Goal: Task Accomplishment & Management: Manage account settings

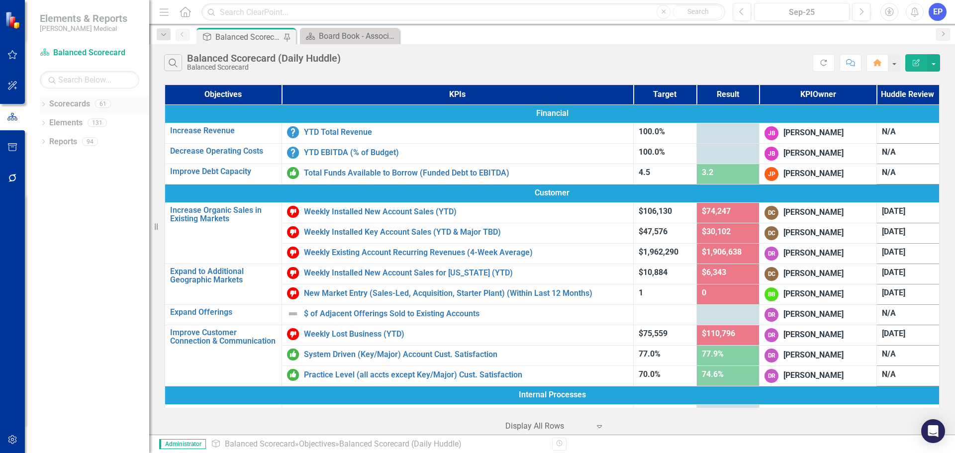
click at [46, 102] on icon "Dropdown" at bounding box center [43, 104] width 7 height 5
click at [64, 217] on link "Marketing" at bounding box center [94, 216] width 109 height 11
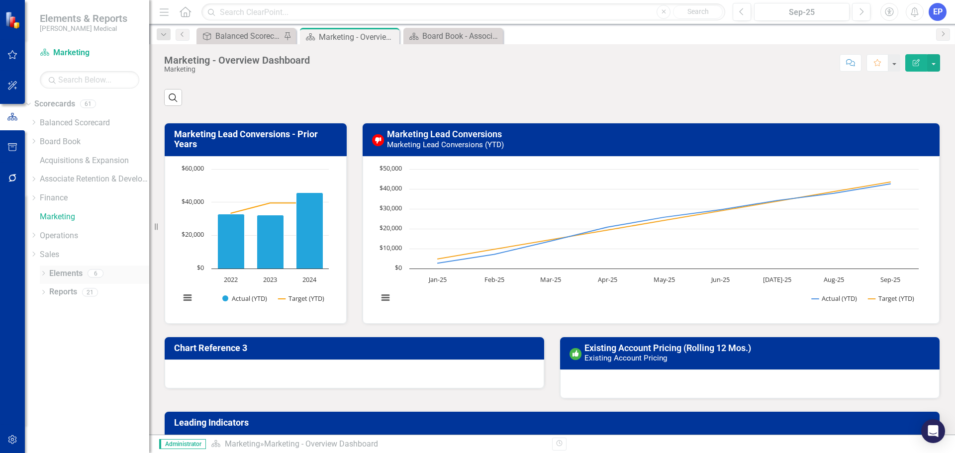
click at [63, 273] on link "Elements" at bounding box center [65, 273] width 33 height 11
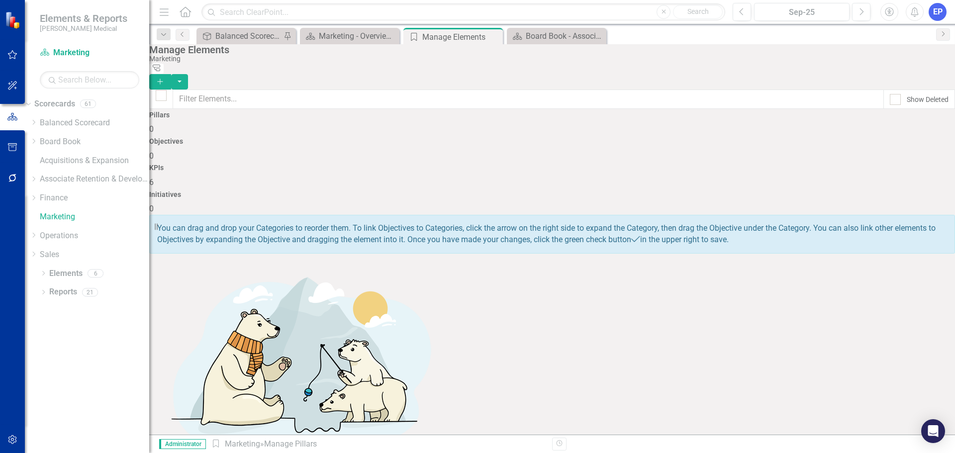
click at [655, 164] on div "KPIs 6" at bounding box center [552, 176] width 806 height 24
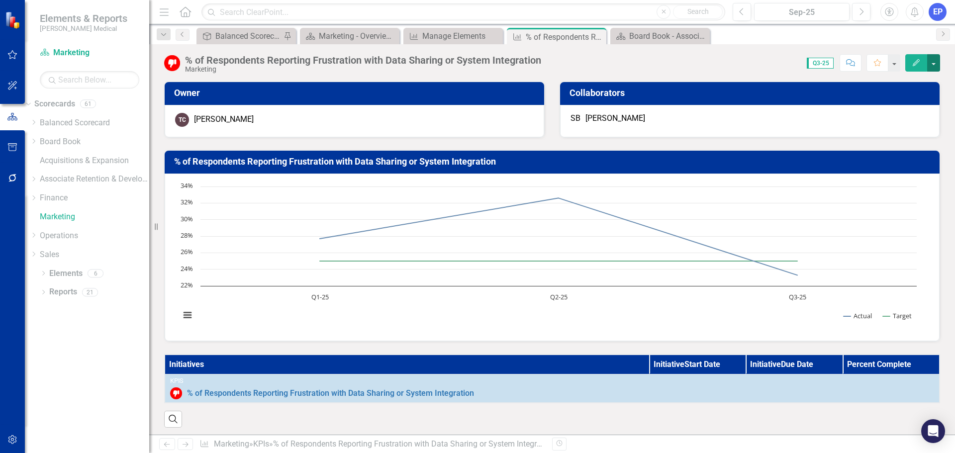
click at [931, 57] on button "button" at bounding box center [933, 62] width 13 height 17
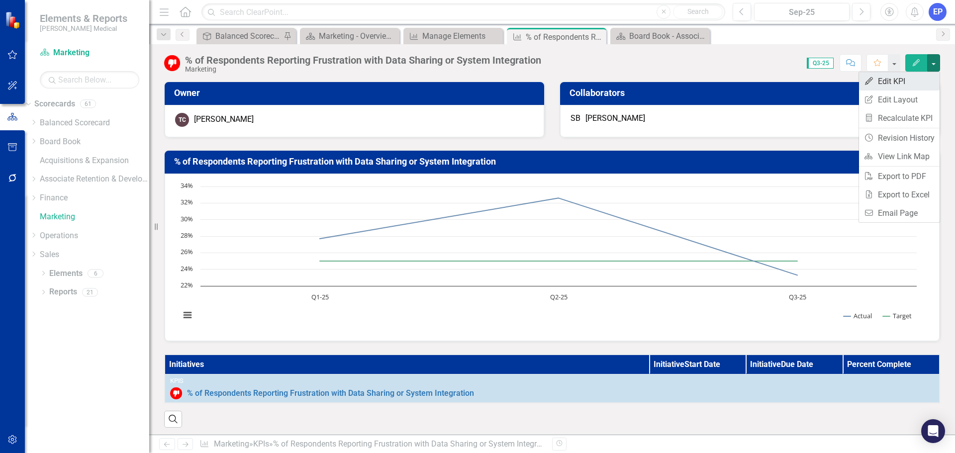
click at [911, 89] on link "Edit Edit KPI" at bounding box center [899, 81] width 81 height 18
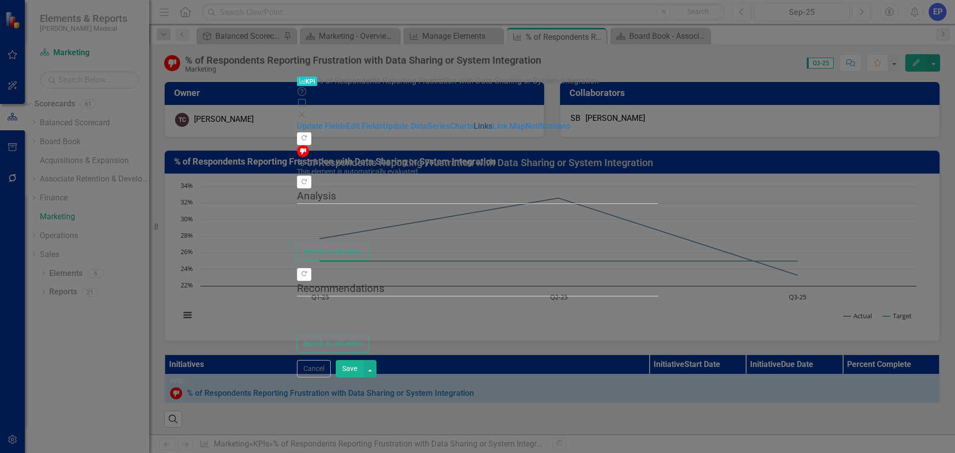
click at [473, 131] on link "Links" at bounding box center [482, 125] width 19 height 9
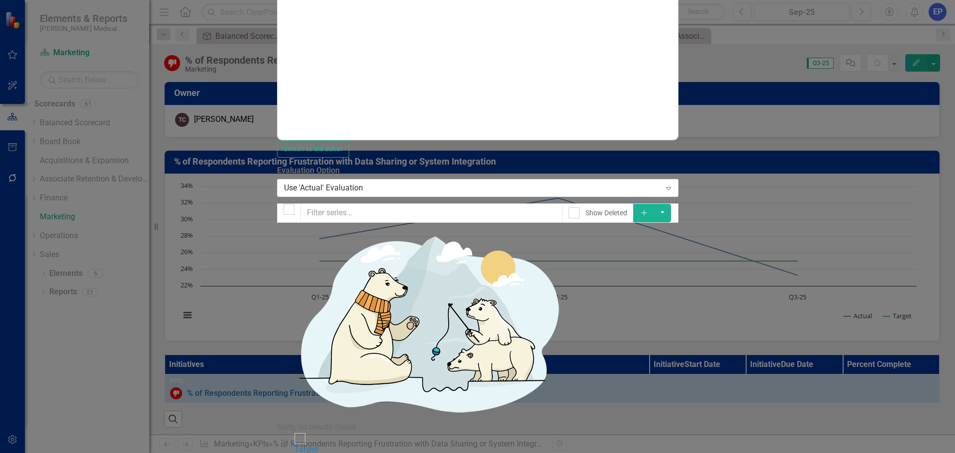
click at [671, 452] on button "Dropdown Menu" at bounding box center [662, 461] width 16 height 12
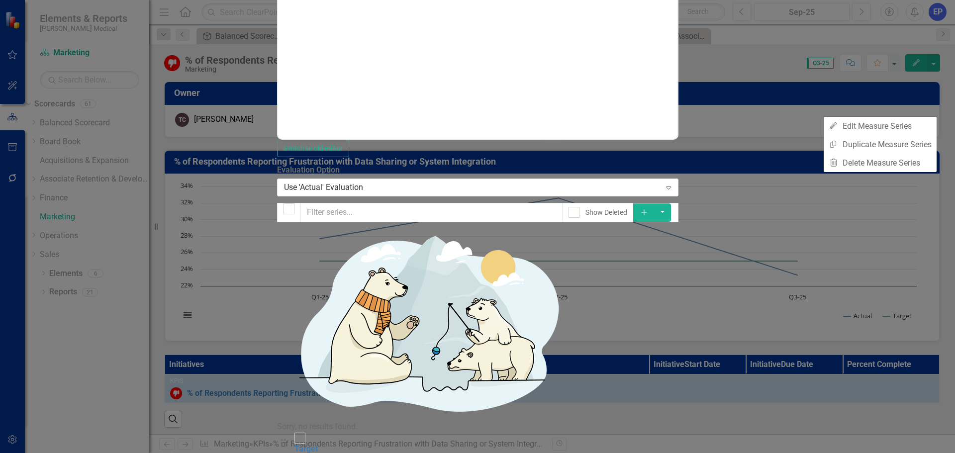
click at [671, 452] on button "Dropdown Menu" at bounding box center [662, 461] width 16 height 12
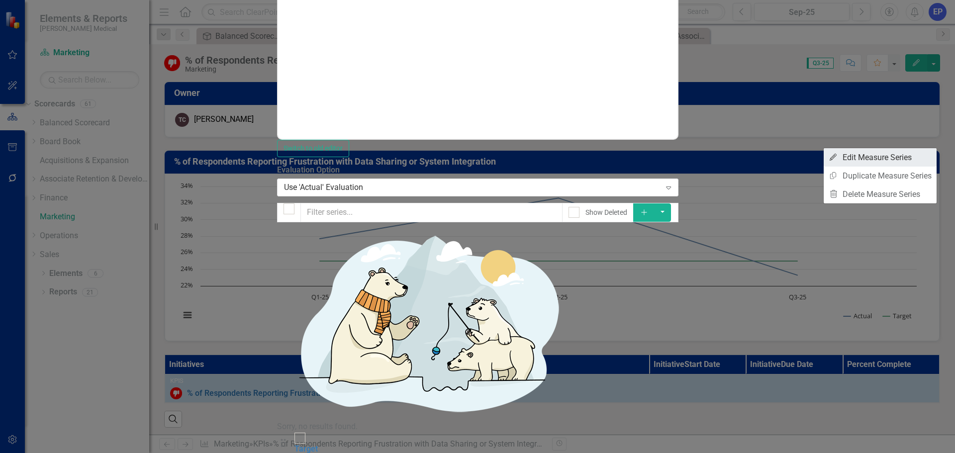
click at [881, 156] on link "Edit Edit Measure Series" at bounding box center [879, 157] width 113 height 18
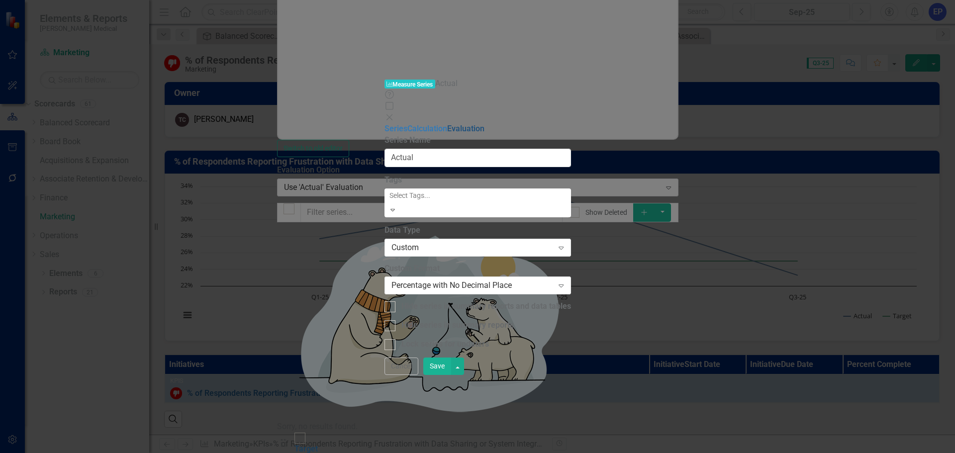
click at [447, 124] on link "Evaluation" at bounding box center [465, 128] width 37 height 9
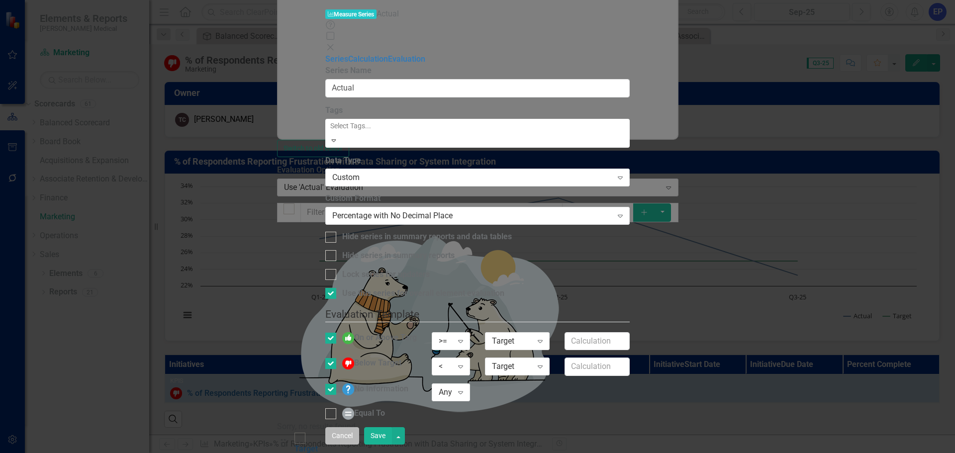
click at [359, 436] on button "Cancel" at bounding box center [342, 435] width 34 height 17
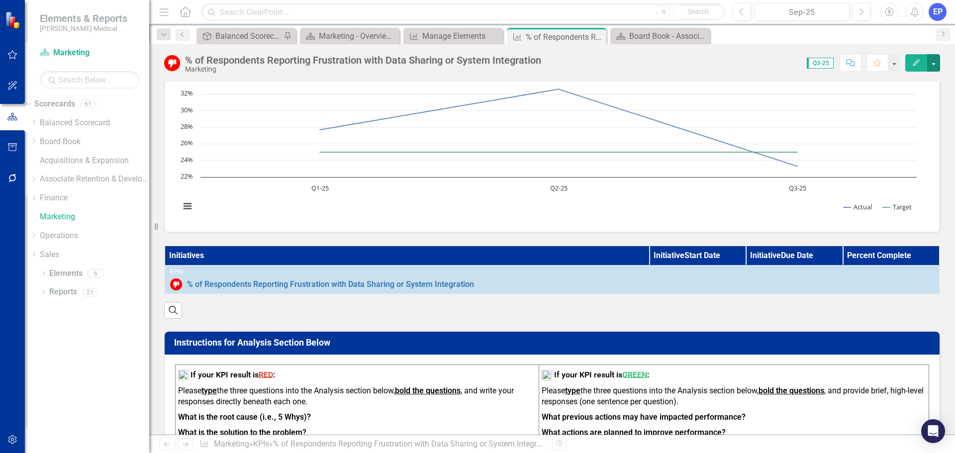
scroll to position [104, 0]
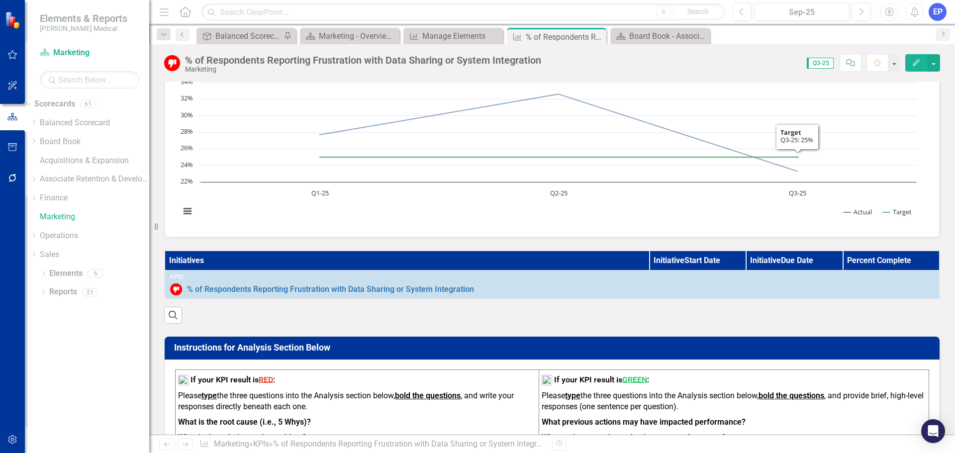
click at [915, 63] on icon "Edit" at bounding box center [915, 62] width 9 height 7
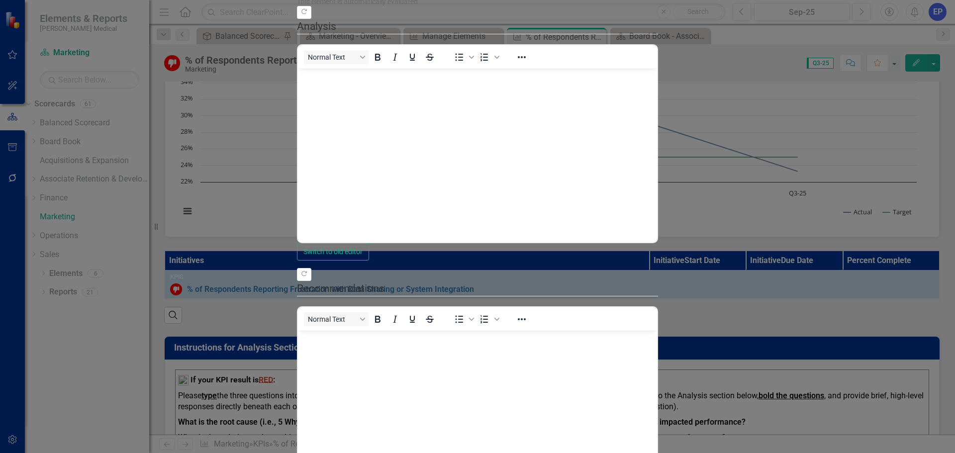
scroll to position [0, 0]
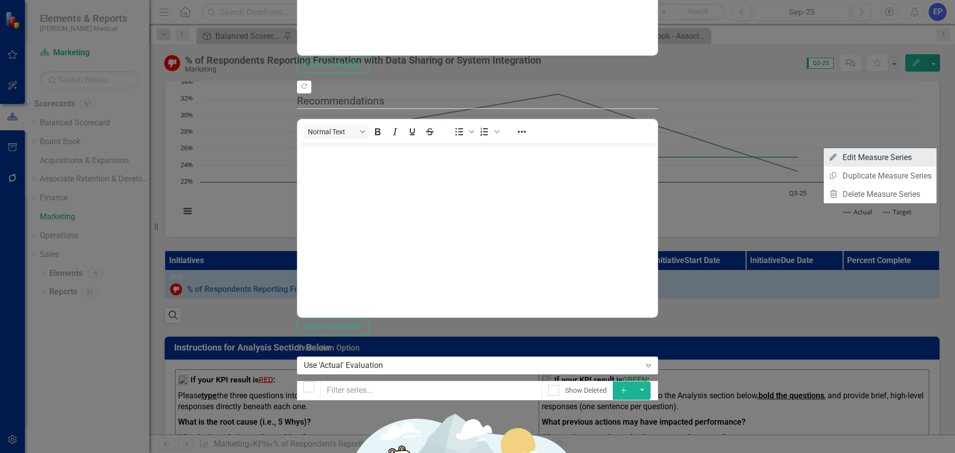
click at [885, 161] on link "Edit Edit Measure Series" at bounding box center [879, 157] width 113 height 18
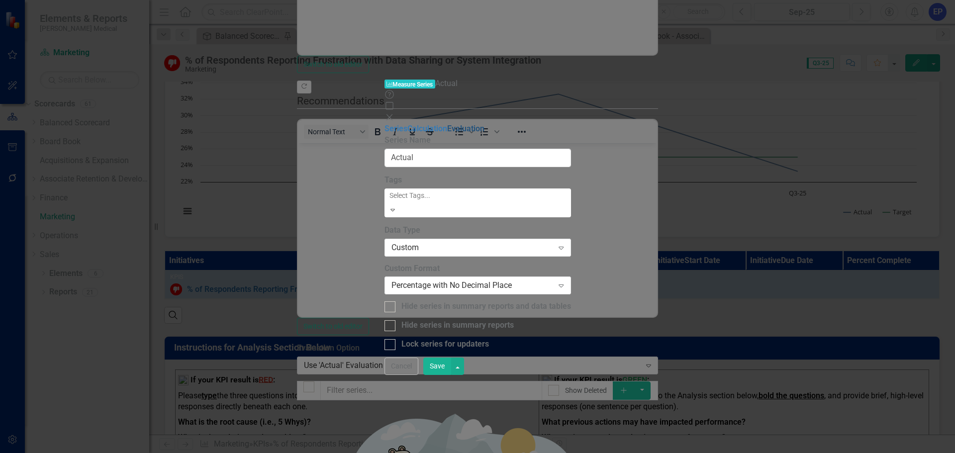
click at [447, 124] on link "Evaluation" at bounding box center [465, 128] width 37 height 9
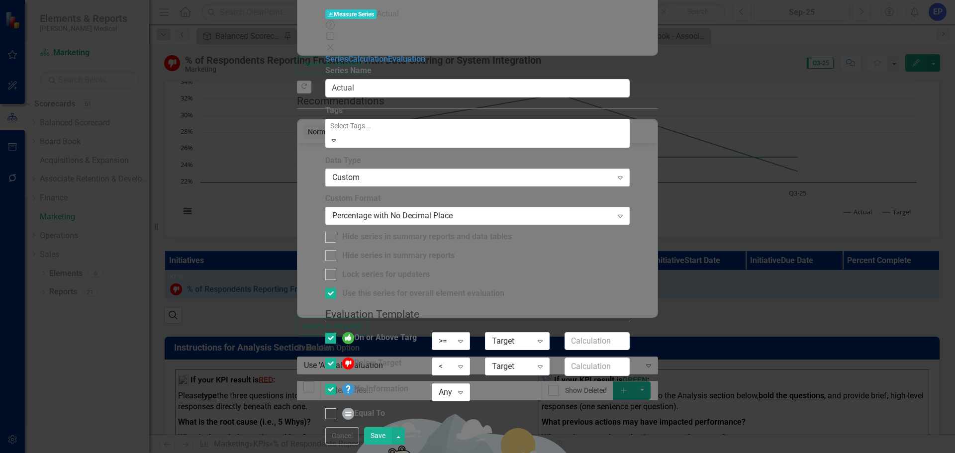
click at [452, 335] on div ">=" at bounding box center [446, 340] width 14 height 11
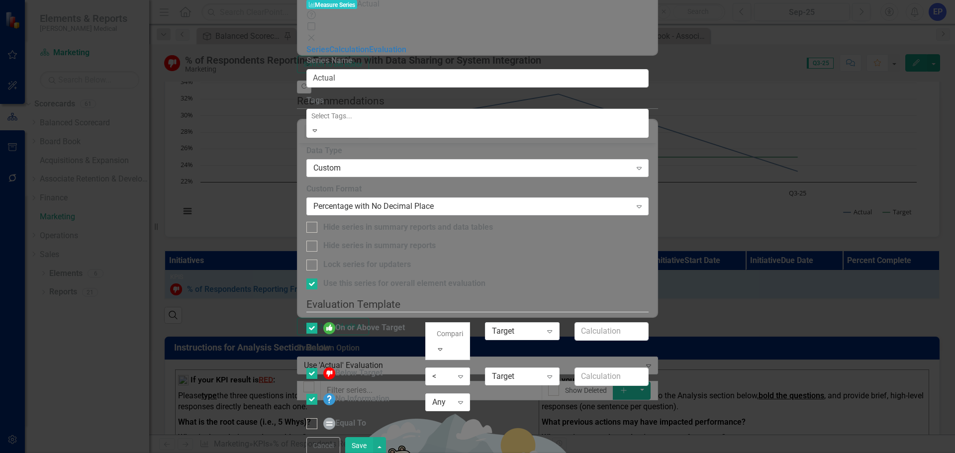
click at [418, 367] on div "Below Target" at bounding box center [358, 380] width 119 height 26
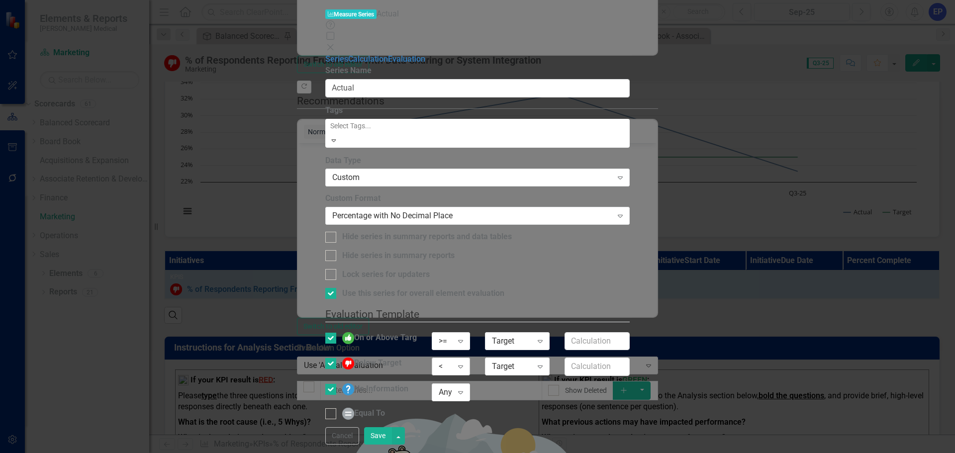
click at [452, 361] on div "<" at bounding box center [446, 366] width 14 height 11
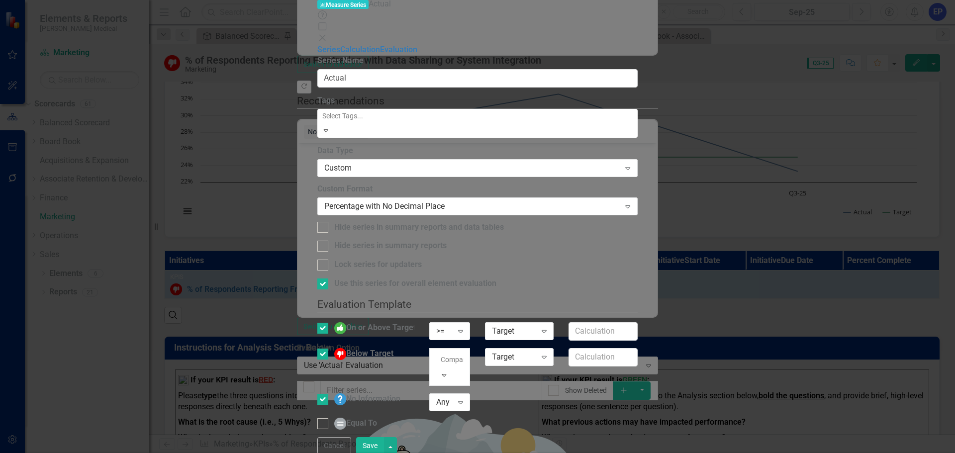
click at [584, 452] on div ">" at bounding box center [477, 461] width 955 height 16
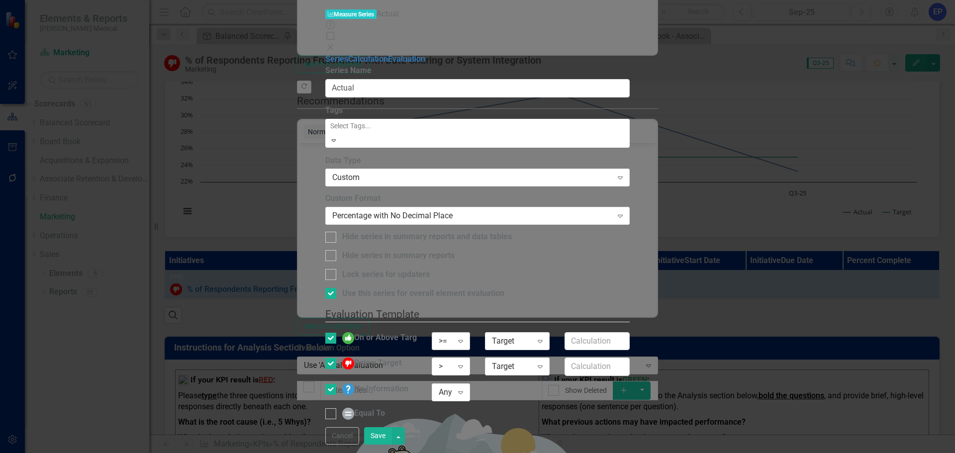
click at [452, 335] on div ">=" at bounding box center [446, 340] width 14 height 11
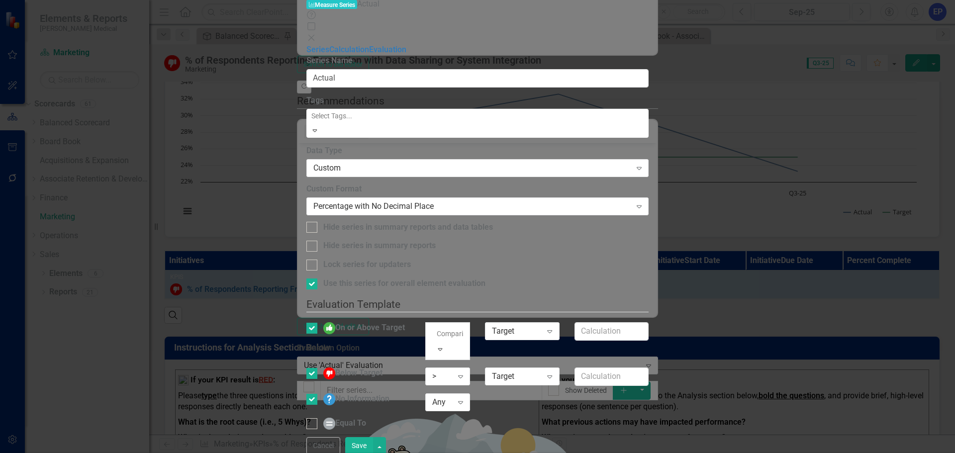
click at [575, 452] on div ">" at bounding box center [479, 460] width 939 height 11
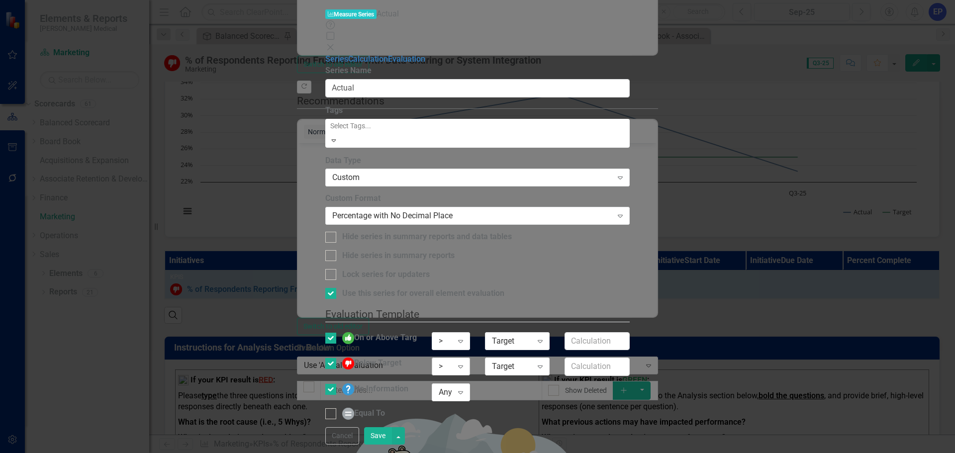
click at [452, 361] on div ">" at bounding box center [446, 366] width 14 height 11
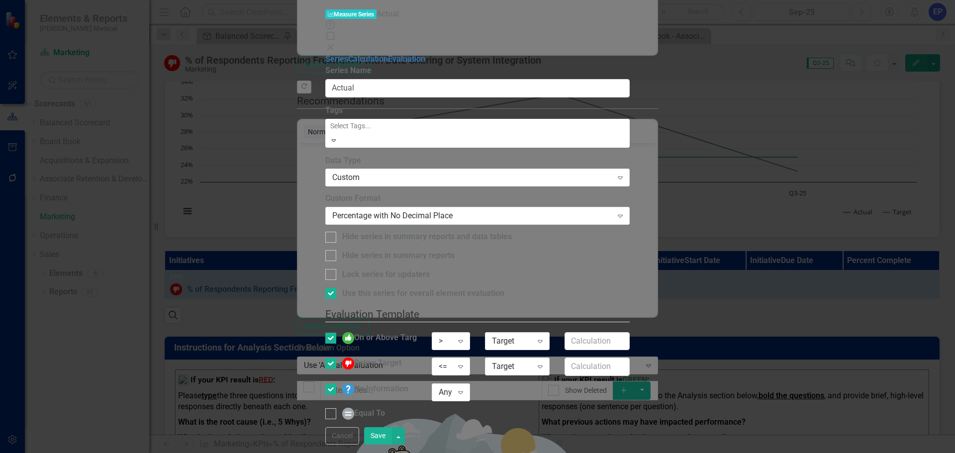
click at [392, 438] on button "Save" at bounding box center [378, 435] width 28 height 17
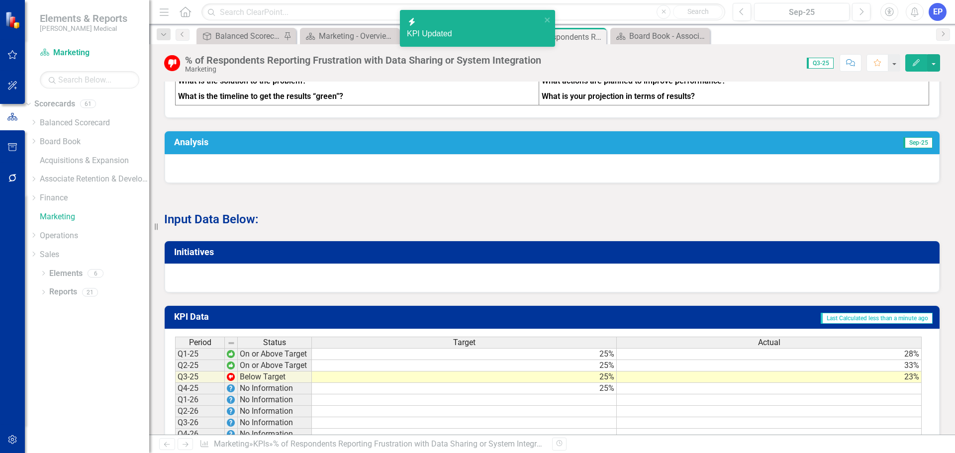
scroll to position [502, 0]
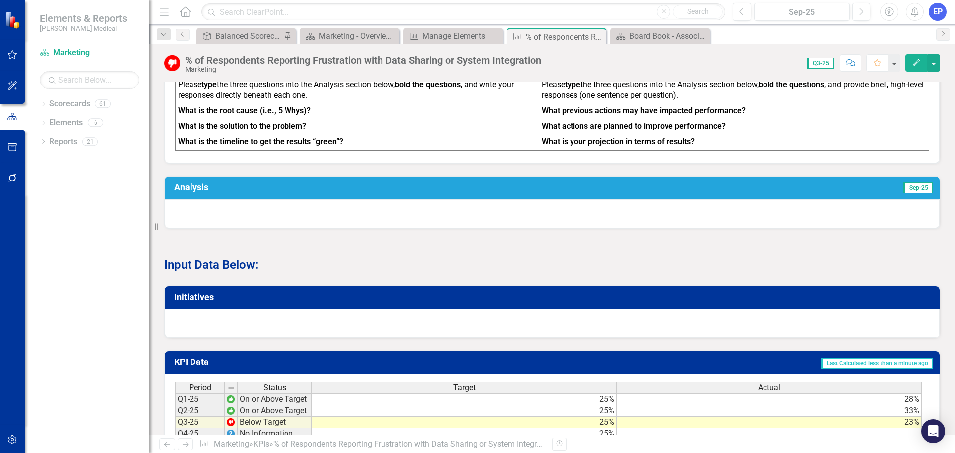
scroll to position [502, 0]
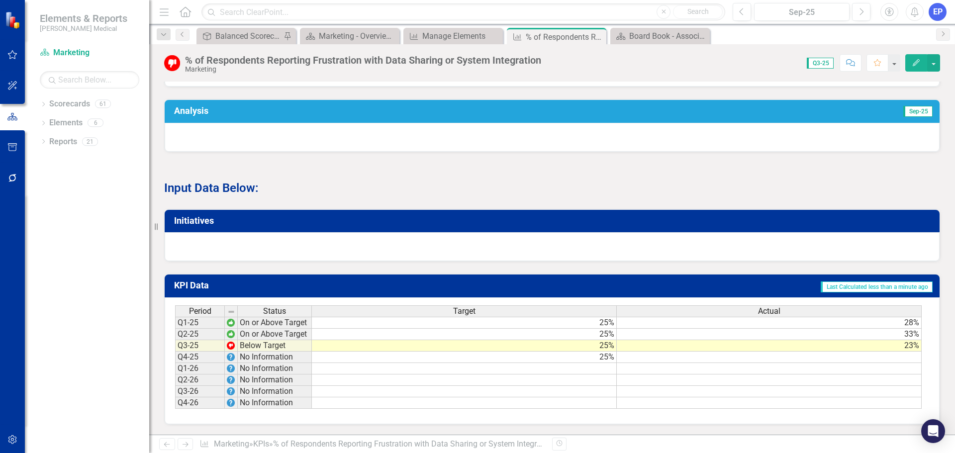
click at [912, 60] on icon "Edit" at bounding box center [915, 62] width 9 height 7
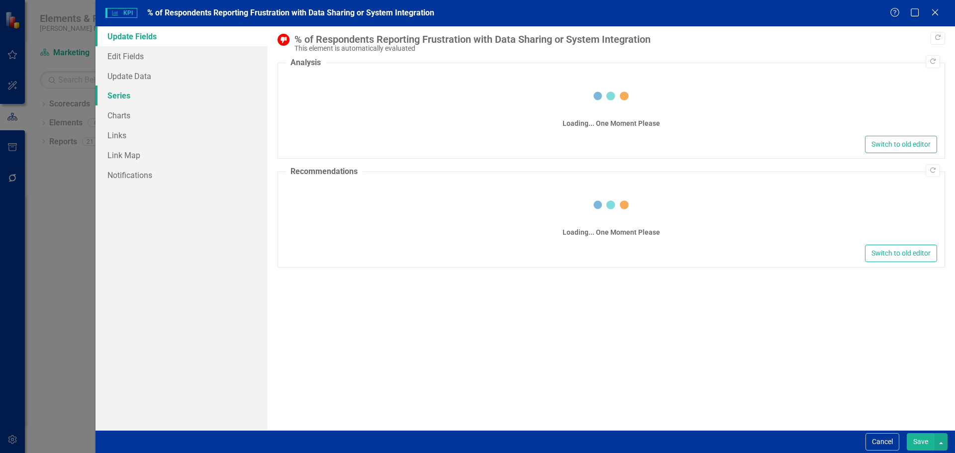
click at [151, 95] on link "Series" at bounding box center [181, 96] width 172 height 20
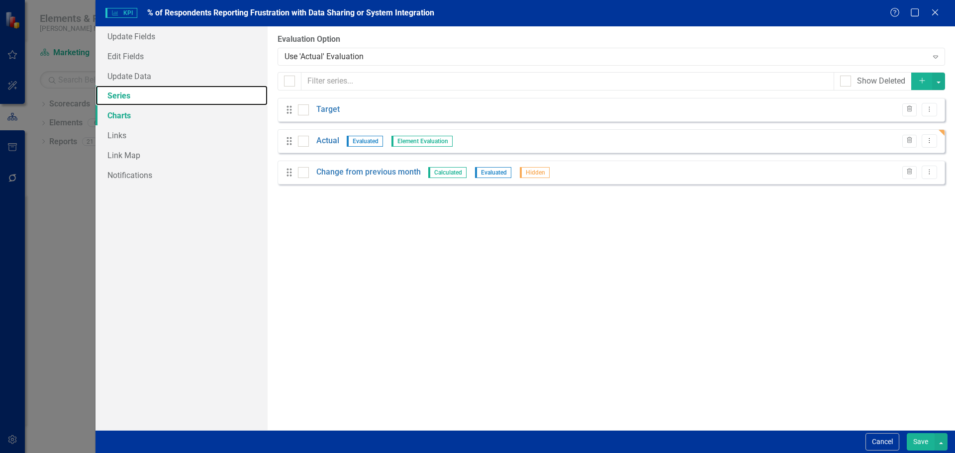
checkbox input "false"
click at [930, 139] on icon "Dropdown Menu" at bounding box center [929, 140] width 8 height 6
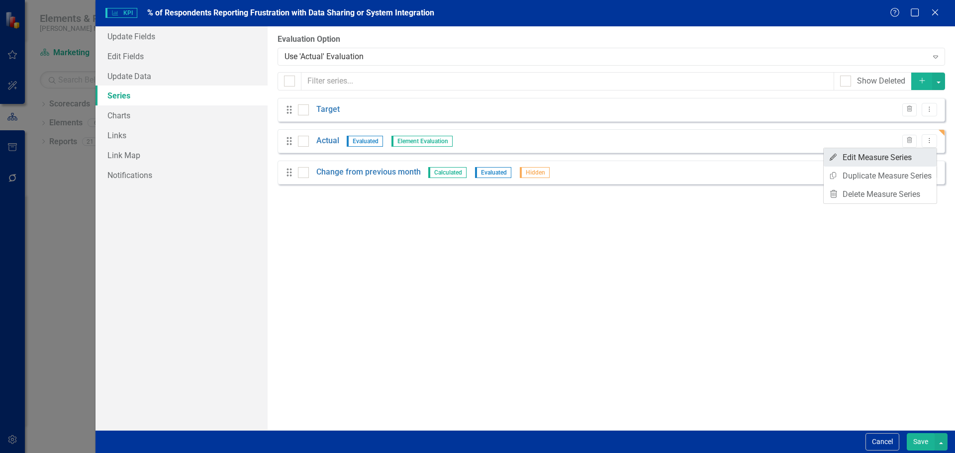
click at [883, 159] on link "Edit Edit Measure Series" at bounding box center [879, 157] width 113 height 18
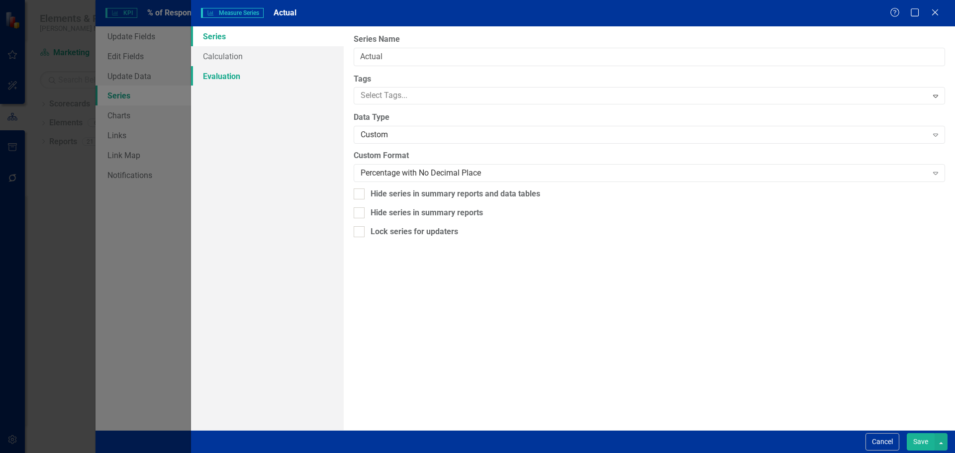
click at [214, 81] on link "Evaluation" at bounding box center [267, 76] width 153 height 20
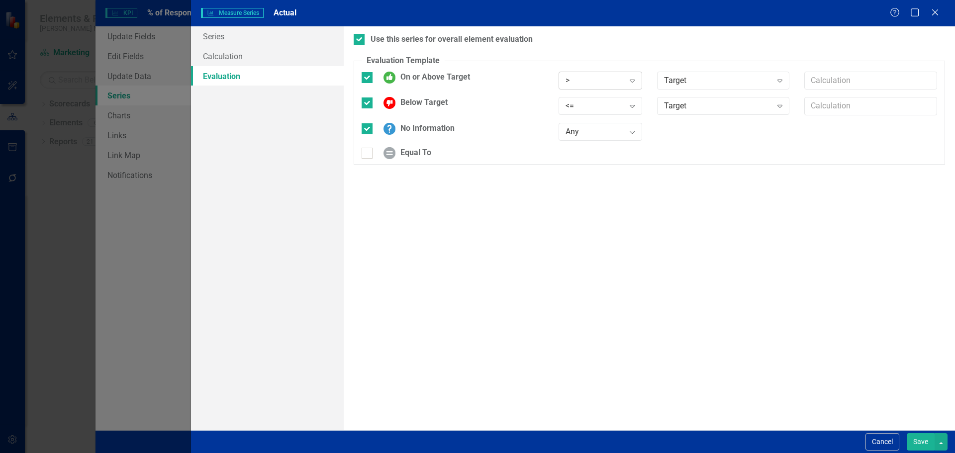
click at [596, 78] on div ">" at bounding box center [594, 80] width 59 height 11
click at [584, 142] on div "<=" at bounding box center [602, 146] width 68 height 11
click at [582, 109] on div "<=" at bounding box center [594, 105] width 59 height 11
click at [581, 121] on div ">" at bounding box center [602, 123] width 68 height 11
click at [914, 442] on button "Save" at bounding box center [920, 441] width 28 height 17
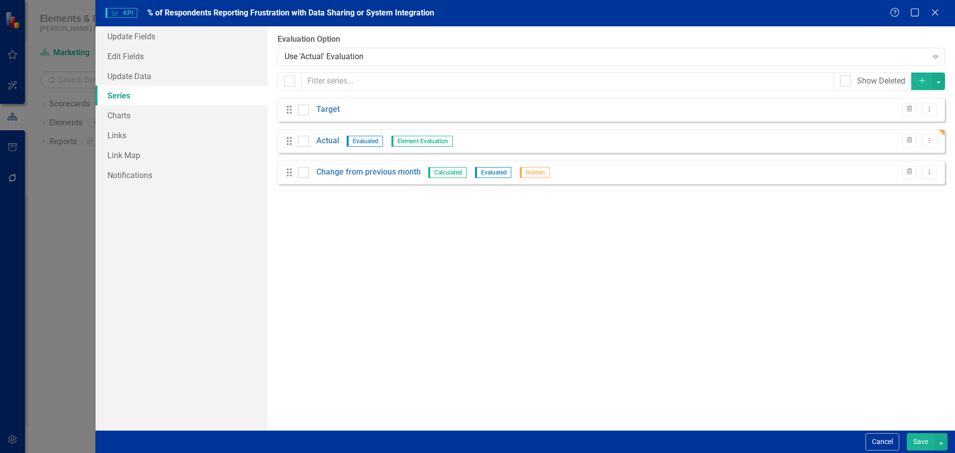
click at [916, 440] on button "Save" at bounding box center [920, 441] width 28 height 17
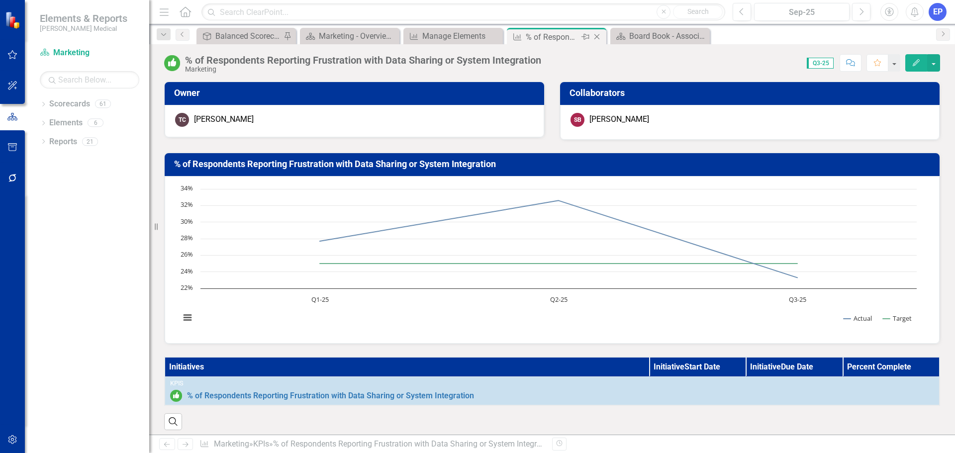
click at [599, 36] on icon "Close" at bounding box center [597, 37] width 10 height 8
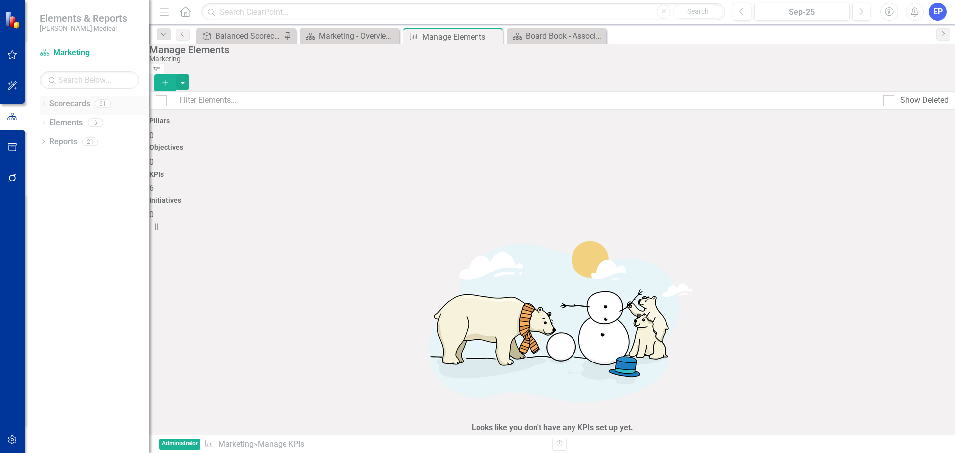
click at [44, 103] on icon at bounding box center [43, 104] width 2 height 4
click at [37, 142] on icon "Dropdown" at bounding box center [33, 141] width 7 height 6
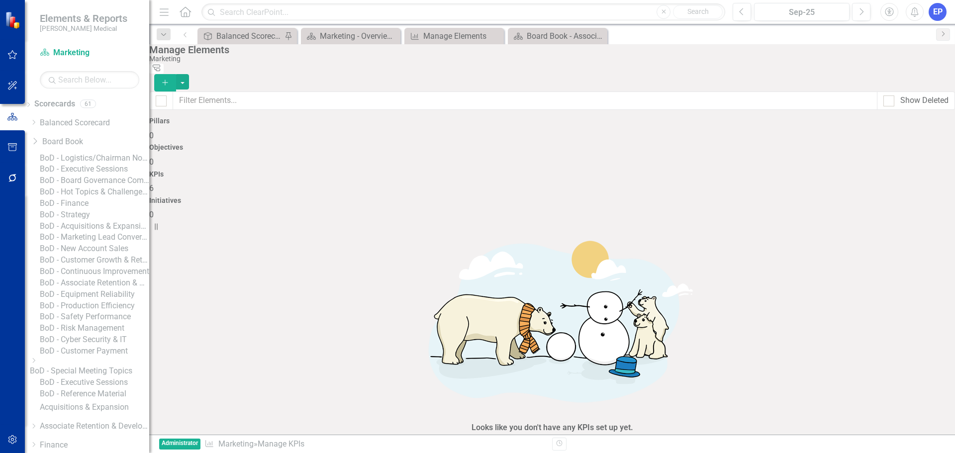
click at [86, 209] on link "BoD - Finance" at bounding box center [94, 203] width 109 height 11
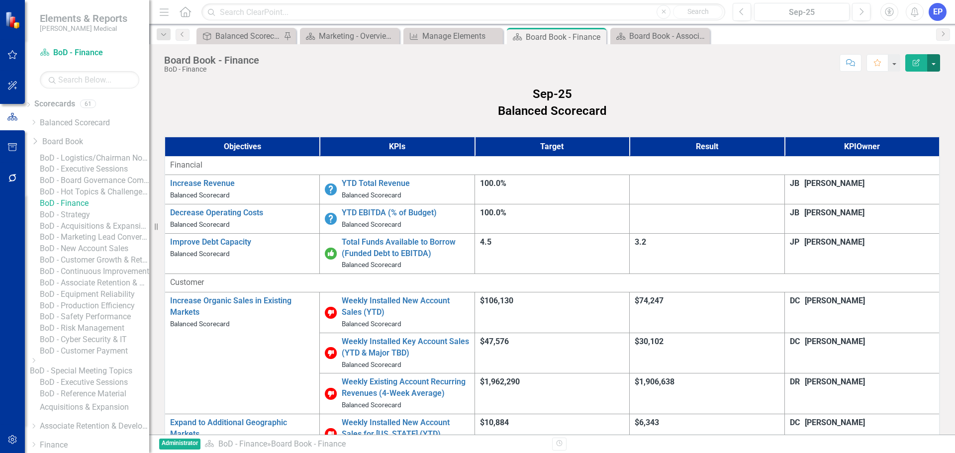
click at [931, 62] on button "button" at bounding box center [933, 62] width 13 height 17
click at [909, 94] on link "Edit Report Edit Layout" at bounding box center [899, 99] width 81 height 18
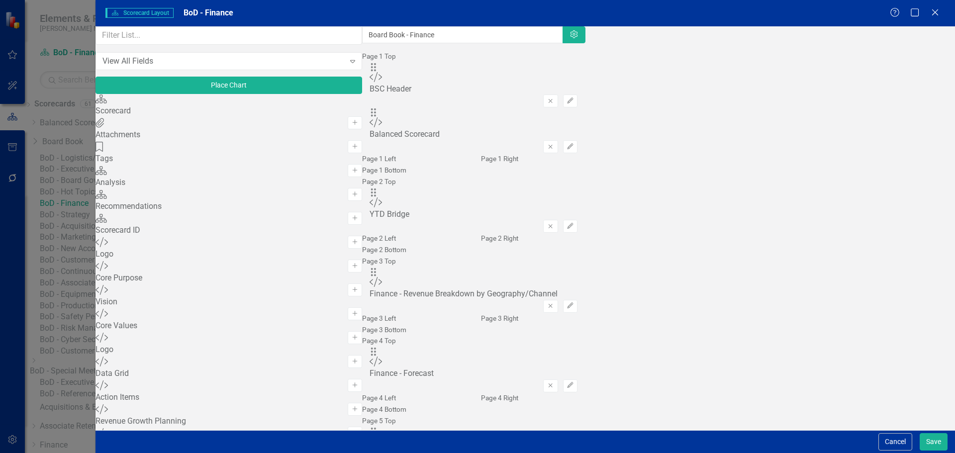
scroll to position [398, 0]
click at [179, 45] on input "text" at bounding box center [228, 35] width 267 height 18
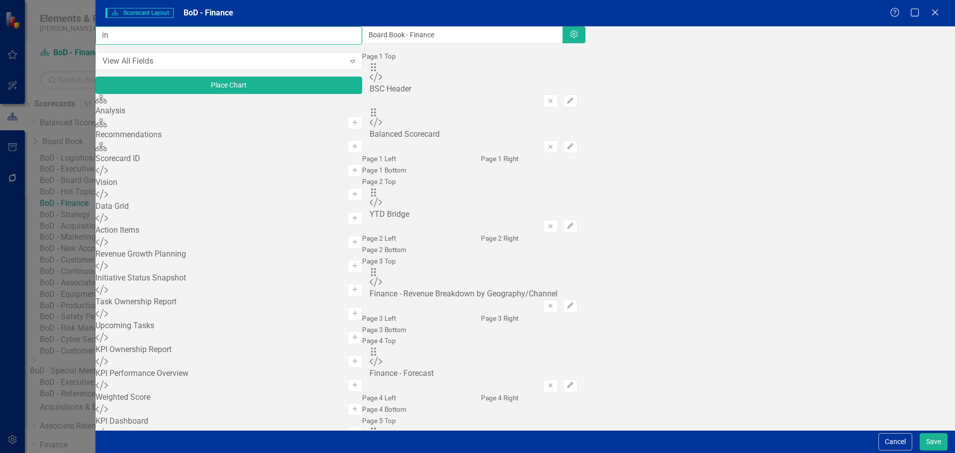
scroll to position [0, 0]
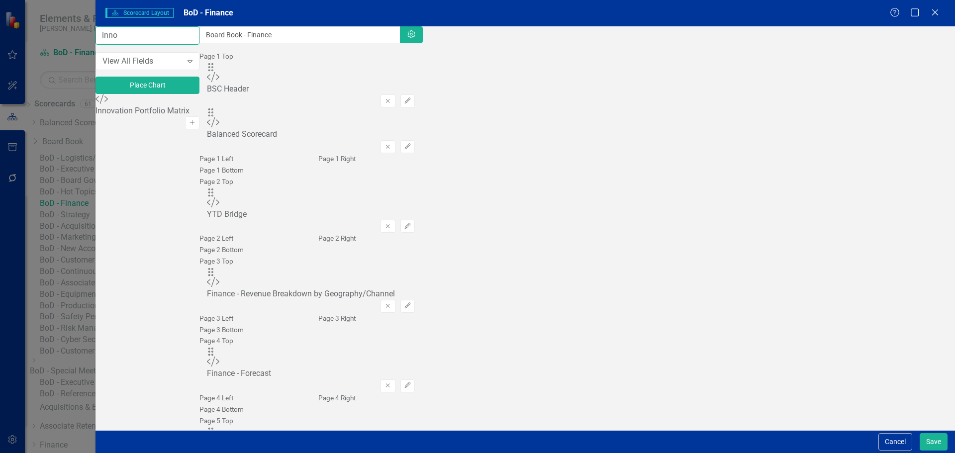
type input "inno"
click at [199, 124] on button "Add" at bounding box center [192, 122] width 14 height 13
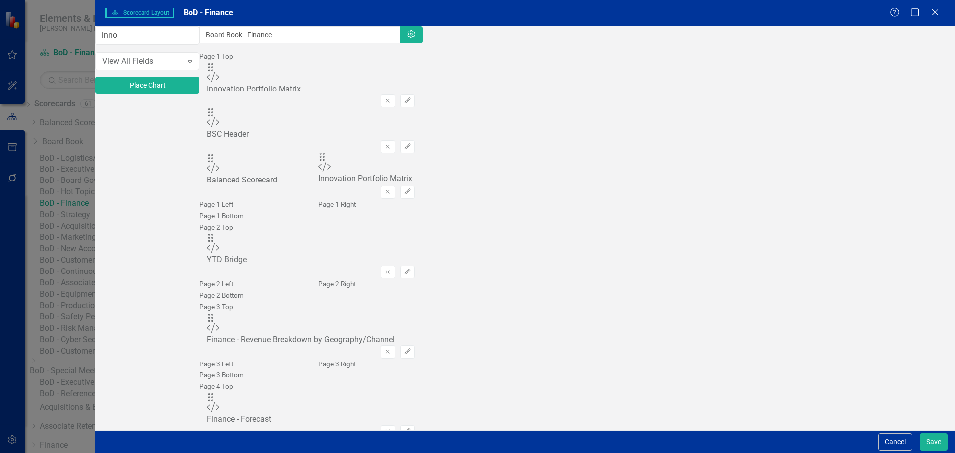
drag, startPoint x: 339, startPoint y: 97, endPoint x: 334, endPoint y: 164, distance: 67.3
click at [922, 442] on button "Save" at bounding box center [933, 441] width 28 height 17
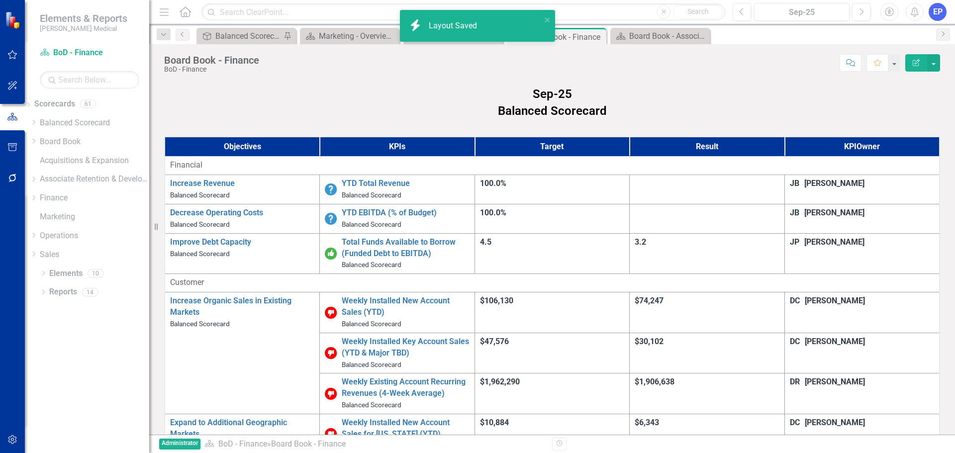
click at [13, 439] on icon "button" at bounding box center [12, 439] width 8 height 9
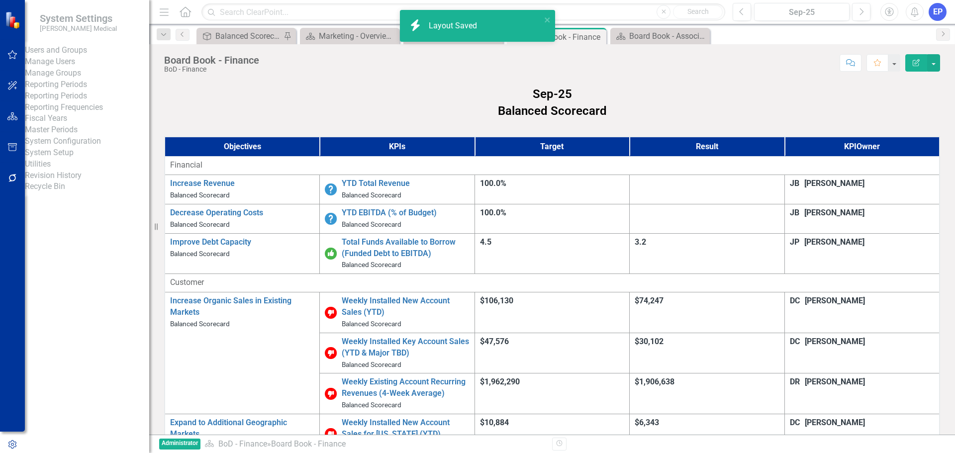
click at [56, 159] on link "System Setup" at bounding box center [87, 152] width 124 height 11
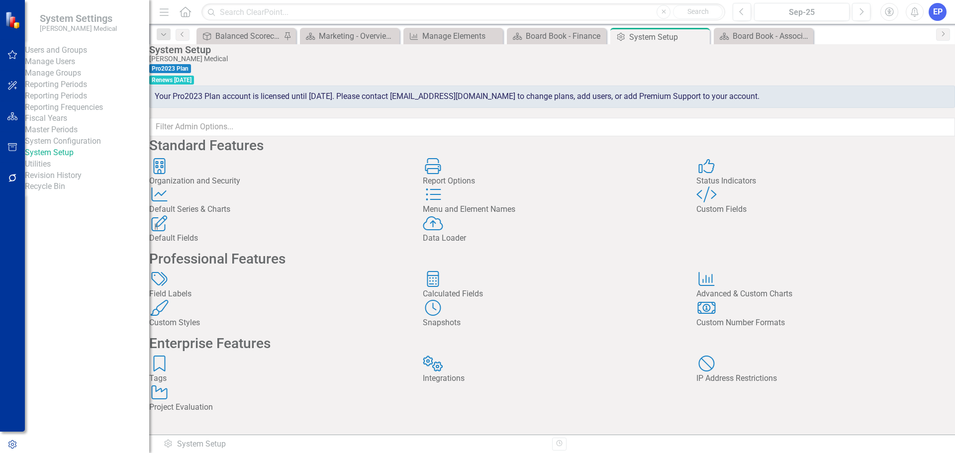
click at [715, 202] on icon "Custom Style" at bounding box center [706, 194] width 20 height 16
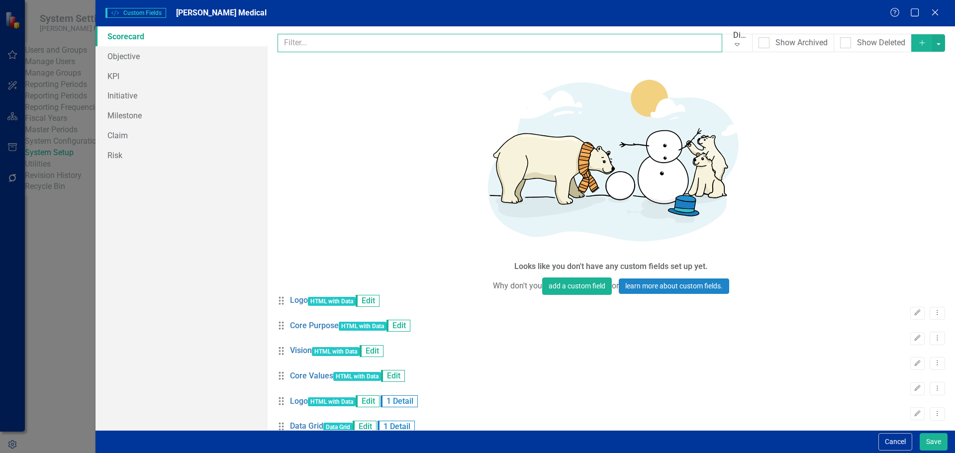
click at [312, 42] on input "text" at bounding box center [499, 43] width 445 height 18
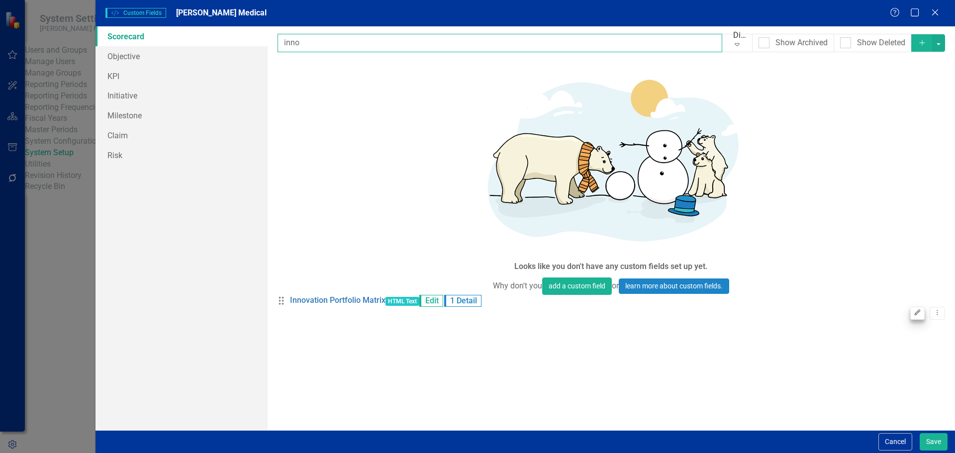
type input "inno"
click at [913, 310] on icon "Edit" at bounding box center [916, 313] width 7 height 6
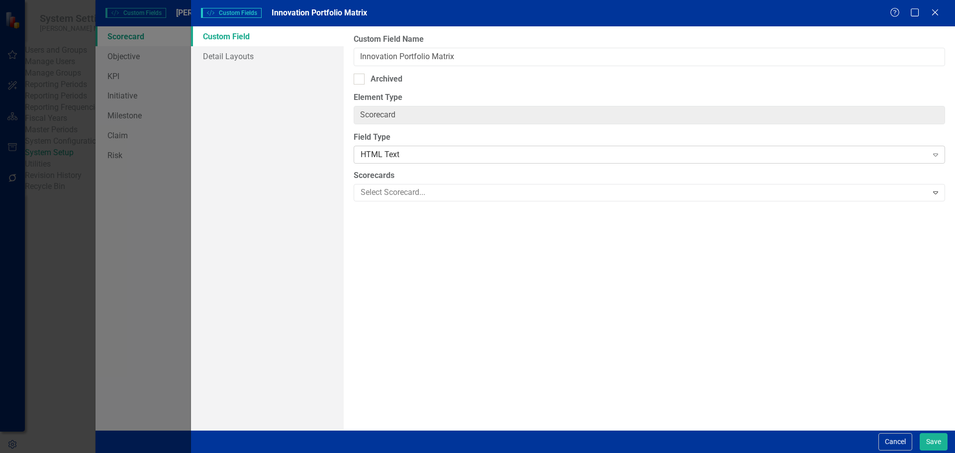
click at [441, 160] on div "HTML Text" at bounding box center [643, 154] width 566 height 11
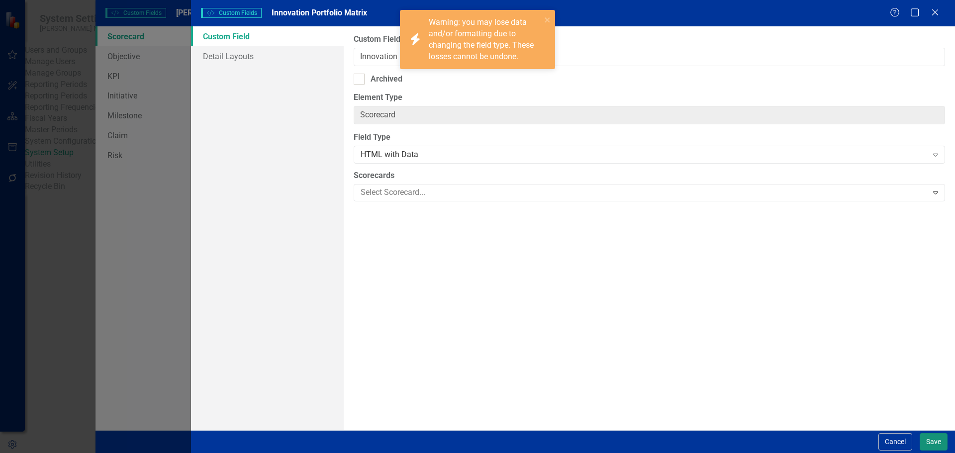
click at [933, 444] on button "Save" at bounding box center [933, 441] width 28 height 17
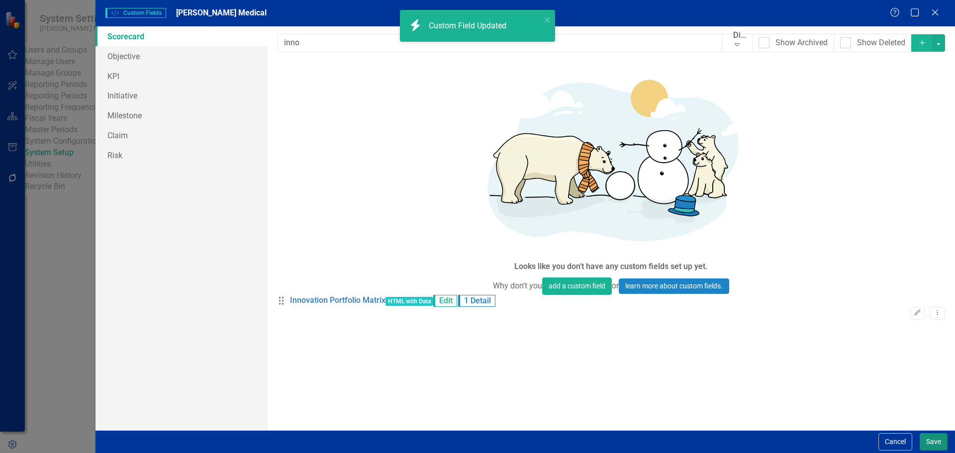
click at [927, 443] on button "Save" at bounding box center [933, 441] width 28 height 17
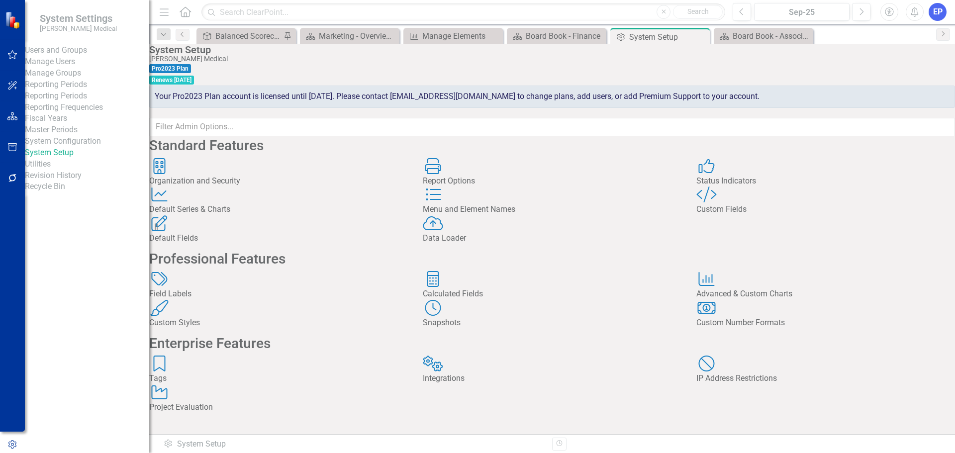
click at [730, 215] on div "Custom Fields" at bounding box center [825, 209] width 259 height 11
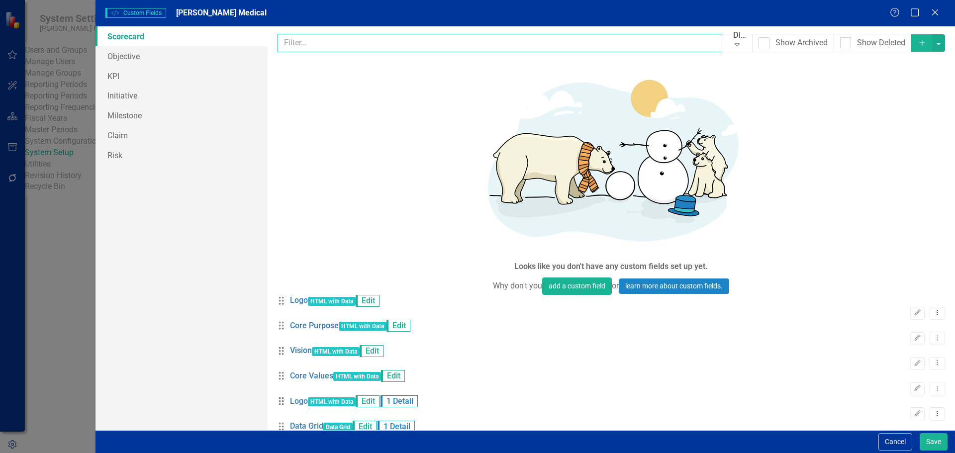
click at [433, 49] on input "text" at bounding box center [499, 43] width 445 height 18
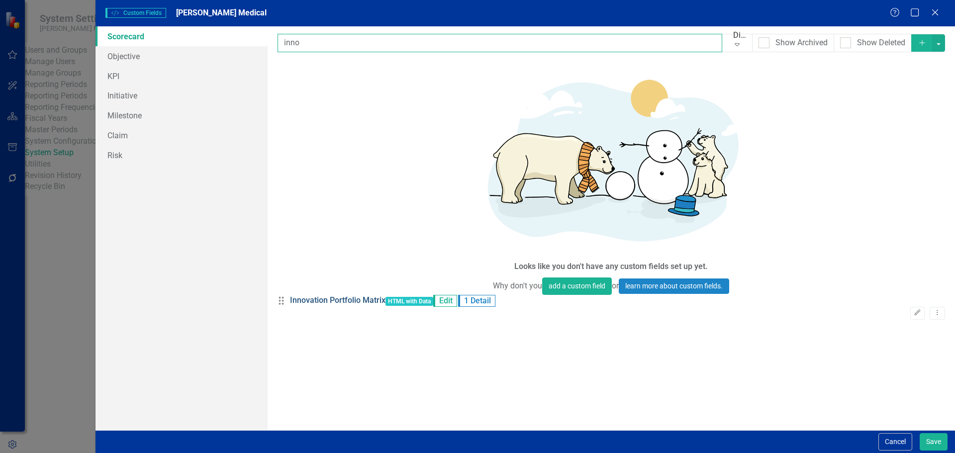
type input "inno"
click at [369, 295] on link "Innovation Portfolio Matrix" at bounding box center [337, 300] width 95 height 11
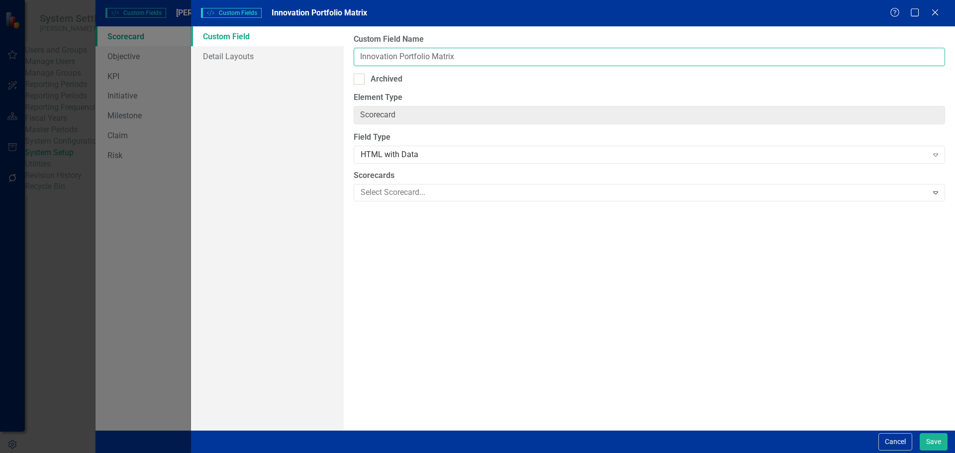
click at [380, 57] on input "Innovation Portfolio Matrix" at bounding box center [649, 57] width 591 height 18
click at [892, 447] on button "Cancel" at bounding box center [895, 441] width 34 height 17
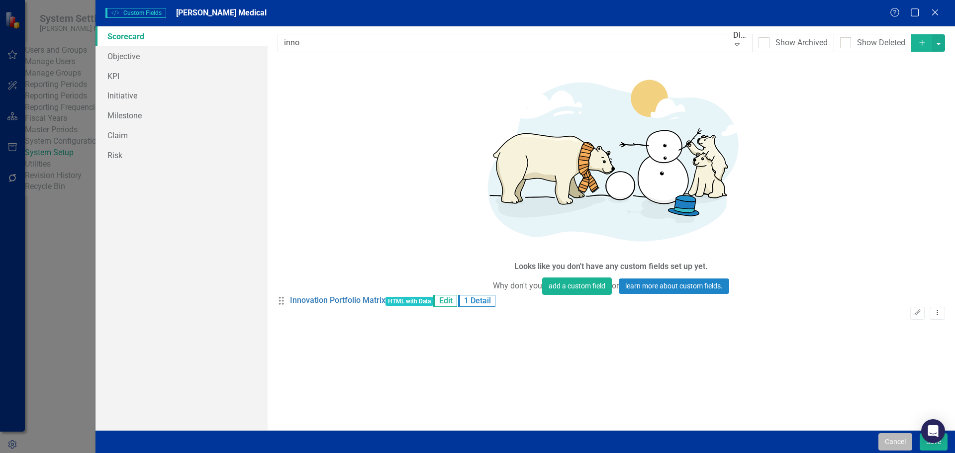
click at [898, 443] on button "Cancel" at bounding box center [895, 441] width 34 height 17
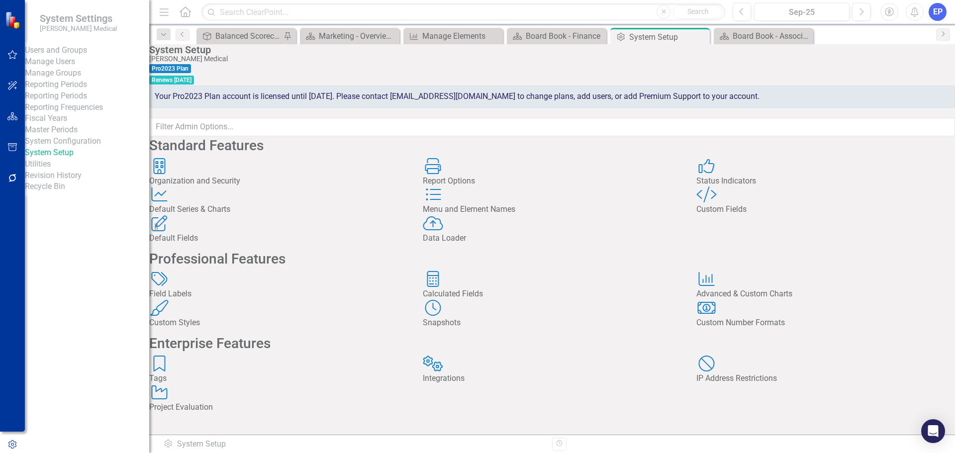
click at [730, 215] on div "Custom Fields" at bounding box center [825, 209] width 259 height 11
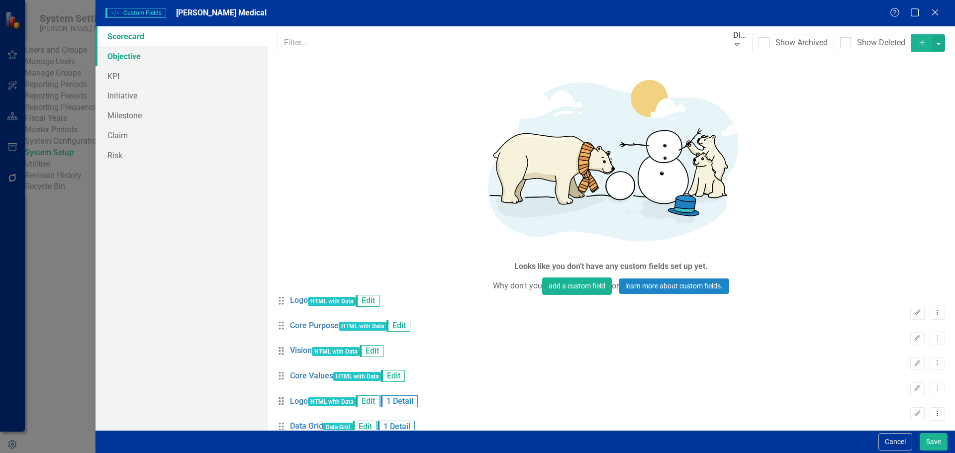
click at [133, 57] on link "Objective" at bounding box center [181, 56] width 172 height 20
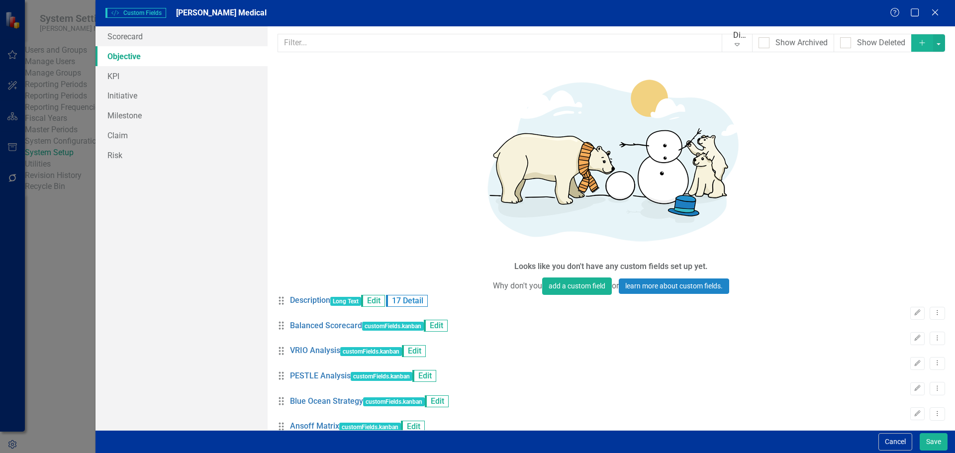
click at [917, 42] on icon "Add" at bounding box center [921, 42] width 9 height 7
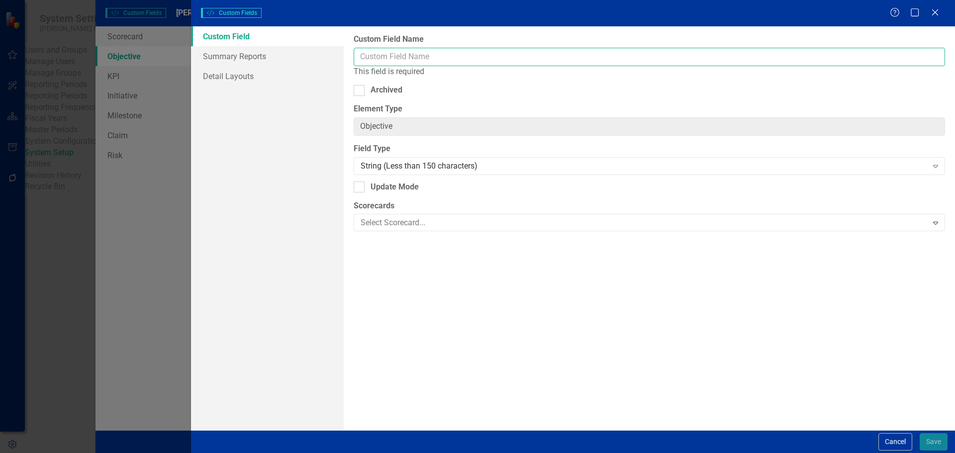
click at [813, 48] on input "Custom Field Name" at bounding box center [649, 57] width 591 height 18
paste input "Innovation Portfolio Matrix"
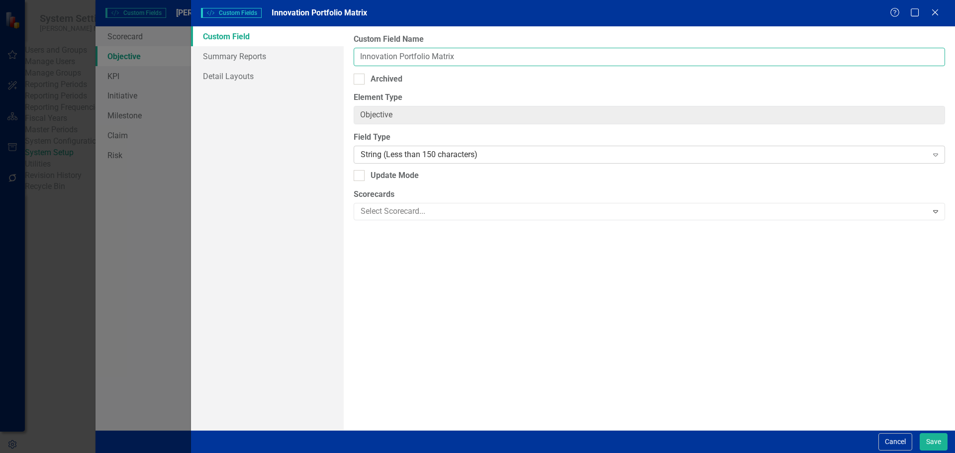
type input "Innovation Portfolio Matrix"
click at [450, 161] on div "String (Less than 150 characters) Expand" at bounding box center [649, 155] width 591 height 18
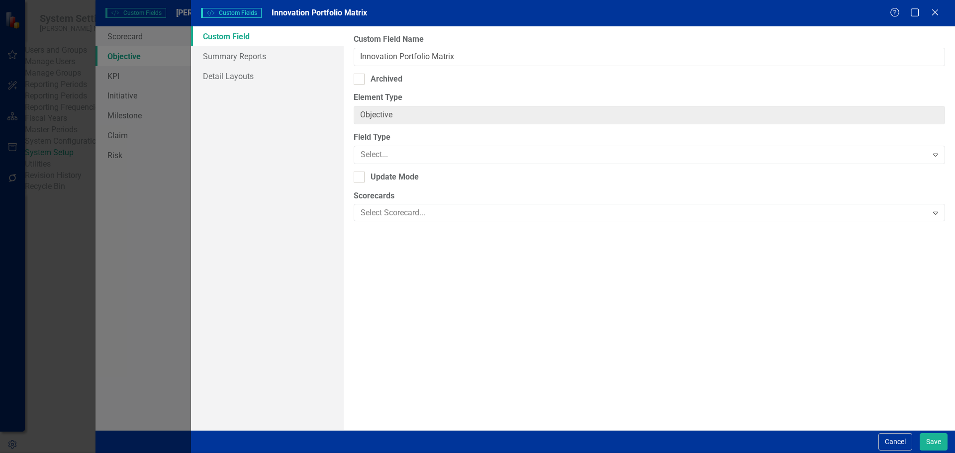
click at [408, 174] on div "Update Mode" at bounding box center [394, 175] width 48 height 11
click at [360, 174] on input "Update Mode" at bounding box center [357, 173] width 6 height 6
checkbox input "true"
click at [928, 443] on button "Save" at bounding box center [933, 441] width 28 height 17
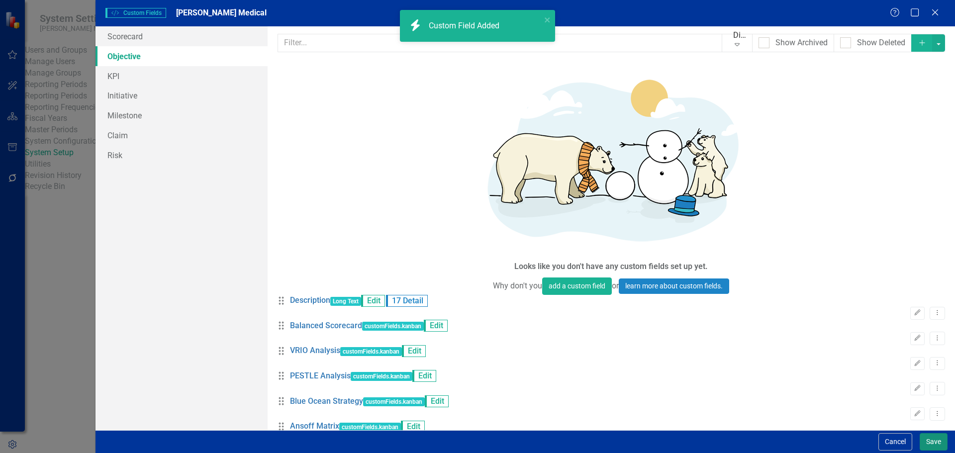
click at [928, 443] on button "Save" at bounding box center [933, 441] width 28 height 17
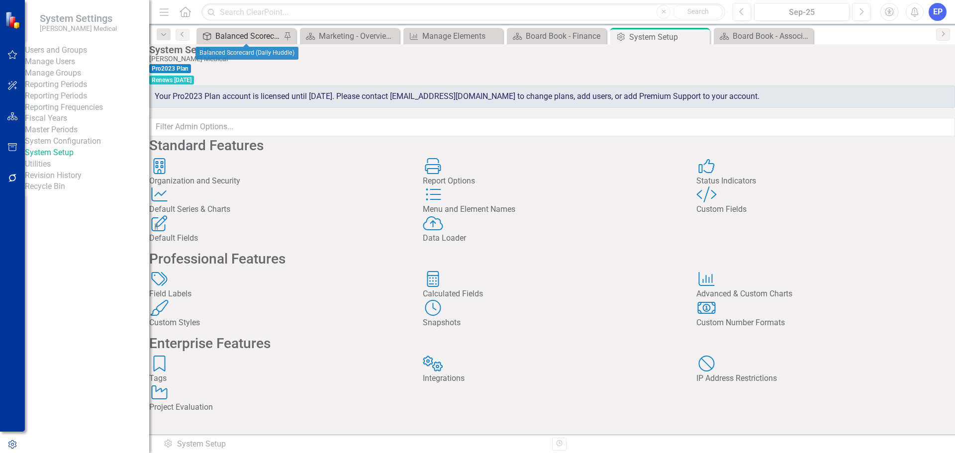
click at [255, 32] on div "Balanced Scorecard (Daily Huddle)" at bounding box center [248, 36] width 66 height 12
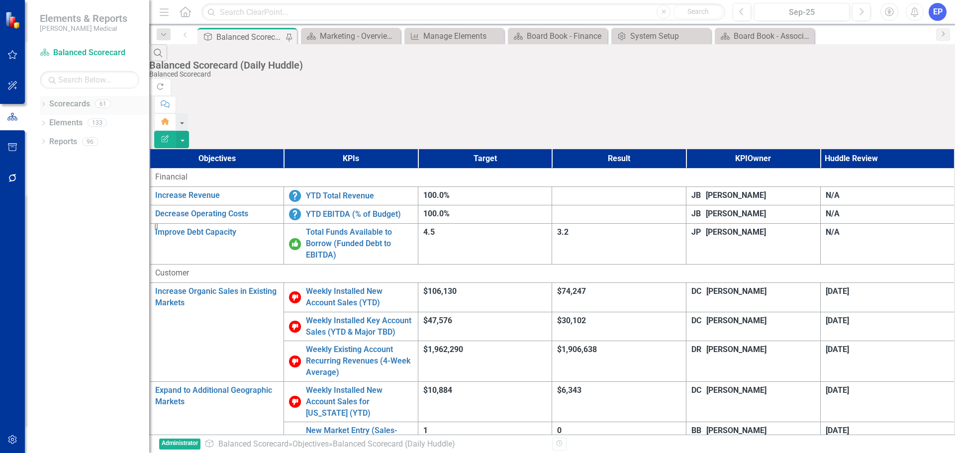
click at [43, 106] on icon "Dropdown" at bounding box center [43, 104] width 7 height 5
click at [64, 215] on link "Marketing" at bounding box center [94, 216] width 109 height 11
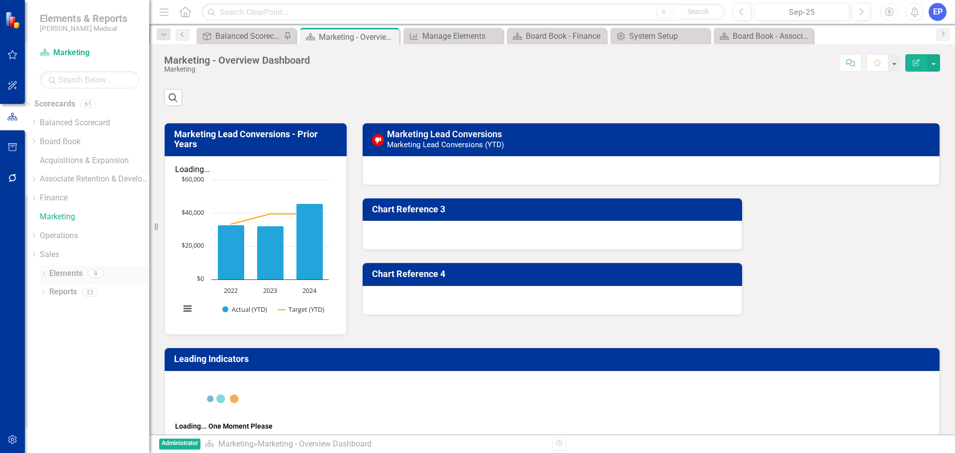
click at [57, 271] on link "Elements" at bounding box center [65, 273] width 33 height 11
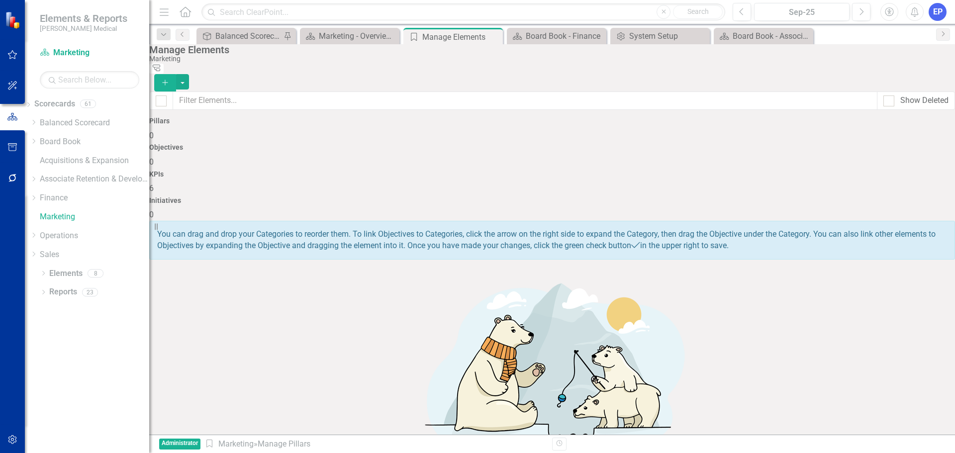
click at [430, 144] on div "Objectives 0" at bounding box center [552, 156] width 806 height 24
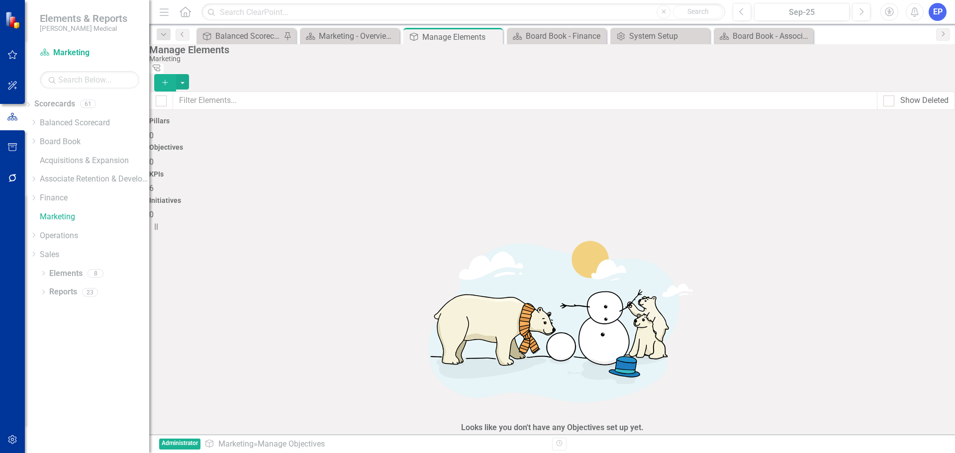
click at [507, 439] on button "add an Objective" at bounding box center [523, 447] width 64 height 17
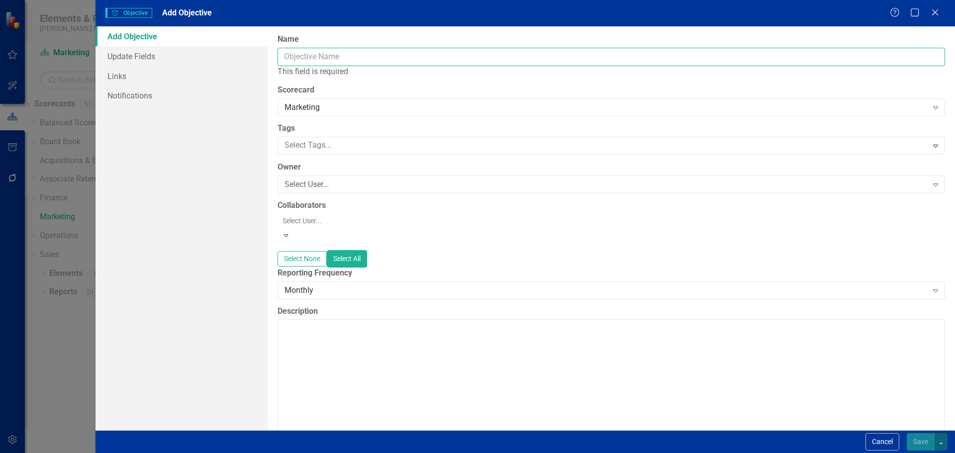
click at [386, 57] on input "Name" at bounding box center [610, 57] width 667 height 18
paste input "Innovation Portfolio Matrix"
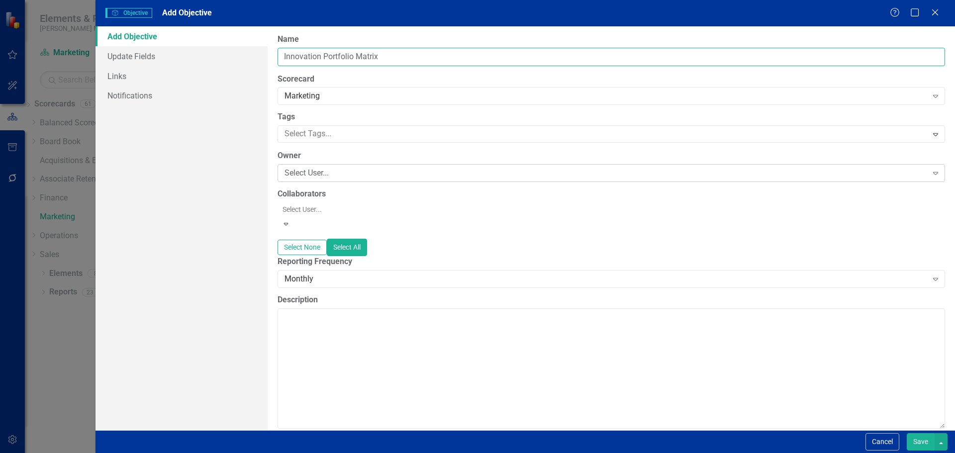
type input "Innovation Portfolio Matrix"
click at [311, 168] on div "Select User..." at bounding box center [605, 173] width 643 height 11
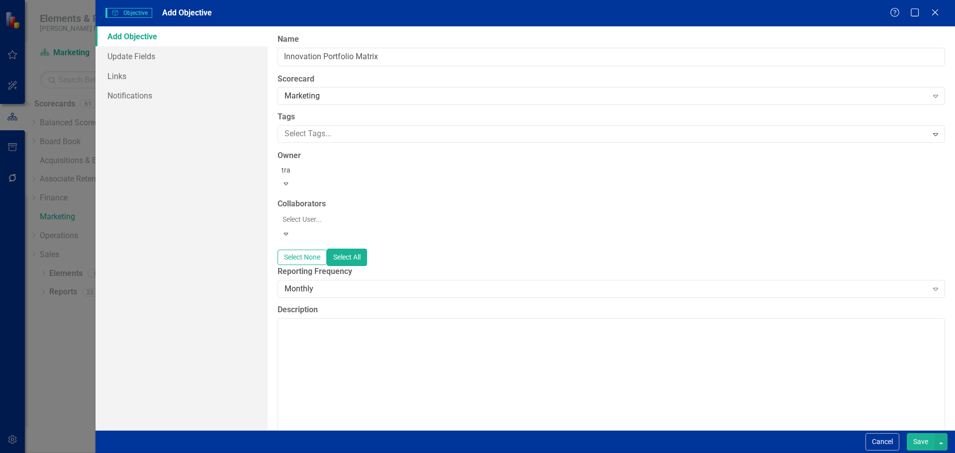
type input "trac"
click at [91, 452] on span "Trac y [PERSON_NAME]" at bounding box center [51, 460] width 82 height 9
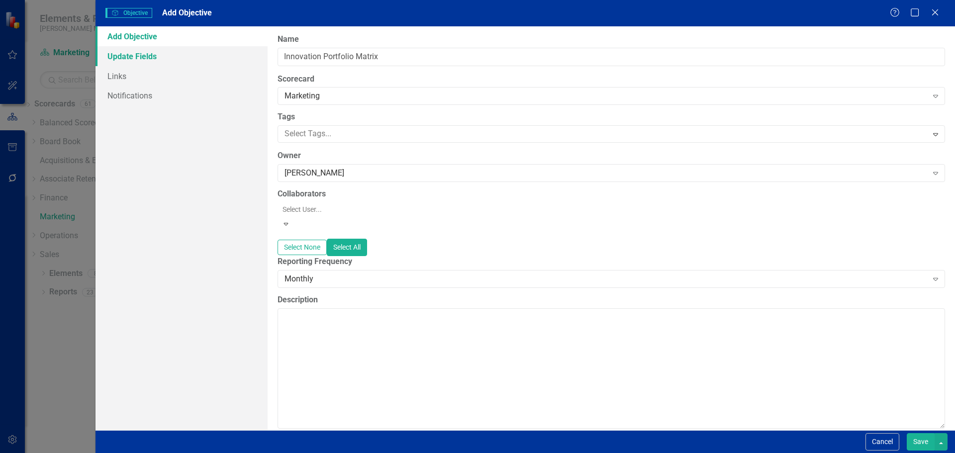
click at [118, 55] on link "Update Fields" at bounding box center [181, 56] width 172 height 20
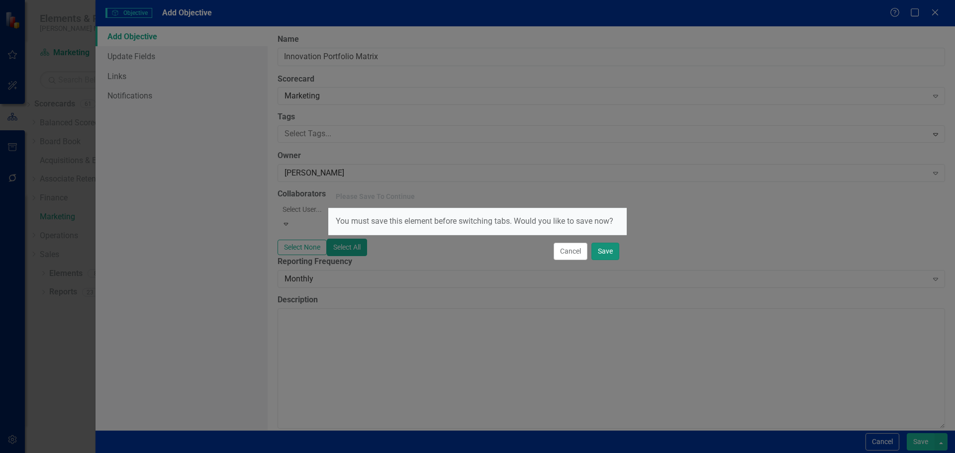
click at [602, 256] on button "Save" at bounding box center [605, 251] width 28 height 17
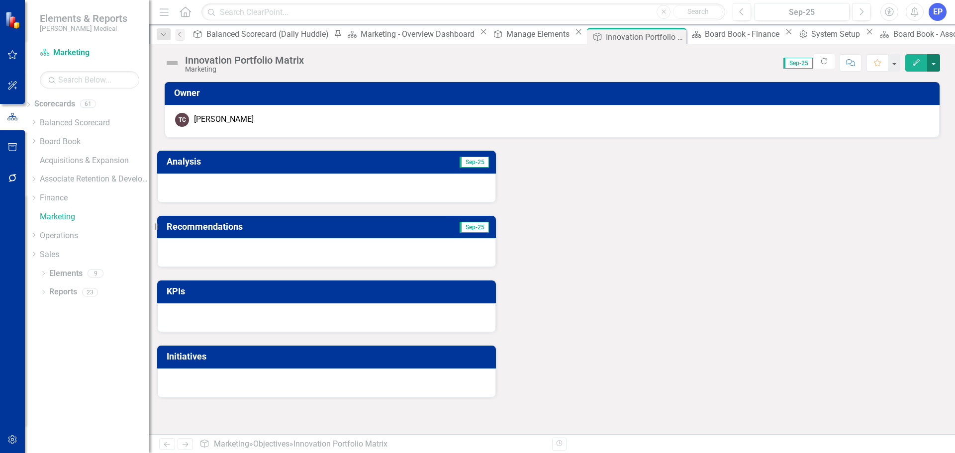
click at [933, 62] on button "button" at bounding box center [933, 62] width 13 height 17
click at [918, 97] on link "Edit Report Edit Layout" at bounding box center [899, 99] width 81 height 18
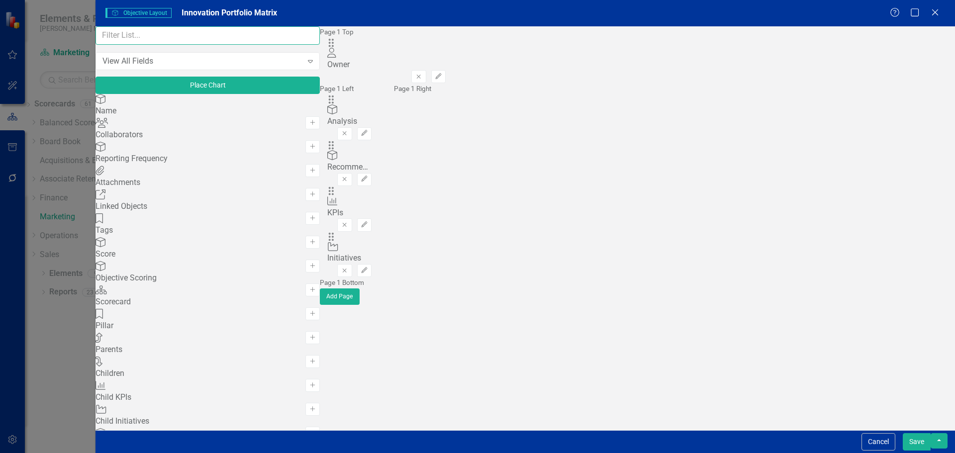
click at [196, 41] on input "text" at bounding box center [207, 35] width 224 height 18
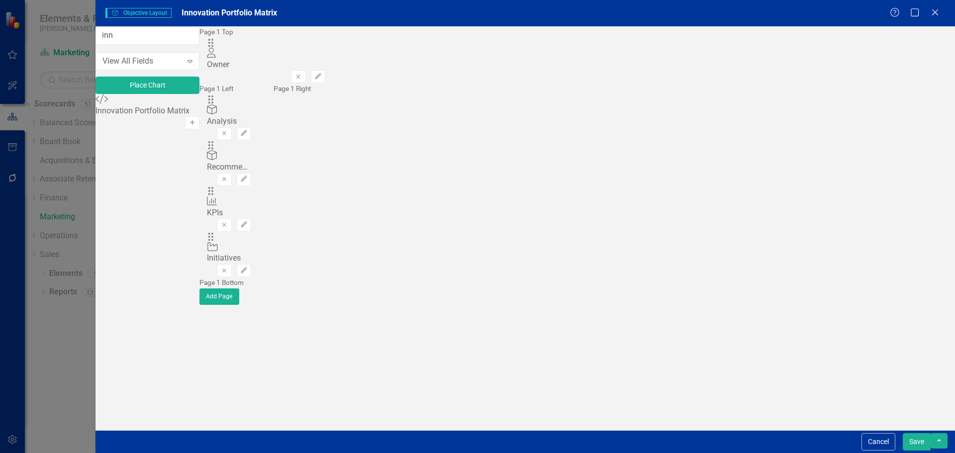
click at [196, 122] on icon "Add" at bounding box center [191, 123] width 7 height 6
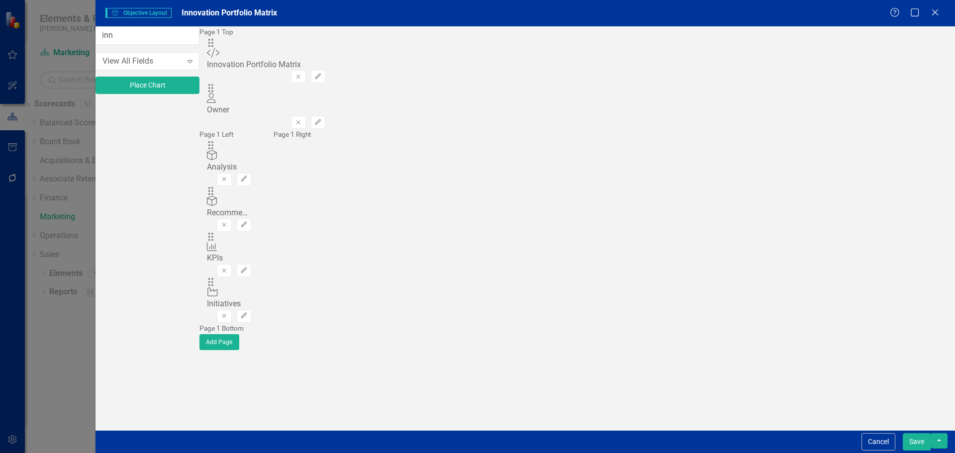
drag, startPoint x: 338, startPoint y: 96, endPoint x: 338, endPoint y: 91, distance: 5.0
click at [325, 91] on div "Drag Owner Owner Remove Edit" at bounding box center [266, 106] width 118 height 46
drag, startPoint x: 342, startPoint y: 97, endPoint x: 343, endPoint y: 59, distance: 37.8
click at [333, 59] on div "The fields (or pods) that are available for you to include on the detail page a…" at bounding box center [265, 188] width 133 height 324
click at [321, 73] on icon "button" at bounding box center [318, 76] width 6 height 6
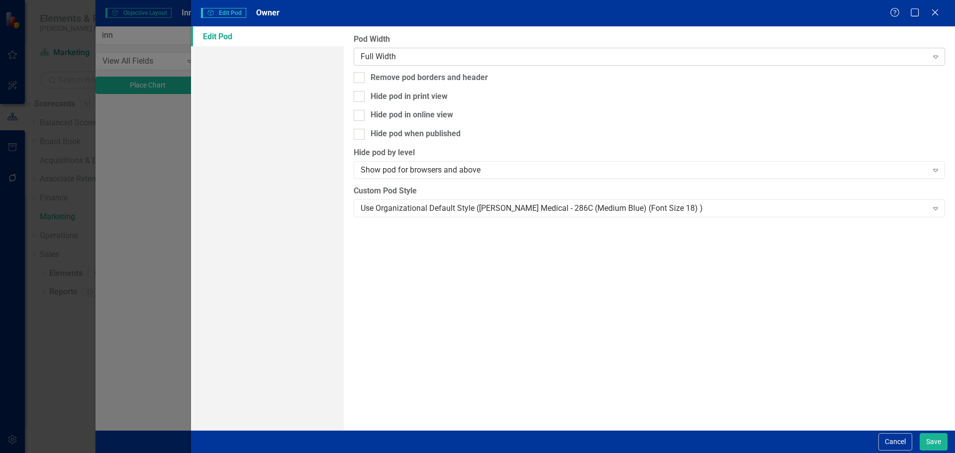
click at [686, 58] on div "Full Width" at bounding box center [643, 56] width 566 height 11
click at [927, 444] on button "Save" at bounding box center [933, 441] width 28 height 17
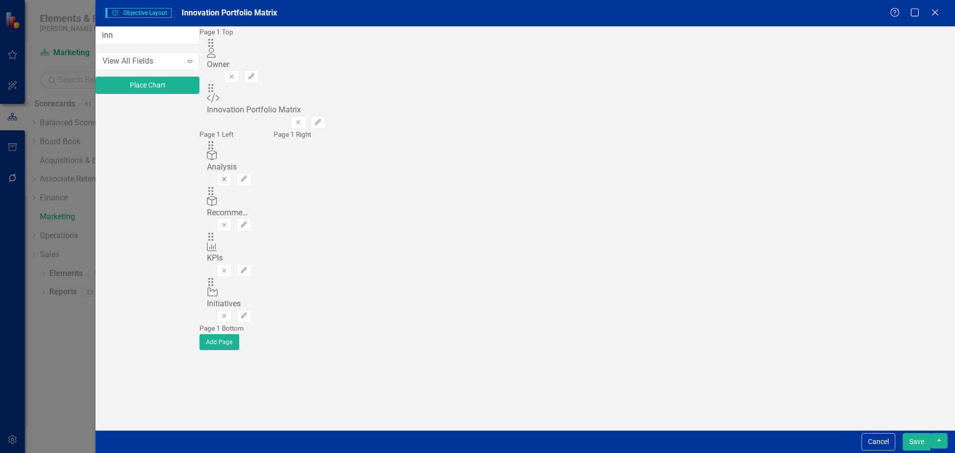
click at [228, 176] on icon "Remove" at bounding box center [223, 179] width 7 height 6
click at [217, 176] on icon "Remove" at bounding box center [212, 179] width 7 height 6
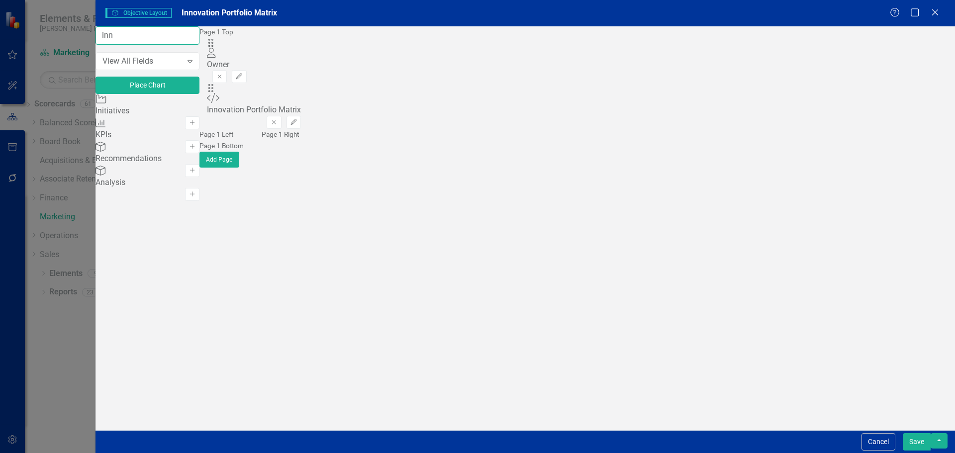
click at [198, 45] on input "inn" at bounding box center [147, 35] width 104 height 18
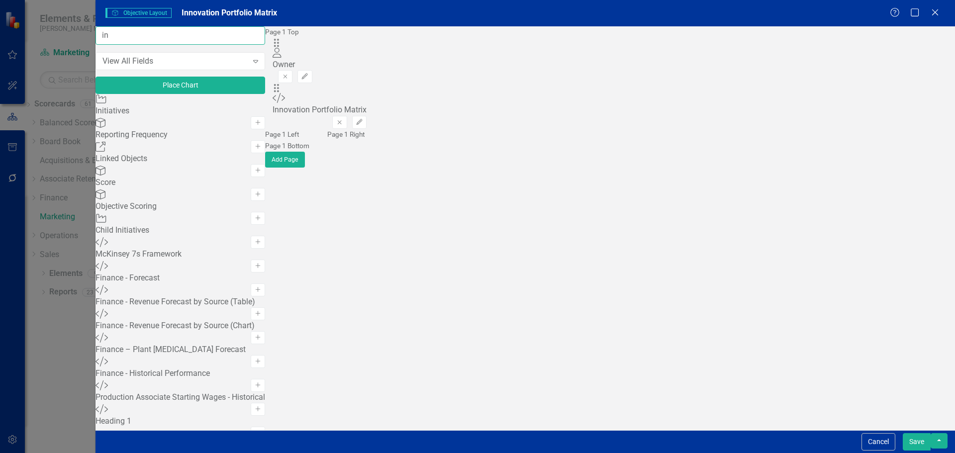
type input "i"
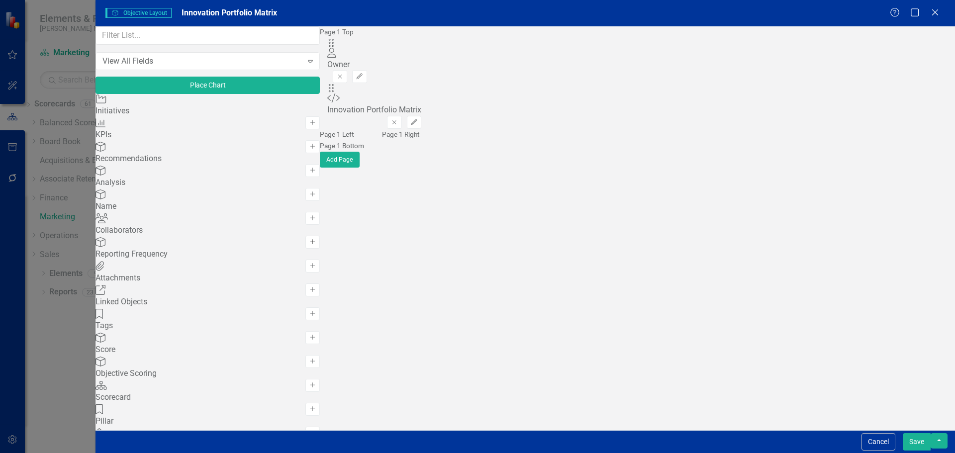
click at [309, 245] on icon "Add" at bounding box center [312, 242] width 7 height 6
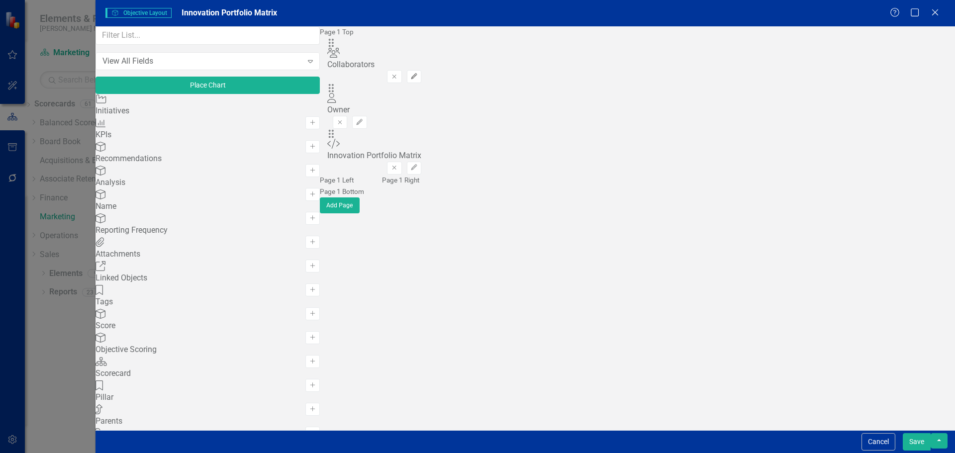
click at [421, 70] on button "Edit" at bounding box center [414, 76] width 14 height 13
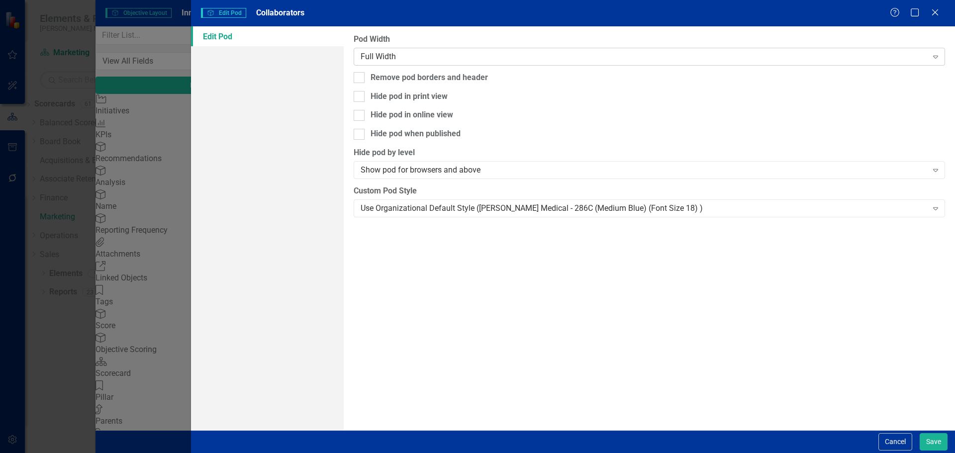
click at [515, 63] on div "Full Width Expand" at bounding box center [649, 57] width 591 height 18
click at [934, 438] on button "Save" at bounding box center [933, 441] width 28 height 17
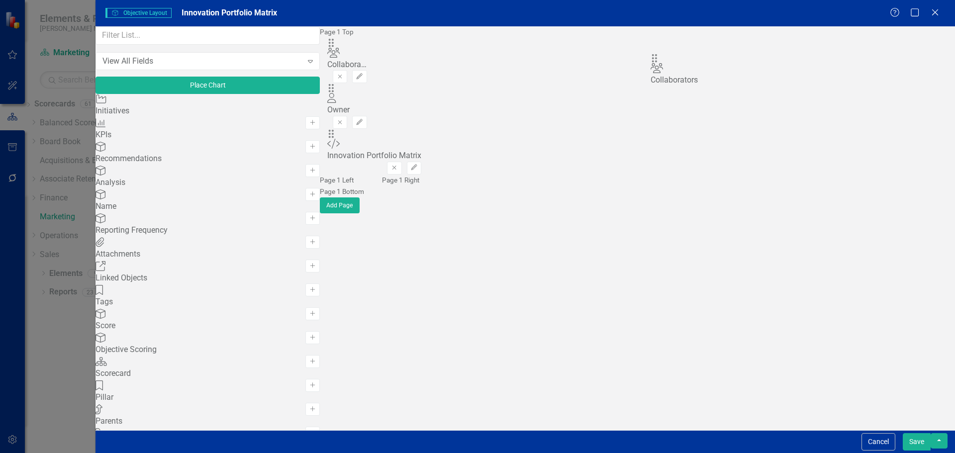
drag, startPoint x: 343, startPoint y: 65, endPoint x: 671, endPoint y: 64, distance: 327.7
click at [421, 162] on button "Edit" at bounding box center [414, 168] width 14 height 13
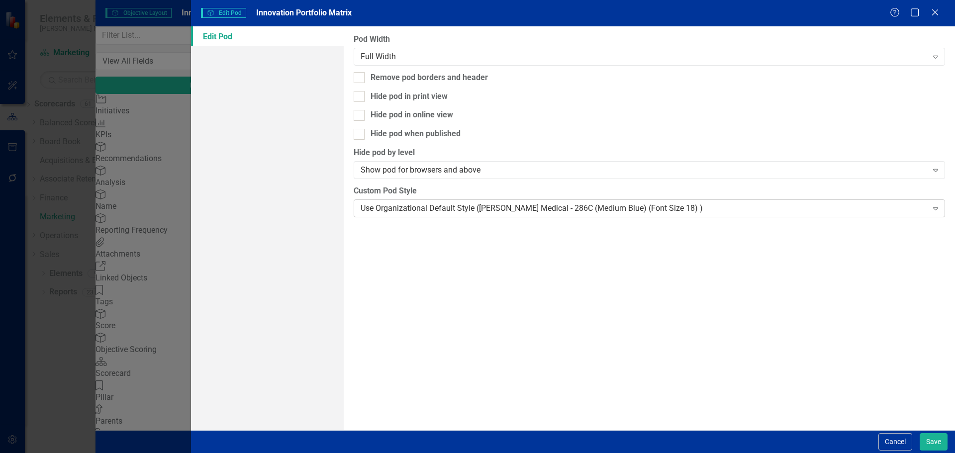
click at [555, 202] on div "Use Organizational Default Style ([PERSON_NAME] Medical - 286C (Medium Blue) (F…" at bounding box center [643, 207] width 566 height 11
click at [922, 450] on div "Cancel Save" at bounding box center [573, 441] width 764 height 23
click at [922, 447] on button "Save" at bounding box center [933, 441] width 28 height 17
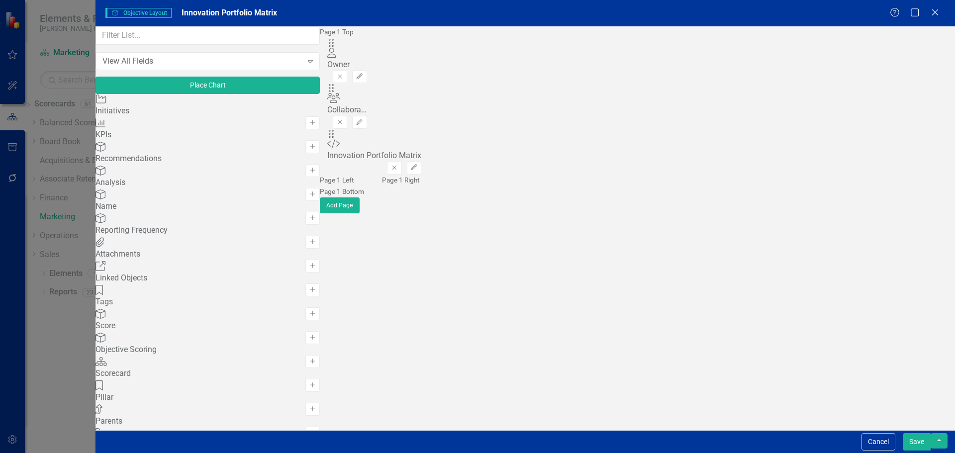
click at [925, 438] on button "Save" at bounding box center [916, 441] width 28 height 17
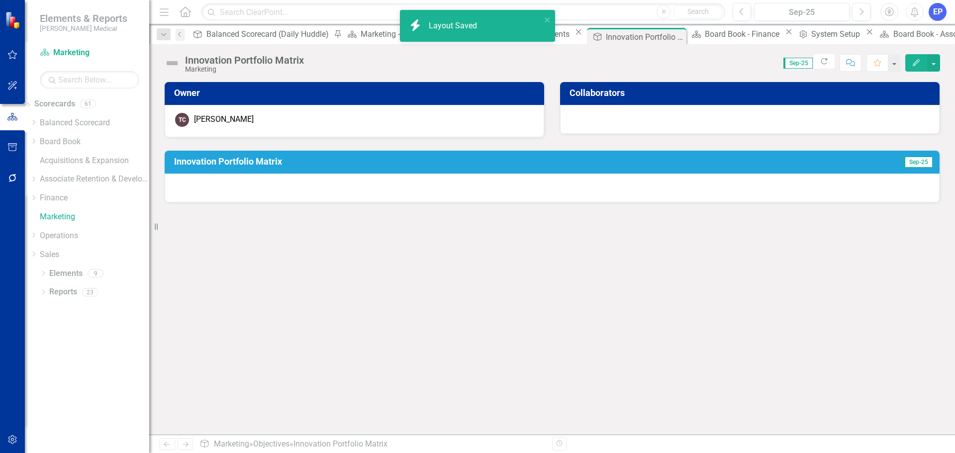
click at [544, 192] on div at bounding box center [552, 188] width 775 height 29
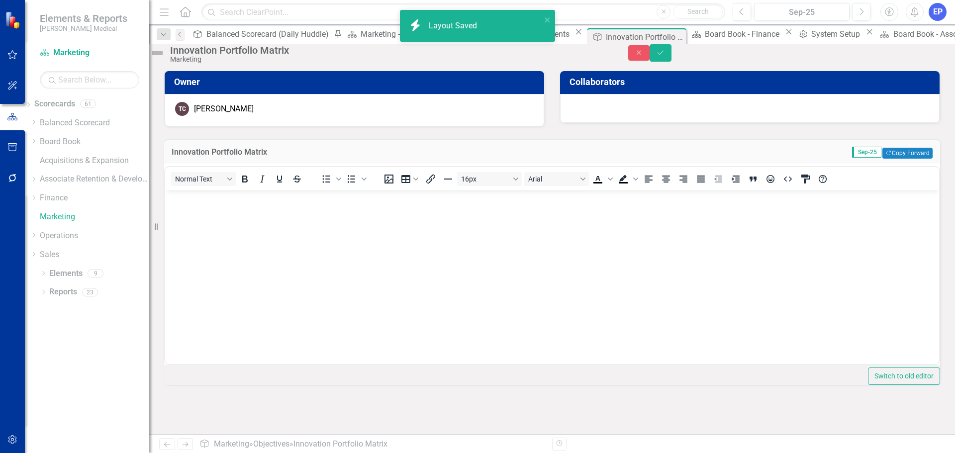
scroll to position [0, 0]
click at [456, 229] on body "Rich Text Area. Press ALT-0 for help." at bounding box center [552, 264] width 774 height 149
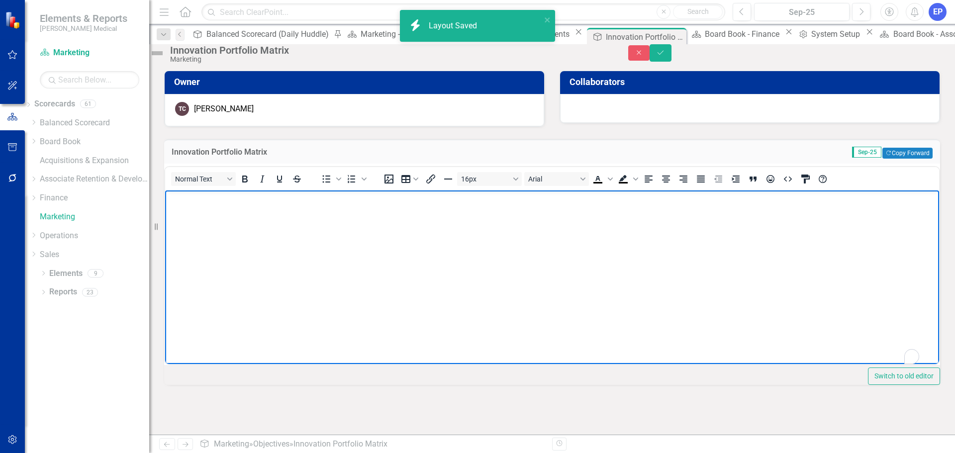
paste body "To enrich screen reader interactions, please activate Accessibility in Grammarl…"
drag, startPoint x: 361, startPoint y: 212, endPoint x: 80, endPoint y: 188, distance: 281.9
click at [165, 190] on html "Innovation Portfolio Matrix" at bounding box center [552, 264] width 774 height 149
click at [298, 281] on body "To enrich screen reader interactions, please activate Accessibility in Grammarl…" at bounding box center [552, 264] width 774 height 149
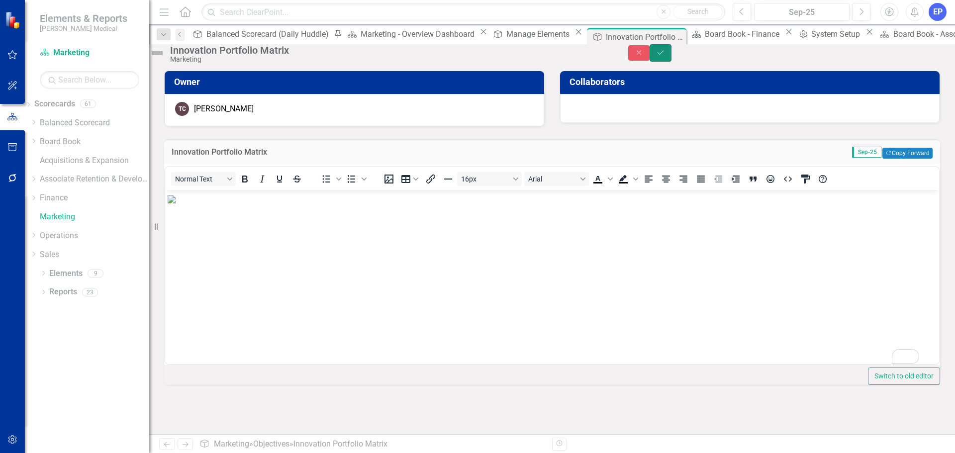
click at [665, 56] on icon "Save" at bounding box center [660, 52] width 9 height 7
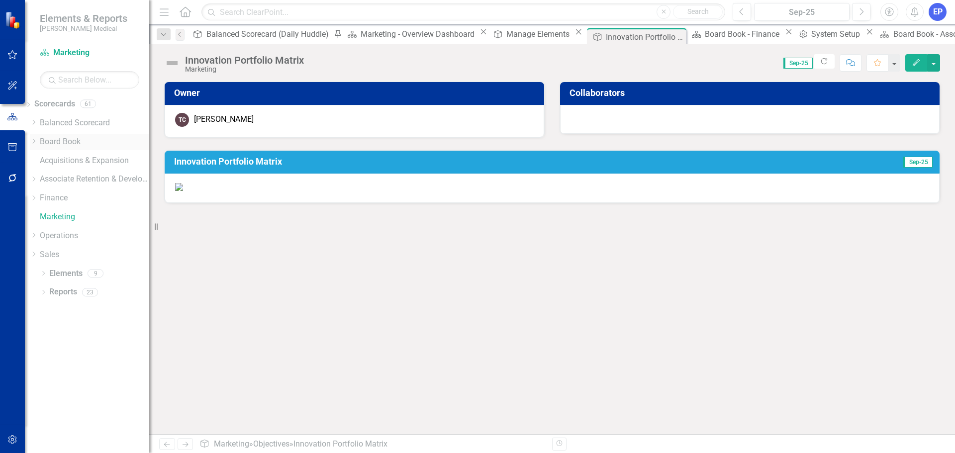
click at [37, 142] on icon "Dropdown" at bounding box center [33, 141] width 7 height 6
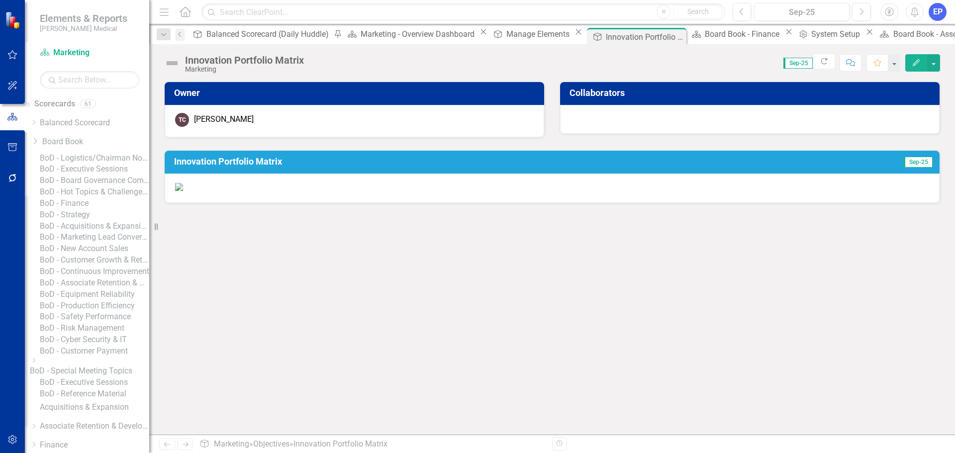
click at [88, 209] on link "BoD - Finance" at bounding box center [94, 203] width 109 height 11
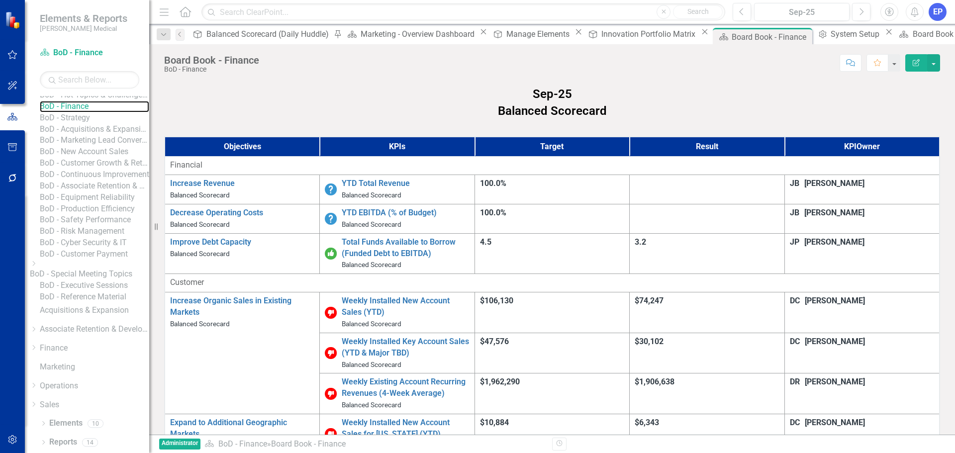
scroll to position [245, 0]
click at [54, 421] on link "Elements" at bounding box center [65, 423] width 33 height 11
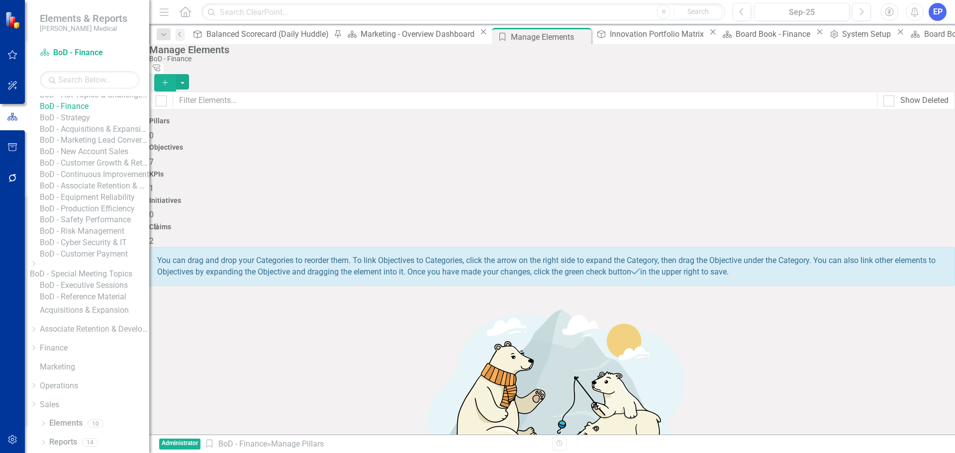
click at [154, 157] on span "7" at bounding box center [151, 161] width 4 height 9
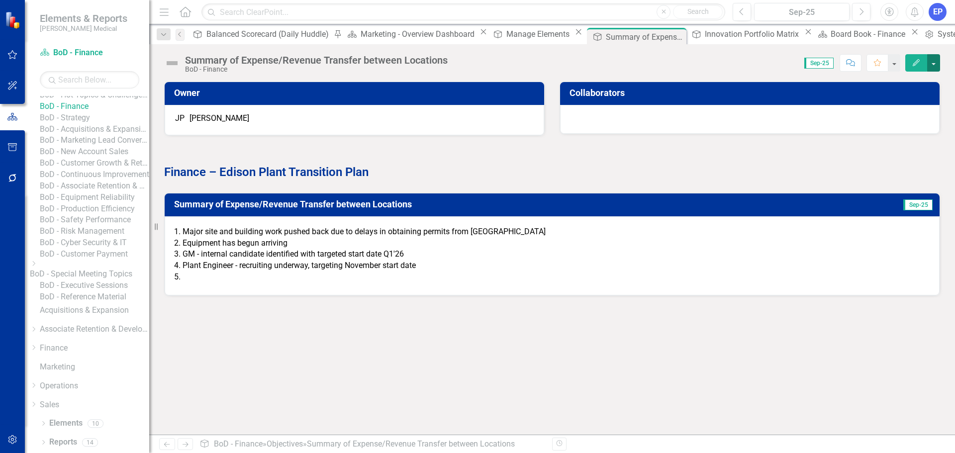
click at [933, 66] on button "button" at bounding box center [933, 62] width 13 height 17
click at [744, 69] on div "Score: N/A Sep-25 Completed Comment Favorite Edit" at bounding box center [695, 62] width 487 height 17
click at [938, 63] on button "button" at bounding box center [933, 62] width 13 height 17
click at [903, 100] on link "Edit Report Edit Layout" at bounding box center [899, 99] width 81 height 18
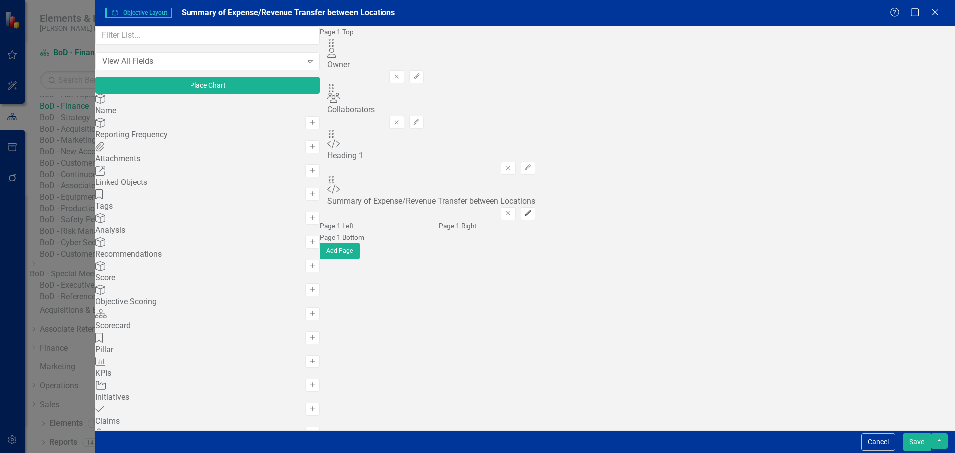
click at [531, 210] on icon "button" at bounding box center [528, 213] width 6 height 6
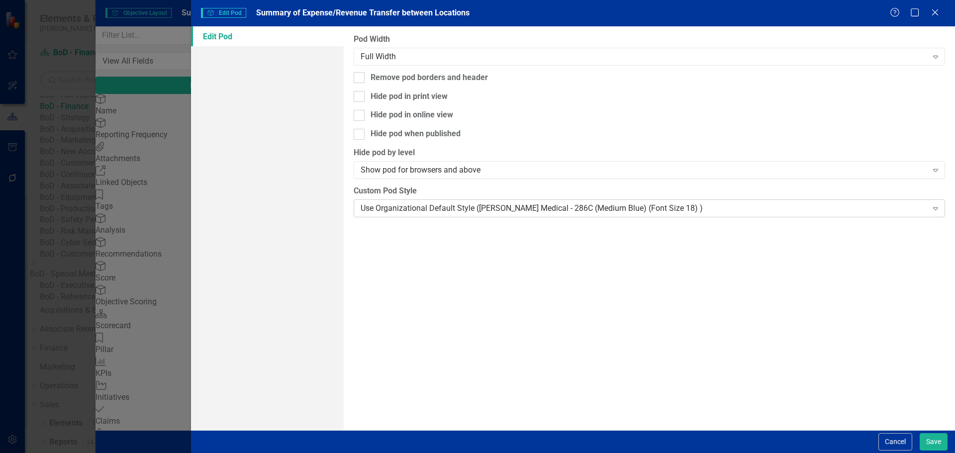
click at [581, 202] on div "Use Organizational Default Style ([PERSON_NAME] Medical - 286C (Medium Blue) (F…" at bounding box center [643, 207] width 566 height 11
click at [931, 438] on button "Save" at bounding box center [933, 441] width 28 height 17
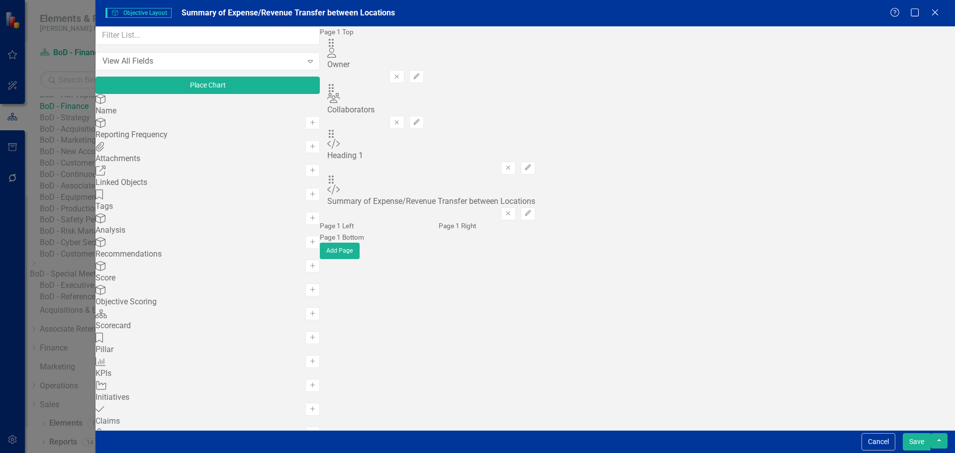
click at [929, 441] on button "Save" at bounding box center [916, 441] width 28 height 17
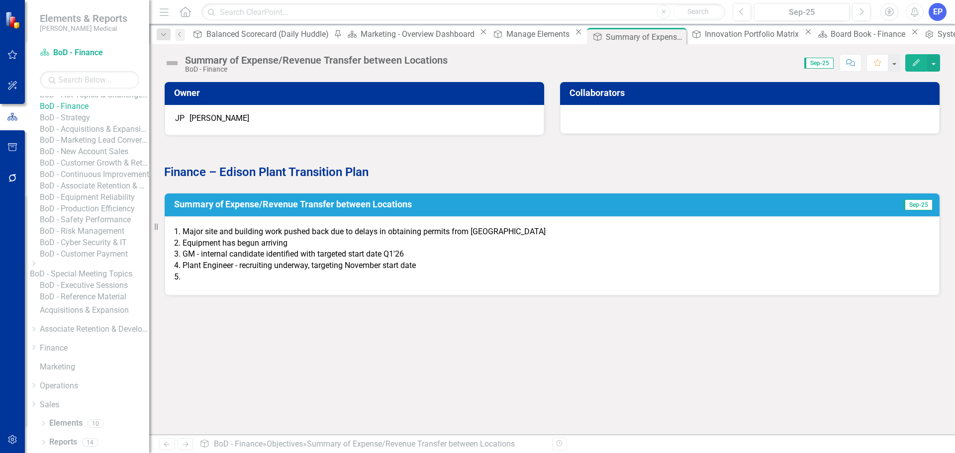
click at [0, 0] on icon "Close" at bounding box center [0, 0] width 0 height 0
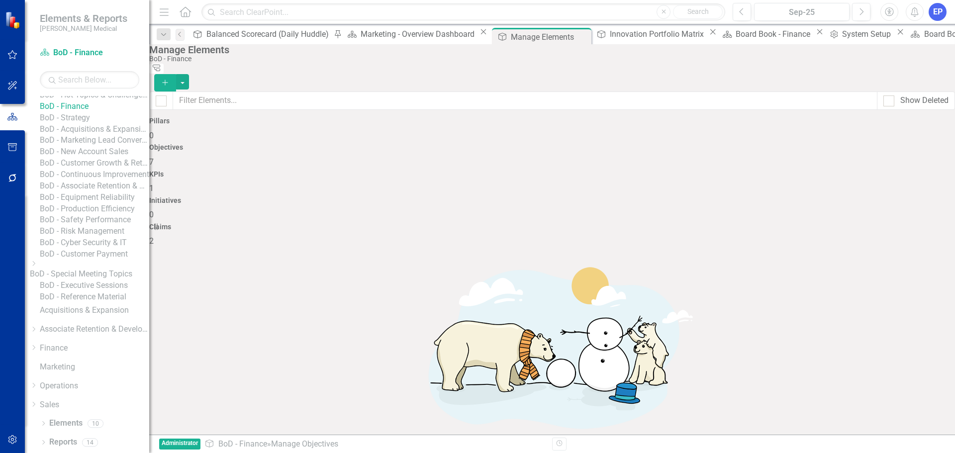
checkbox input "false"
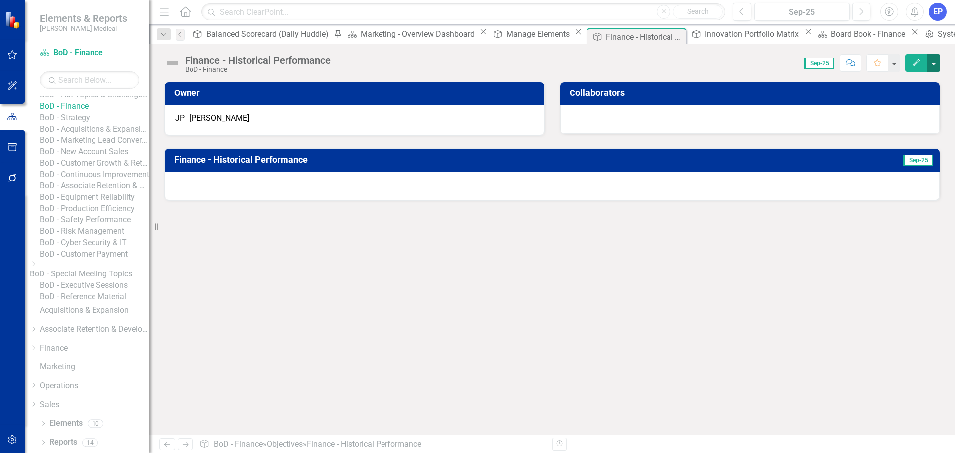
click at [934, 66] on button "button" at bounding box center [933, 62] width 13 height 17
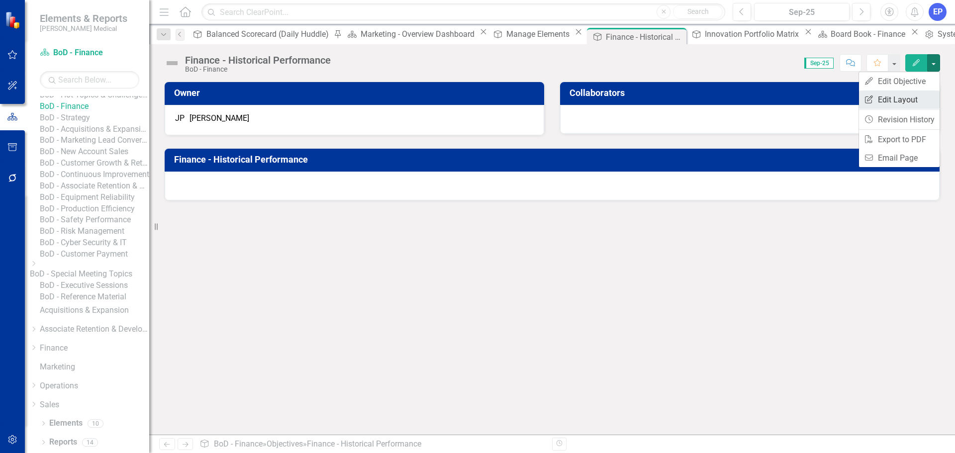
click at [888, 105] on link "Edit Report Edit Layout" at bounding box center [899, 99] width 81 height 18
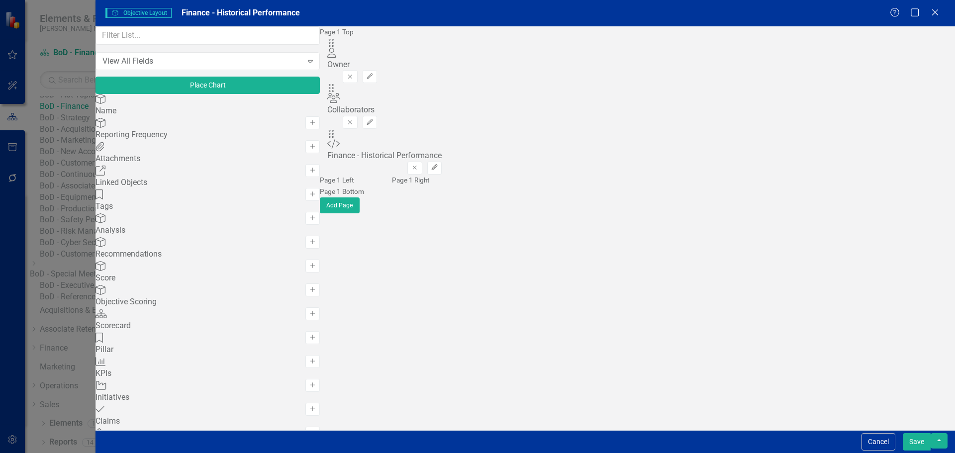
click at [438, 165] on icon "Edit" at bounding box center [434, 168] width 7 height 6
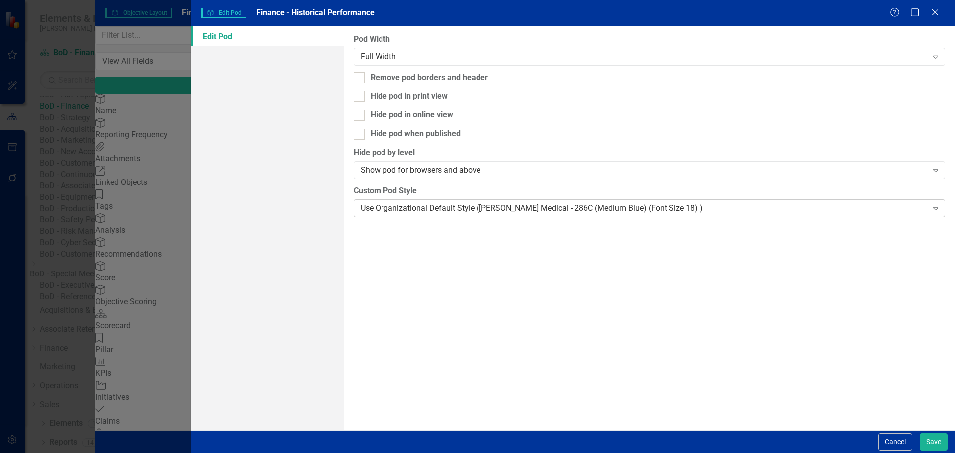
click at [620, 202] on div "Use Organizational Default Style ([PERSON_NAME] Medical - 286C (Medium Blue) (F…" at bounding box center [643, 207] width 566 height 11
click at [936, 436] on button "Save" at bounding box center [933, 441] width 28 height 17
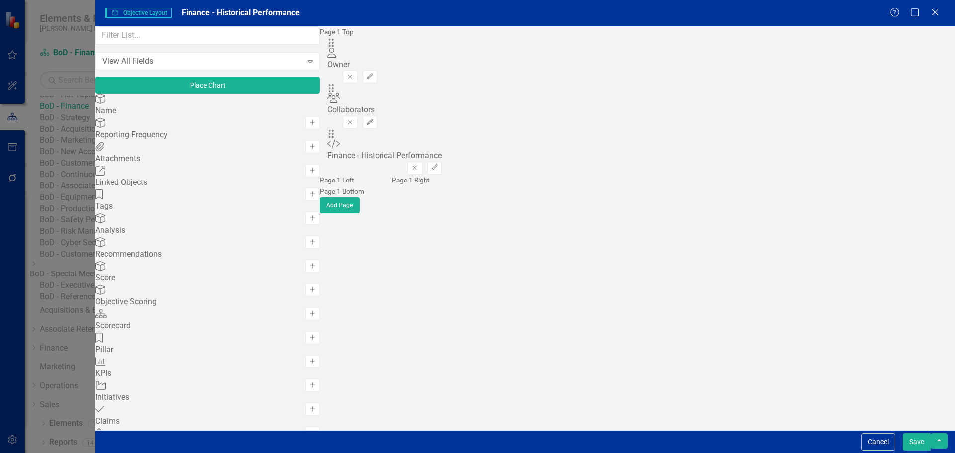
click at [921, 439] on button "Save" at bounding box center [916, 441] width 28 height 17
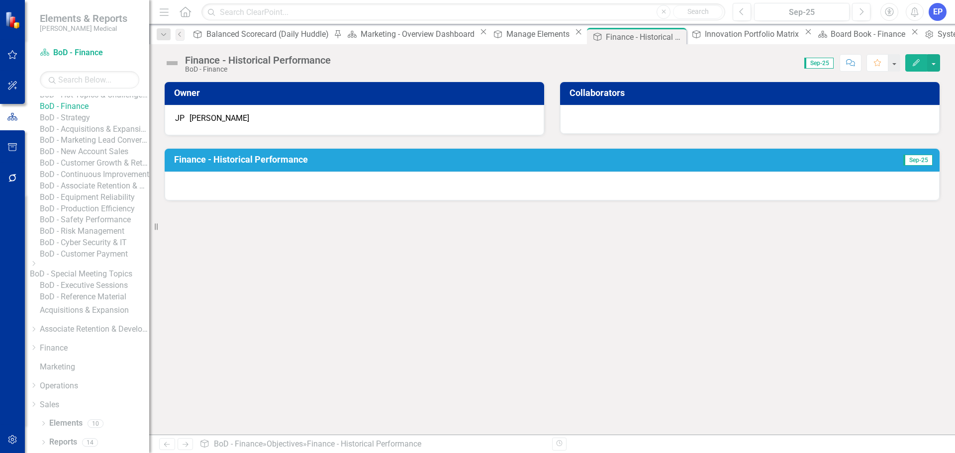
click at [525, 38] on div "icon.bolt Layout Saved" at bounding box center [477, 30] width 159 height 44
click at [672, 38] on icon "Close" at bounding box center [677, 37] width 10 height 8
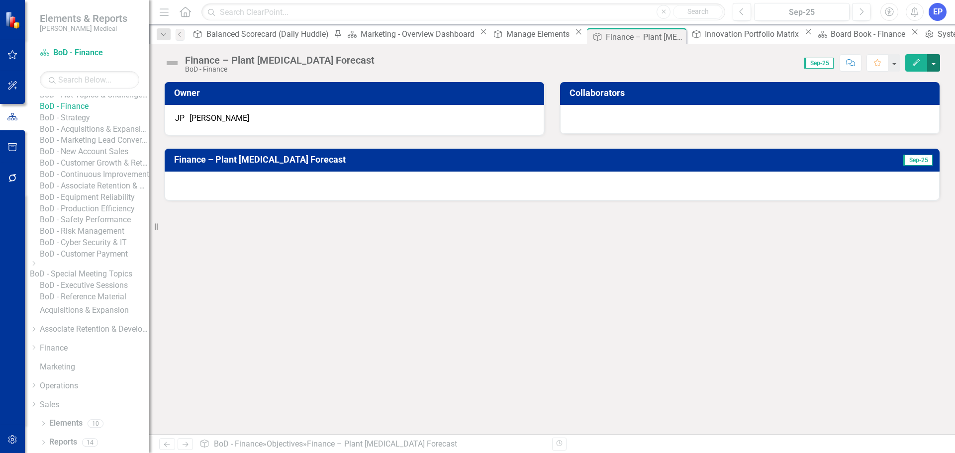
click at [931, 60] on button "button" at bounding box center [933, 62] width 13 height 17
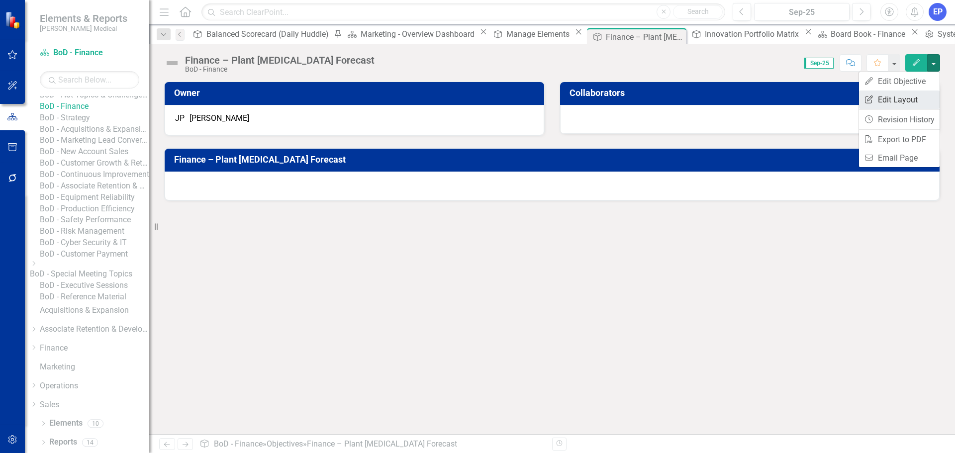
click at [903, 98] on link "Edit Report Edit Layout" at bounding box center [899, 99] width 81 height 18
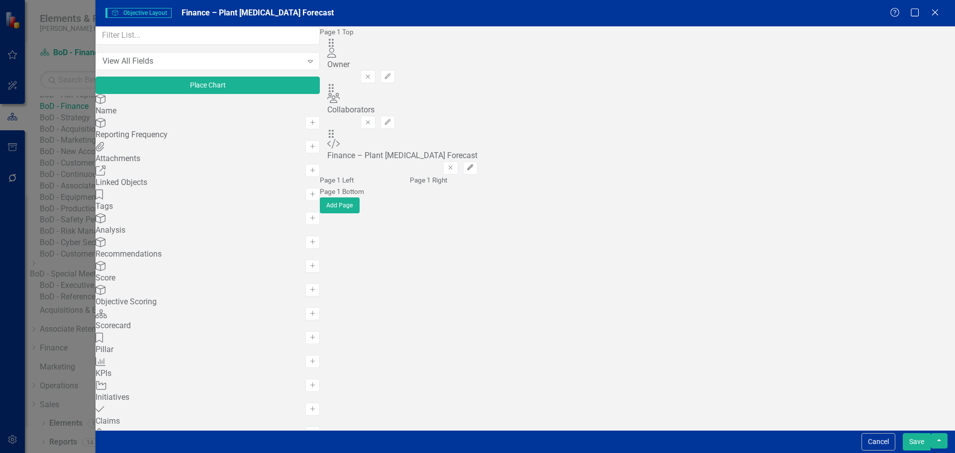
click at [474, 165] on icon "Edit" at bounding box center [469, 168] width 7 height 6
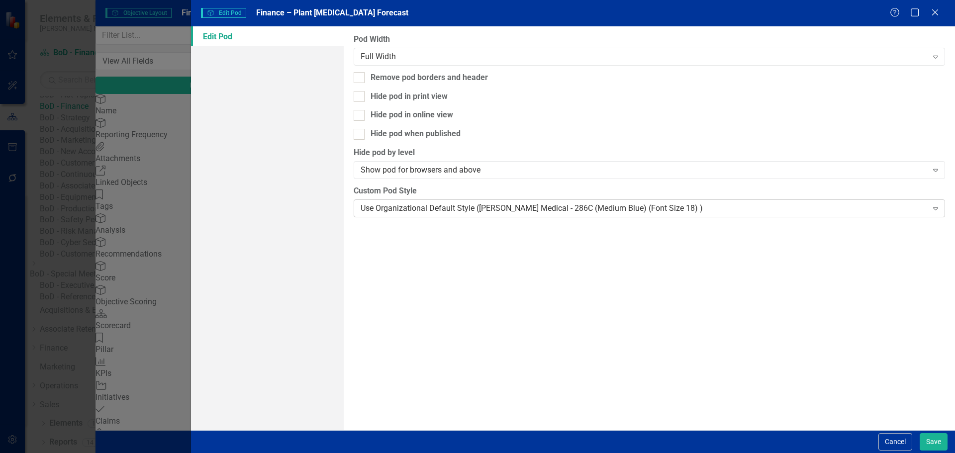
click at [576, 204] on div "Use Organizational Default Style ([PERSON_NAME] Medical - 286C (Medium Blue) (F…" at bounding box center [649, 208] width 591 height 18
click at [925, 437] on button "Save" at bounding box center [933, 441] width 28 height 17
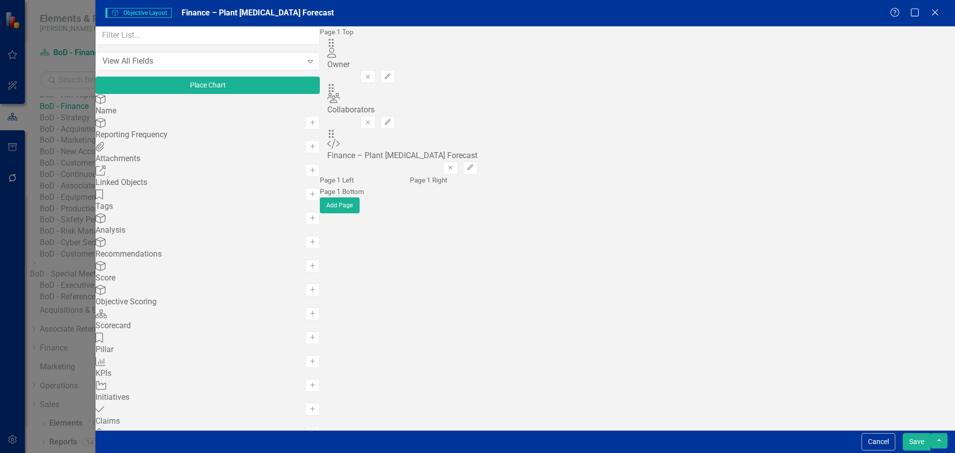
click at [918, 438] on button "Save" at bounding box center [916, 441] width 28 height 17
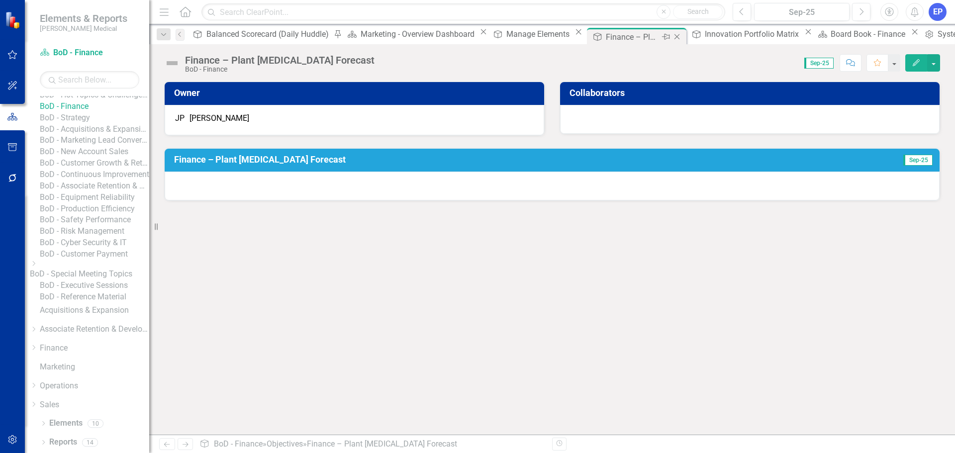
click at [672, 36] on icon "Close" at bounding box center [677, 37] width 10 height 8
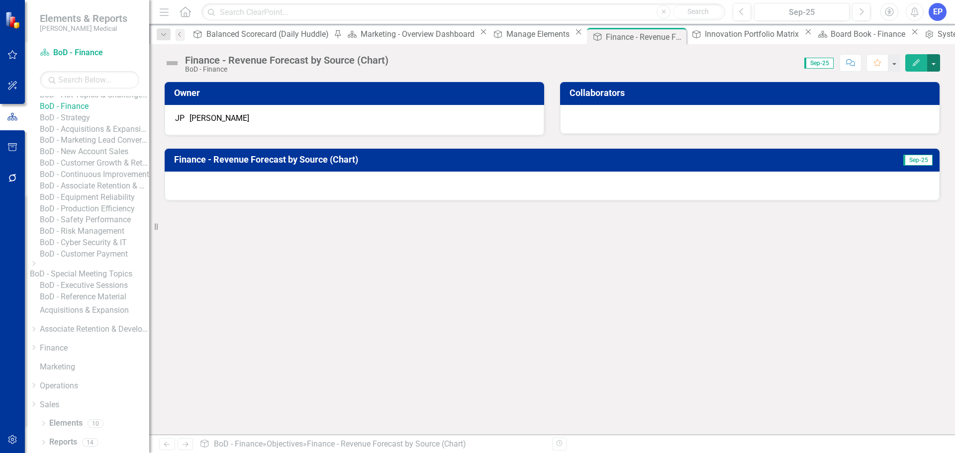
click at [936, 62] on button "button" at bounding box center [933, 62] width 13 height 17
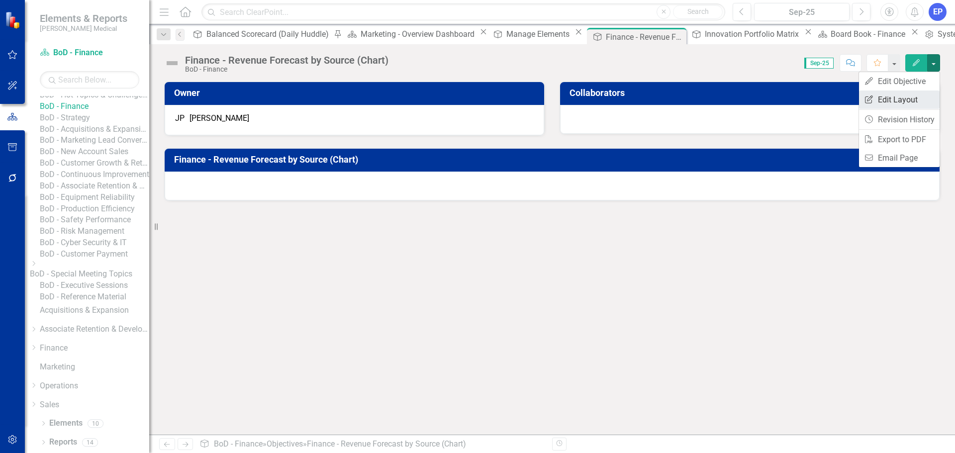
click at [913, 94] on link "Edit Report Edit Layout" at bounding box center [899, 99] width 81 height 18
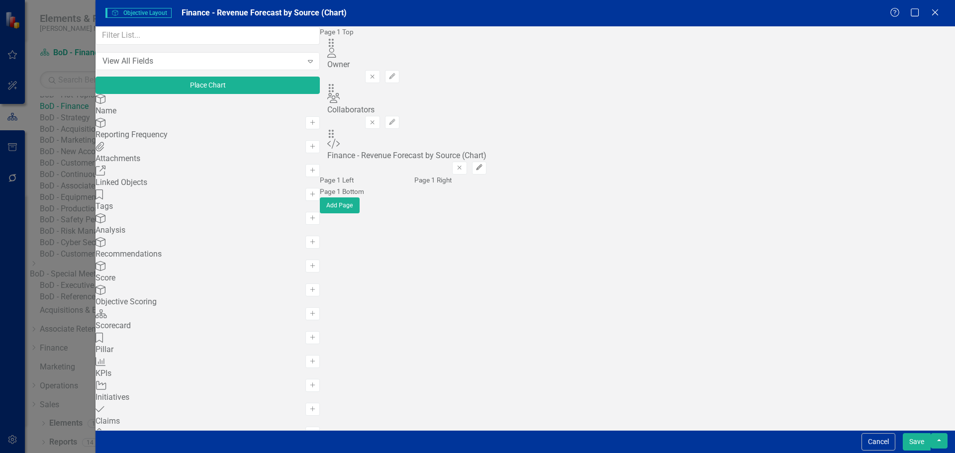
click at [482, 165] on icon "button" at bounding box center [479, 168] width 6 height 6
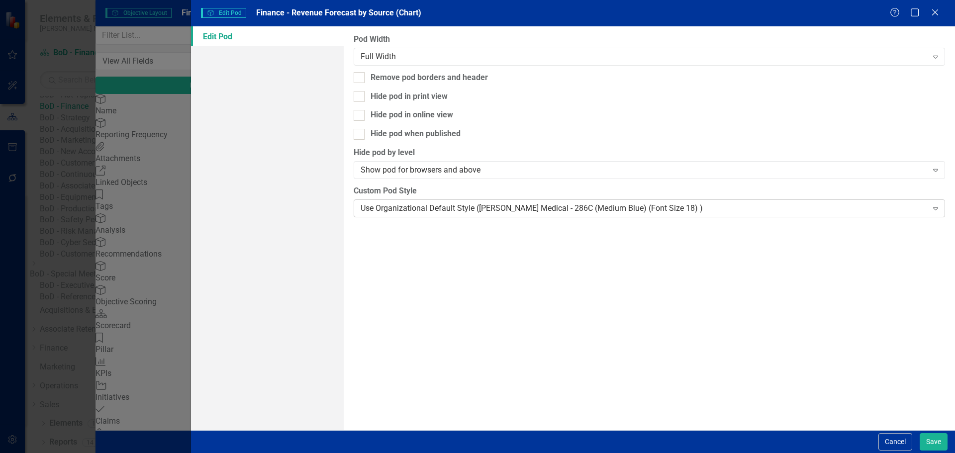
click at [601, 202] on div "Use Organizational Default Style ([PERSON_NAME] Medical - 286C (Medium Blue) (F…" at bounding box center [643, 207] width 566 height 11
click at [937, 441] on button "Save" at bounding box center [933, 441] width 28 height 17
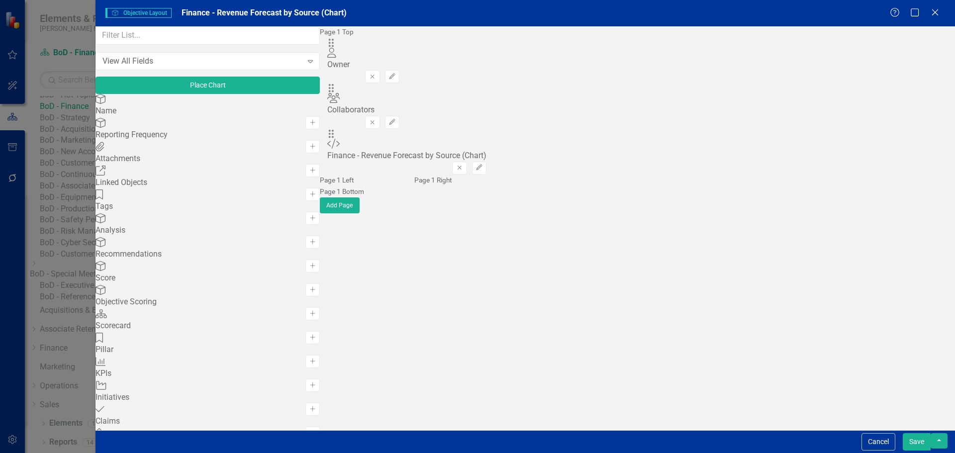
click at [916, 440] on button "Save" at bounding box center [916, 441] width 28 height 17
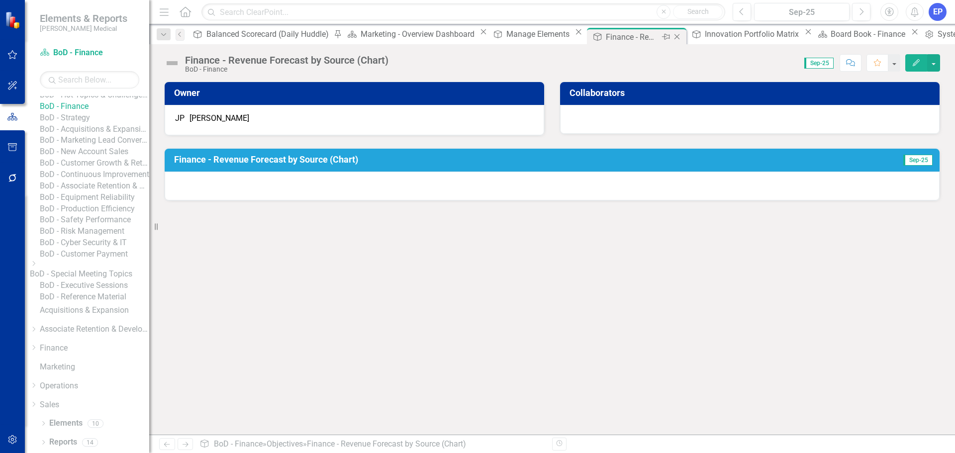
click at [672, 35] on icon "Close" at bounding box center [677, 37] width 10 height 8
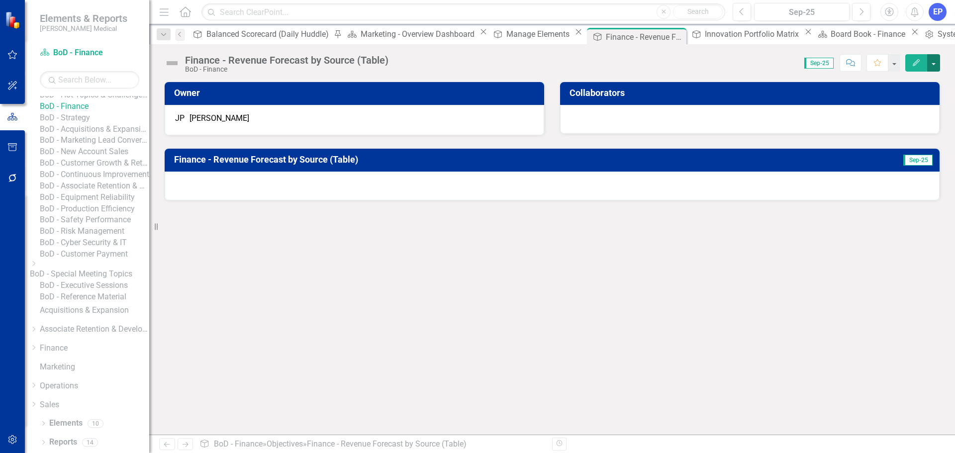
click at [936, 62] on button "button" at bounding box center [933, 62] width 13 height 17
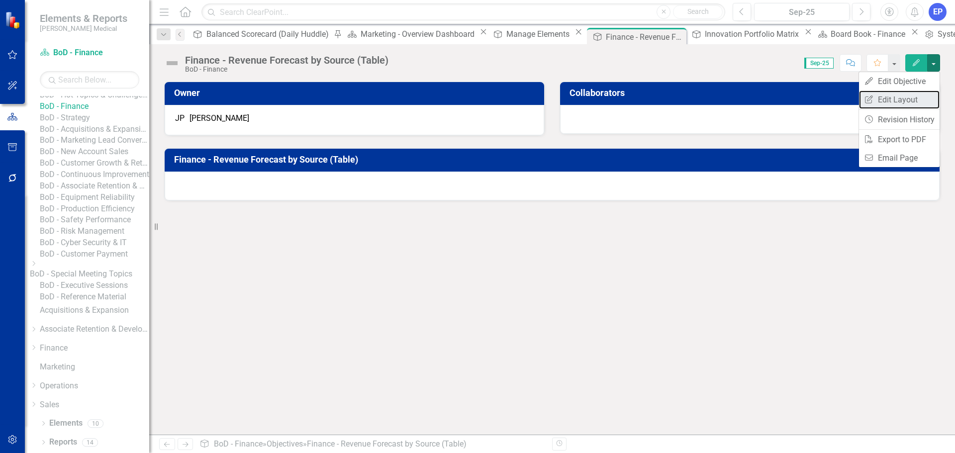
click at [902, 101] on link "Edit Report Edit Layout" at bounding box center [899, 99] width 81 height 18
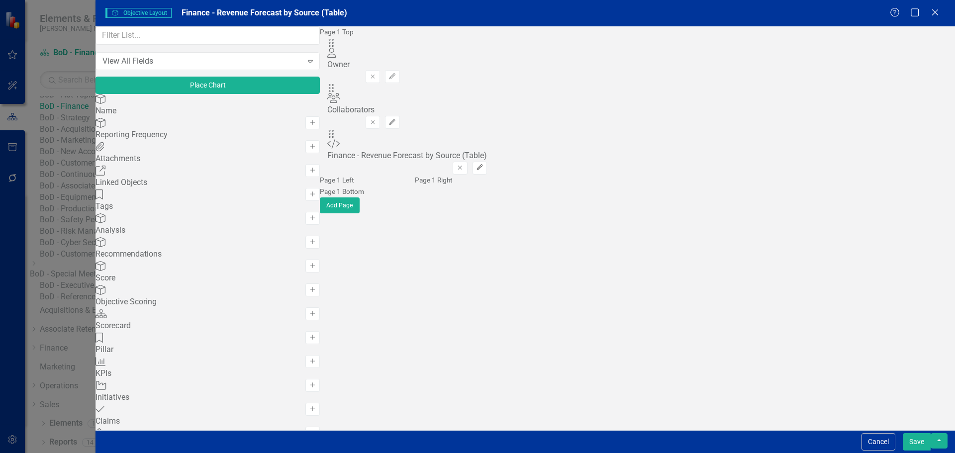
click at [487, 162] on button "Edit" at bounding box center [479, 168] width 14 height 13
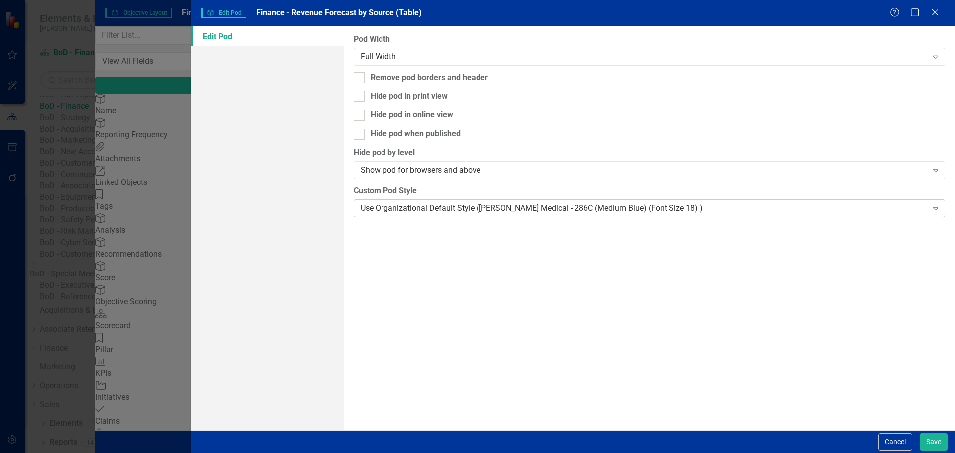
click at [681, 202] on div "Use Organizational Default Style ([PERSON_NAME] Medical - 286C (Medium Blue) (F…" at bounding box center [643, 207] width 566 height 11
click at [945, 435] on button "Save" at bounding box center [933, 441] width 28 height 17
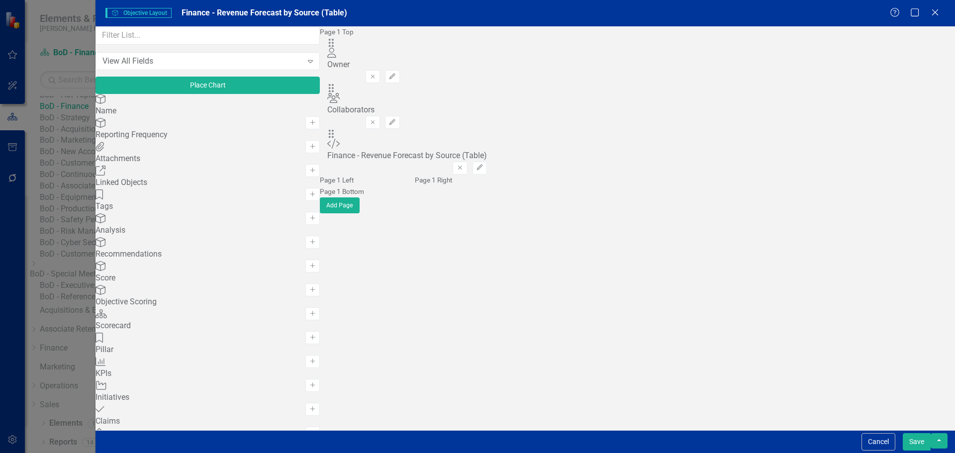
click at [917, 443] on button "Save" at bounding box center [916, 441] width 28 height 17
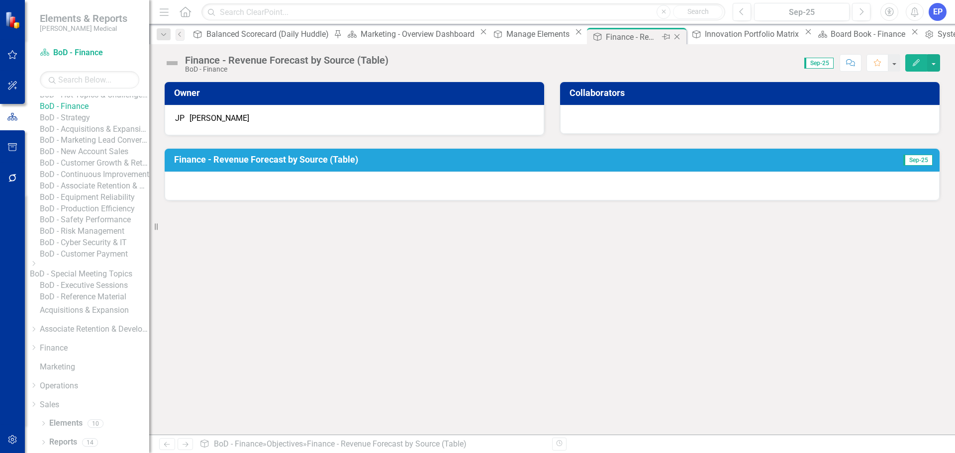
click at [672, 36] on icon "Close" at bounding box center [677, 37] width 10 height 8
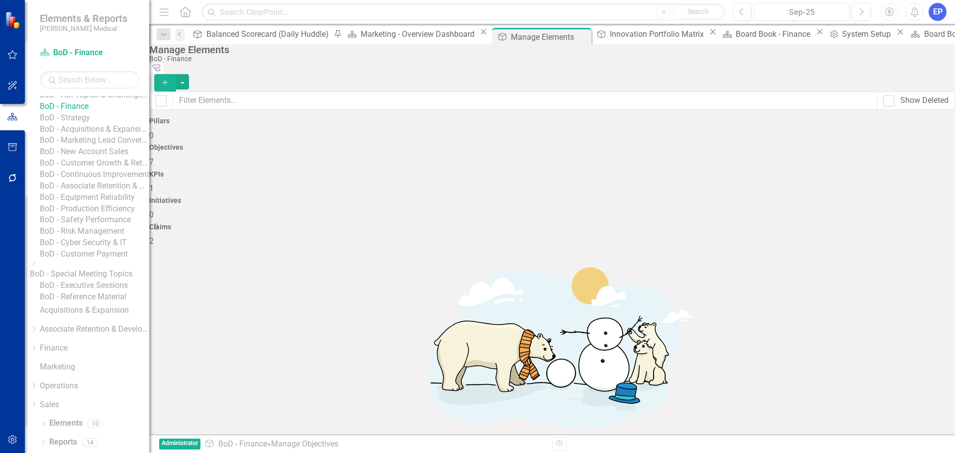
checkbox input "false"
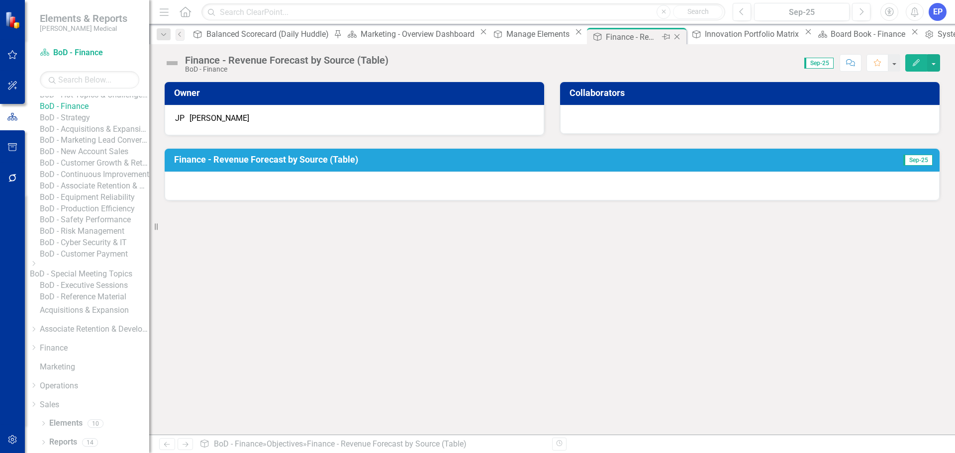
click at [672, 37] on icon "Close" at bounding box center [677, 37] width 10 height 8
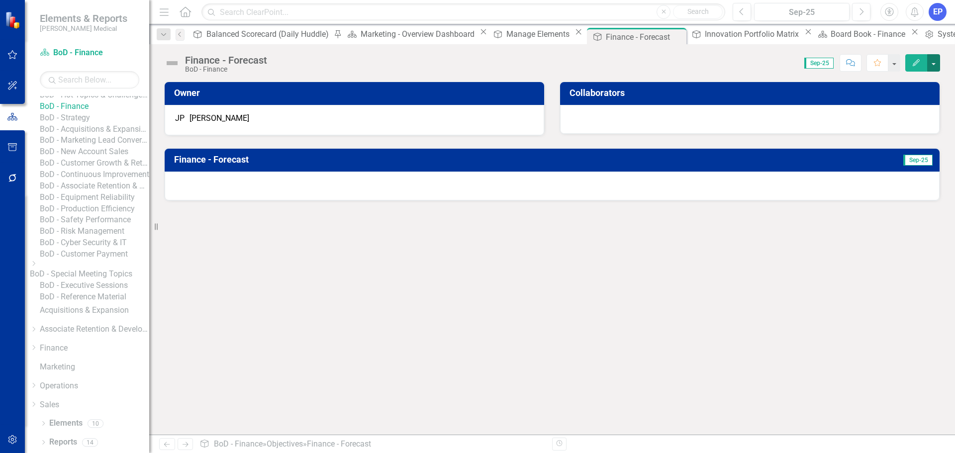
click at [934, 69] on button "button" at bounding box center [933, 62] width 13 height 17
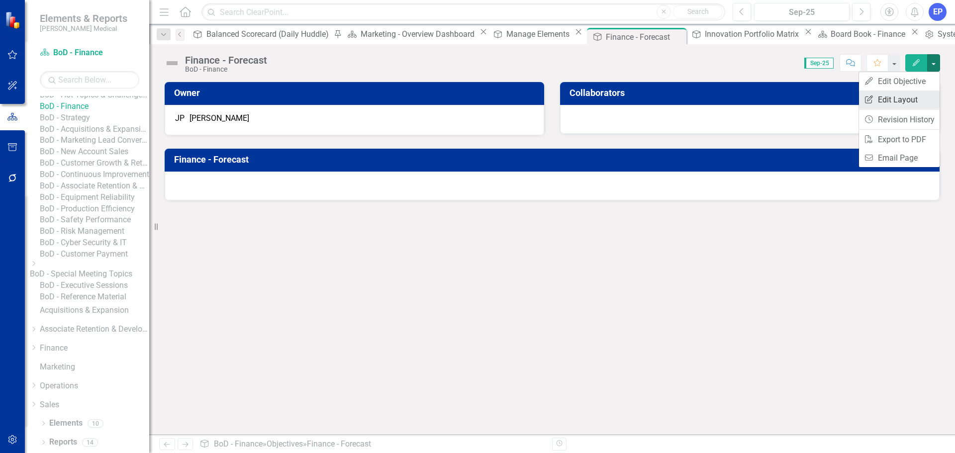
click at [905, 102] on link "Edit Report Edit Layout" at bounding box center [899, 99] width 81 height 18
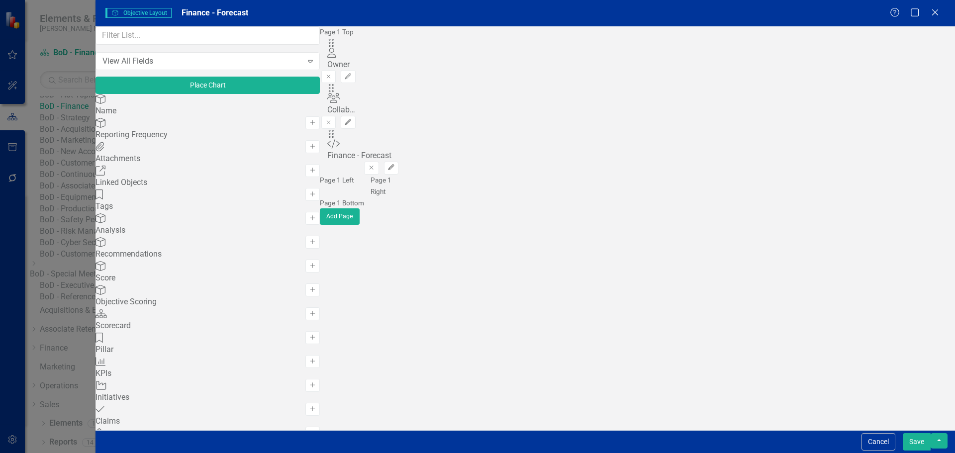
click at [394, 165] on icon "button" at bounding box center [391, 168] width 6 height 6
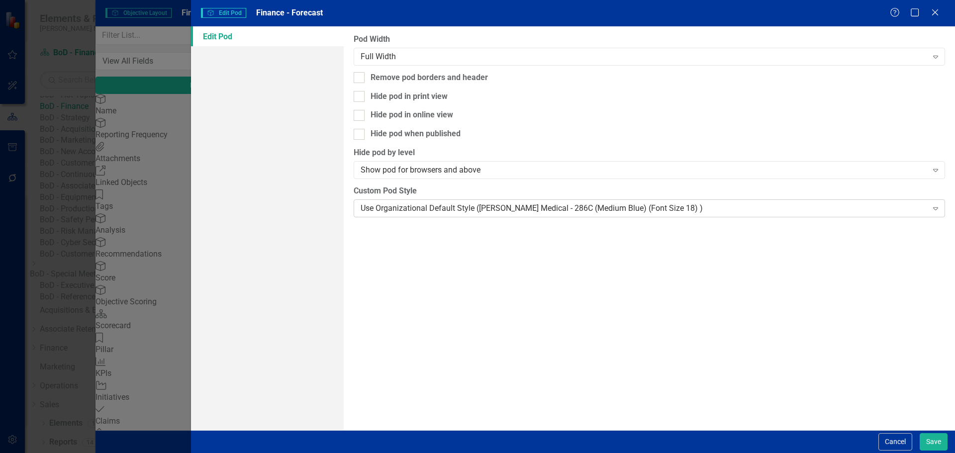
click at [495, 202] on div "Use Organizational Default Style ([PERSON_NAME] Medical - 286C (Medium Blue) (F…" at bounding box center [643, 207] width 566 height 11
click at [931, 443] on button "Save" at bounding box center [933, 441] width 28 height 17
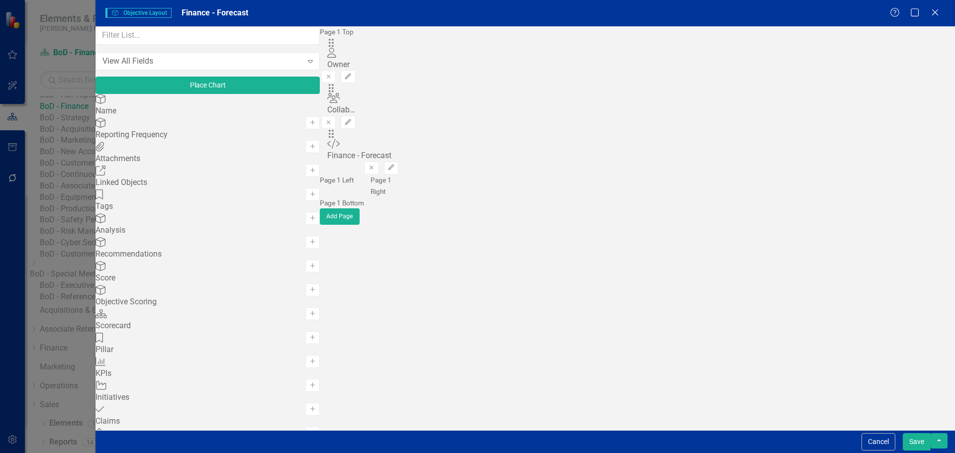
click at [918, 438] on button "Save" at bounding box center [916, 441] width 28 height 17
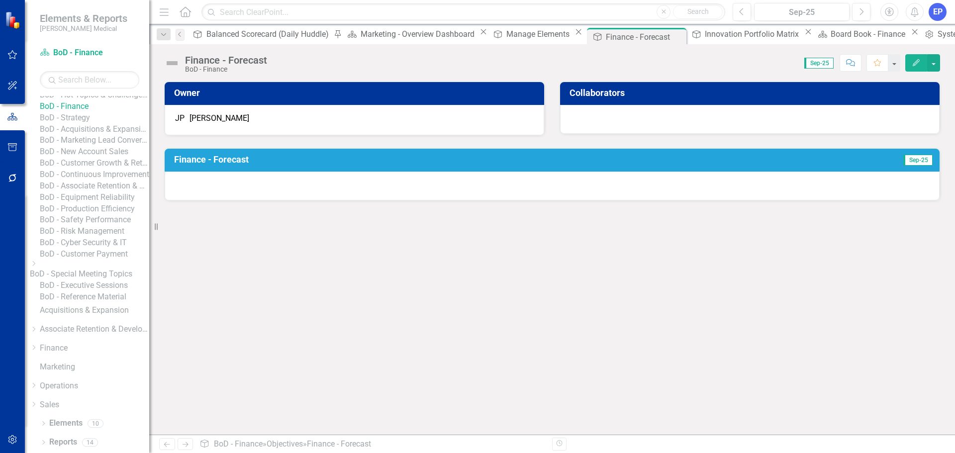
click at [0, 0] on icon at bounding box center [0, 0] width 0 height 0
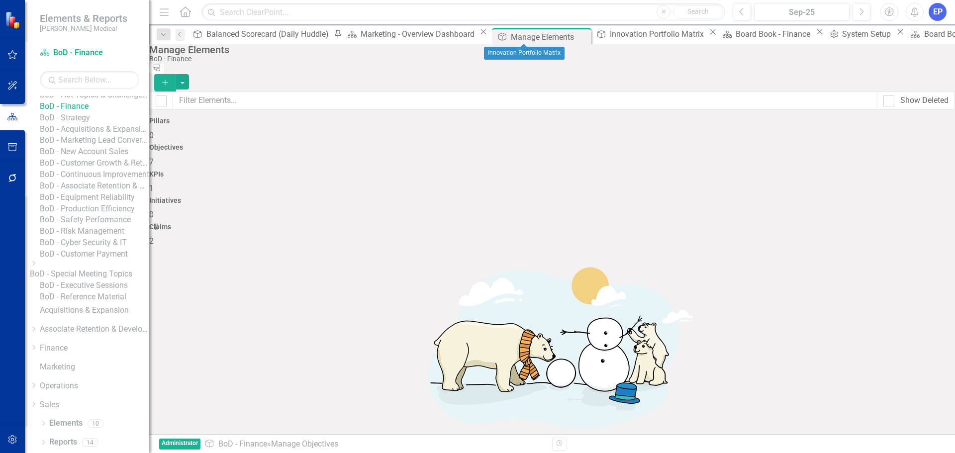
checkbox input "false"
click at [576, 35] on icon "Close" at bounding box center [581, 37] width 10 height 8
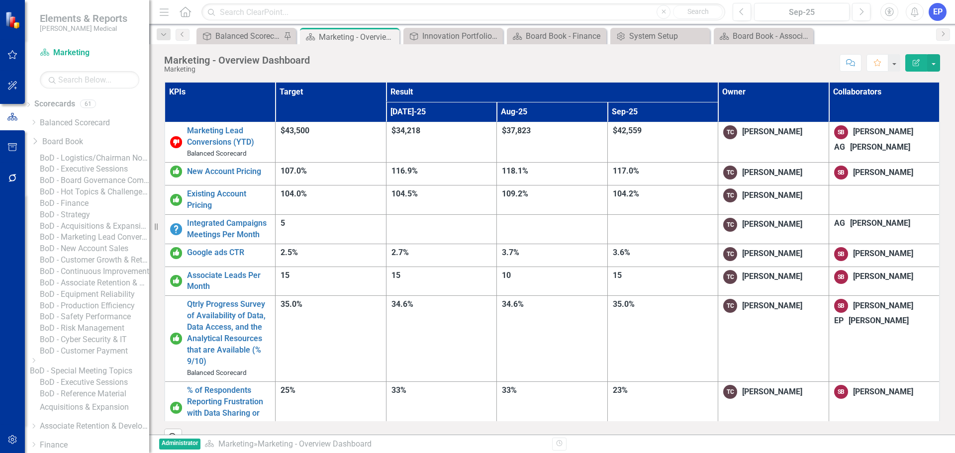
click at [95, 255] on link "BoD - New Account Sales" at bounding box center [94, 248] width 109 height 11
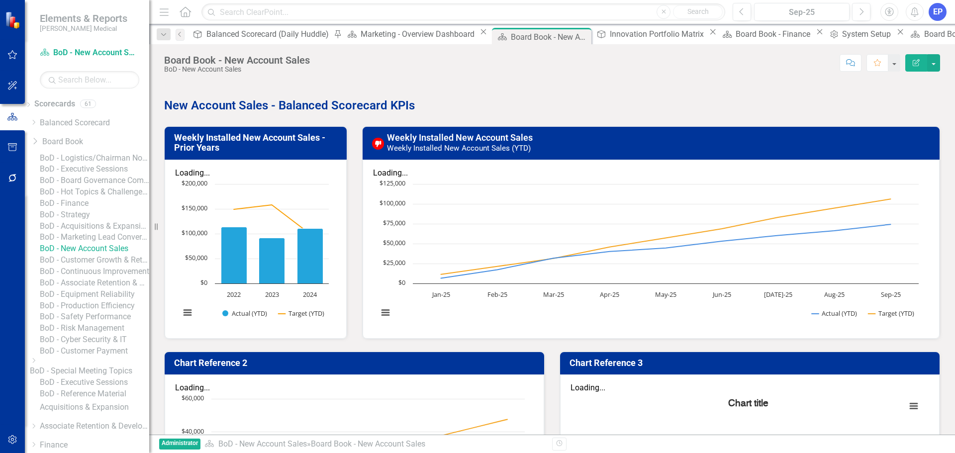
click at [95, 289] on link "BoD - Associate Retention & Development" at bounding box center [94, 282] width 109 height 11
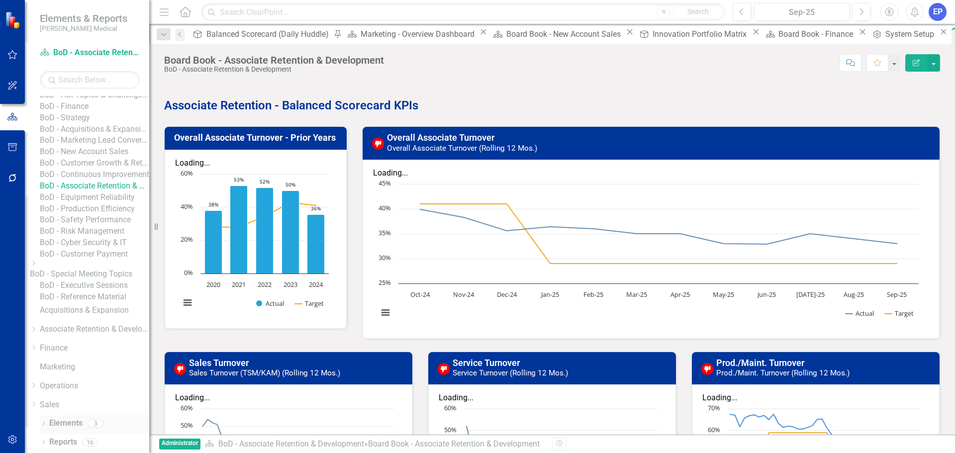
click at [71, 423] on link "Elements" at bounding box center [65, 423] width 33 height 11
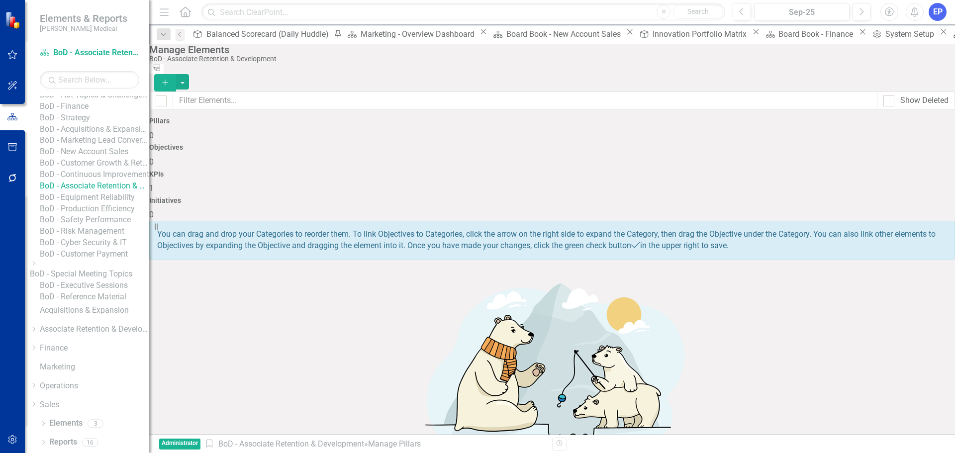
click at [154, 183] on span "1" at bounding box center [151, 187] width 4 height 9
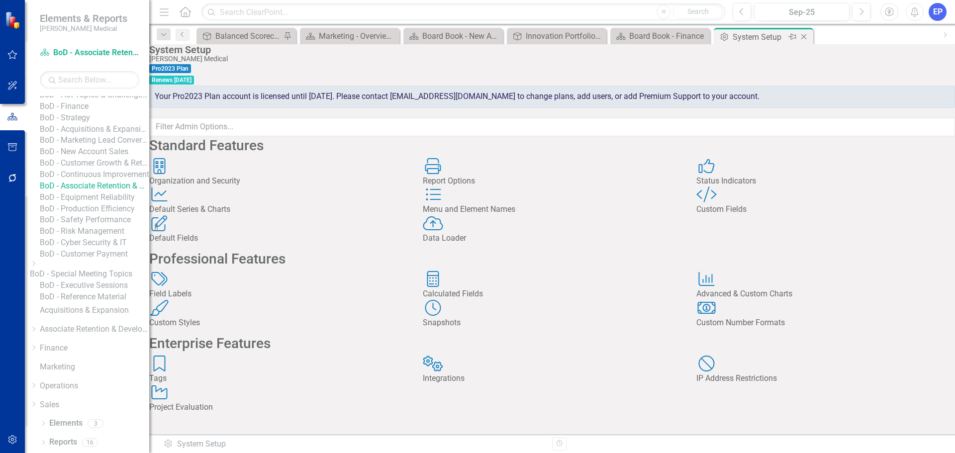
click at [801, 36] on icon "Close" at bounding box center [804, 37] width 10 height 8
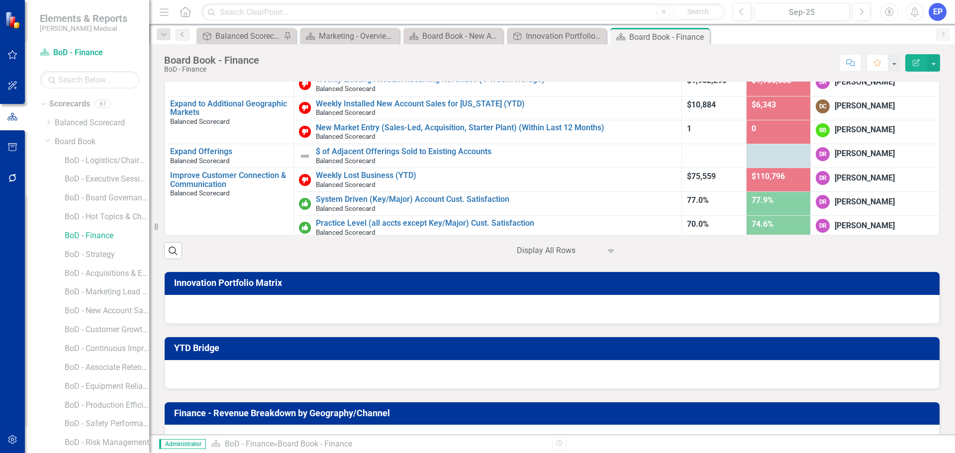
scroll to position [249, 0]
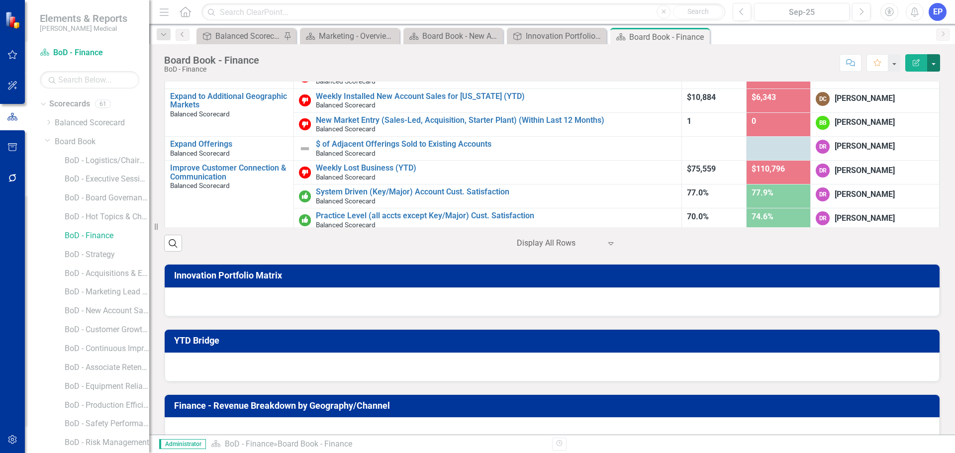
click at [932, 62] on button "button" at bounding box center [933, 62] width 13 height 17
click at [913, 101] on link "Edit Report Edit Layout" at bounding box center [899, 99] width 81 height 18
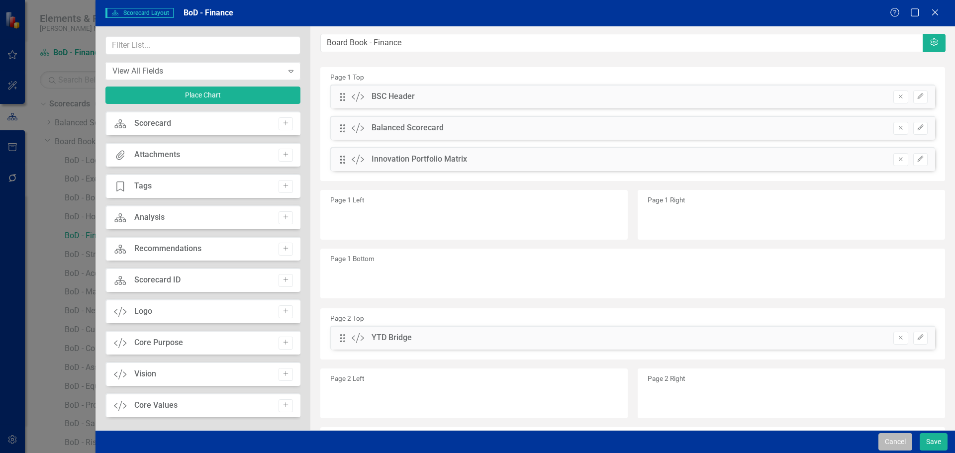
click at [888, 441] on button "Cancel" at bounding box center [895, 441] width 34 height 17
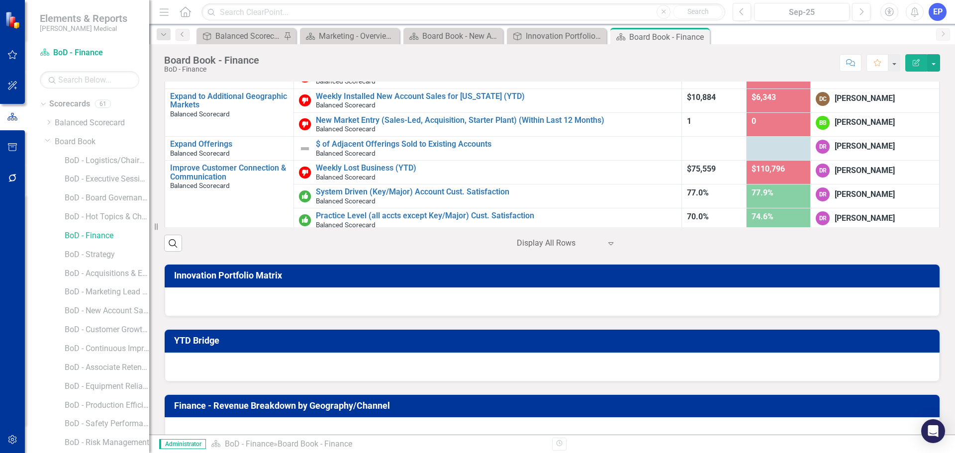
click at [498, 301] on div at bounding box center [552, 301] width 775 height 29
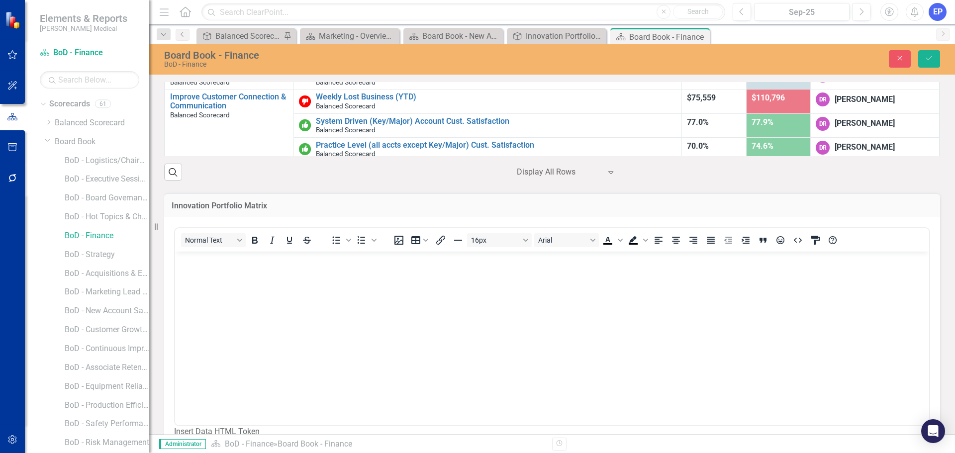
scroll to position [497, 0]
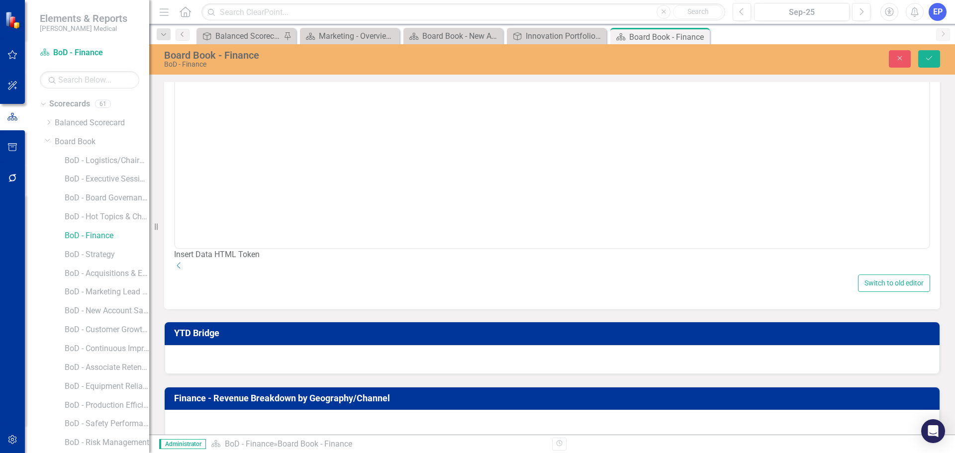
click at [184, 270] on icon "Dropdown" at bounding box center [179, 266] width 10 height 8
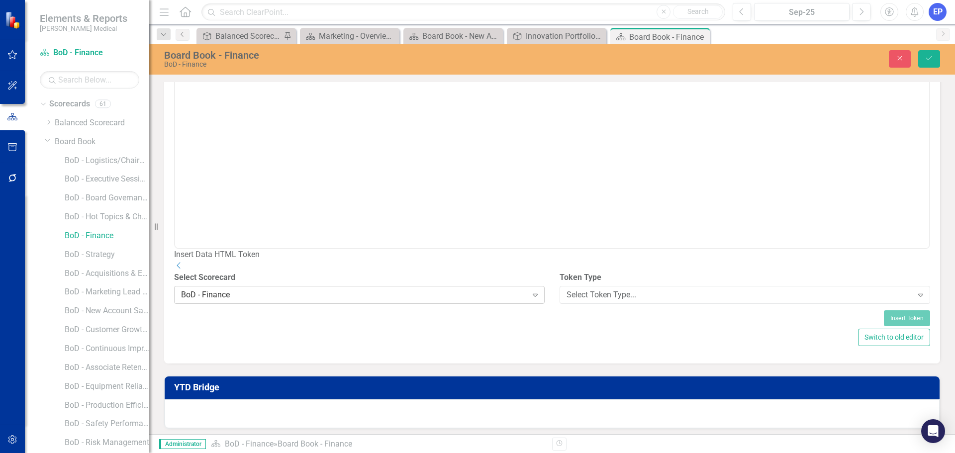
click at [475, 300] on div "BoD - Finance" at bounding box center [354, 294] width 346 height 11
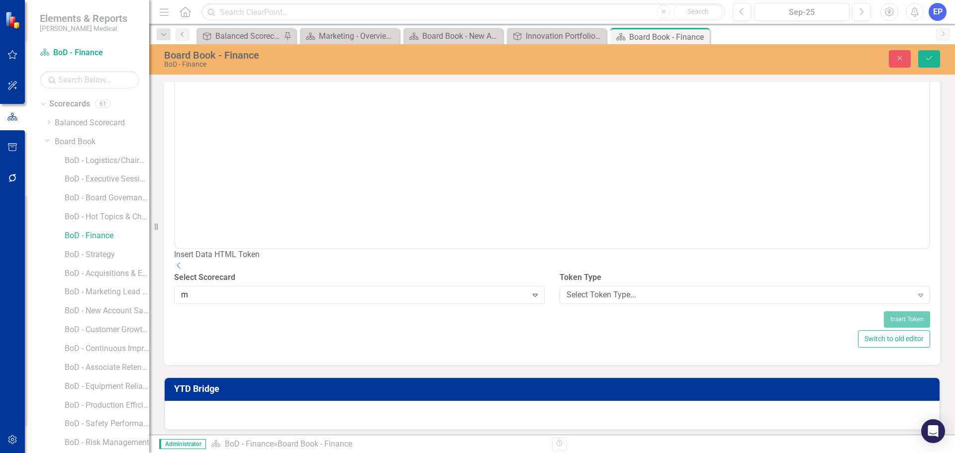
scroll to position [0, 0]
type input "mark"
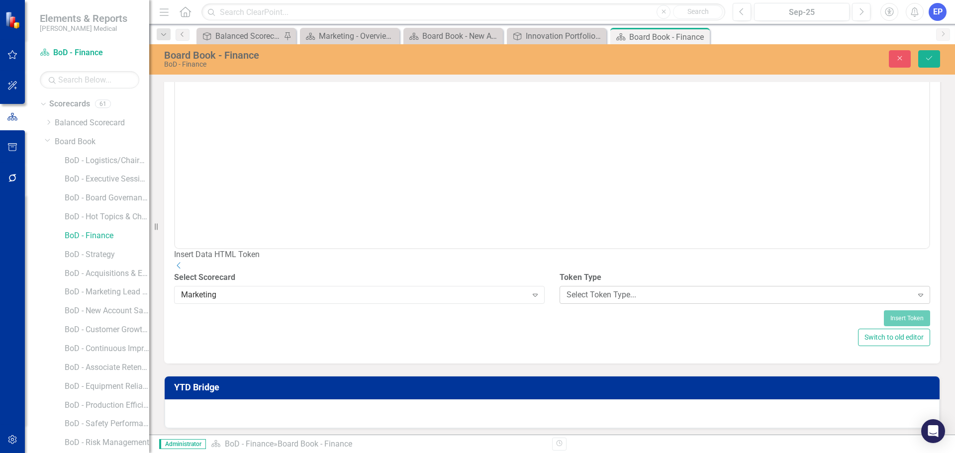
click at [577, 300] on div "Select Token Type..." at bounding box center [739, 294] width 346 height 11
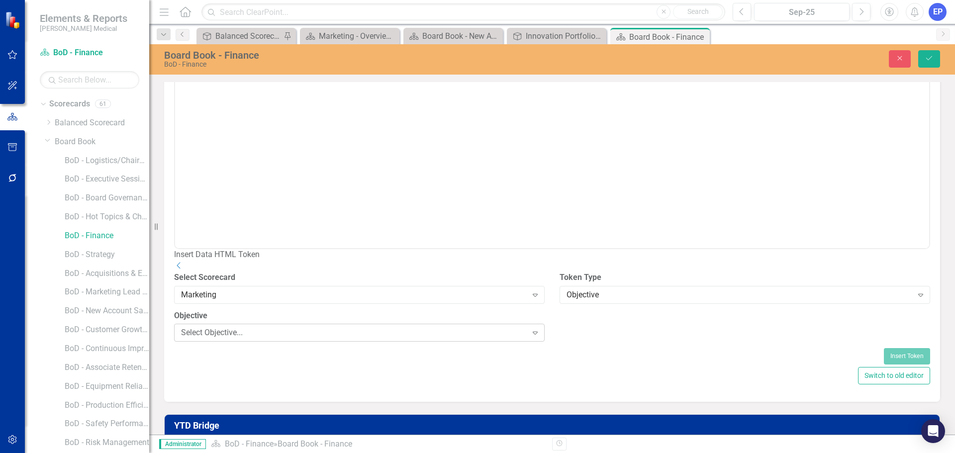
click at [354, 339] on div "Select Objective..." at bounding box center [354, 332] width 346 height 11
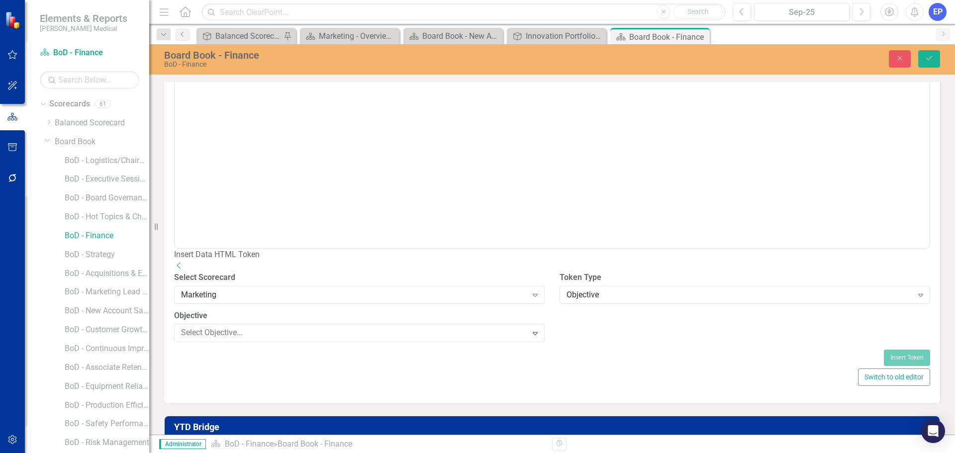
click at [337, 452] on div "Innovation Portfolio Matrix" at bounding box center [479, 460] width 939 height 11
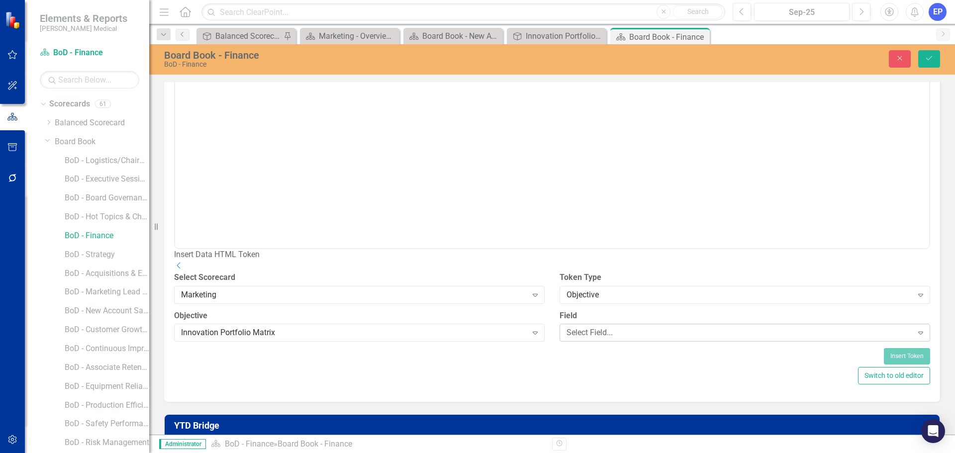
click at [577, 339] on div "Select Field..." at bounding box center [739, 332] width 346 height 11
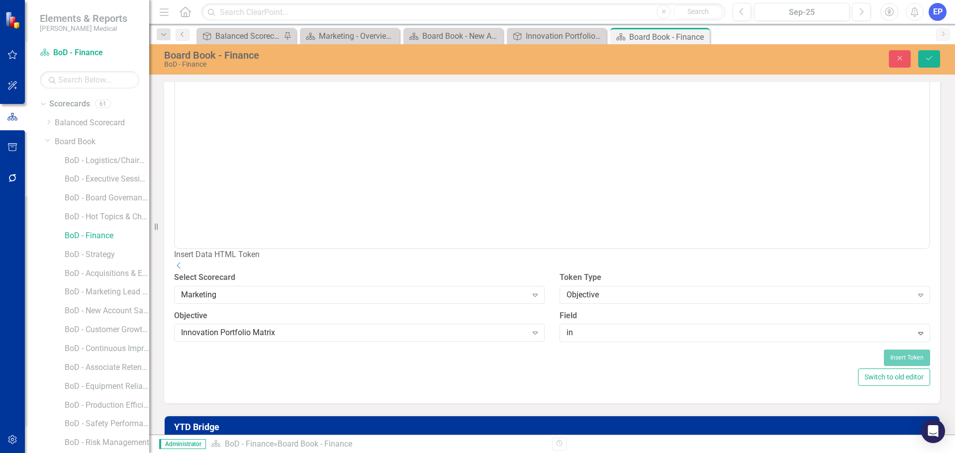
type input "inn"
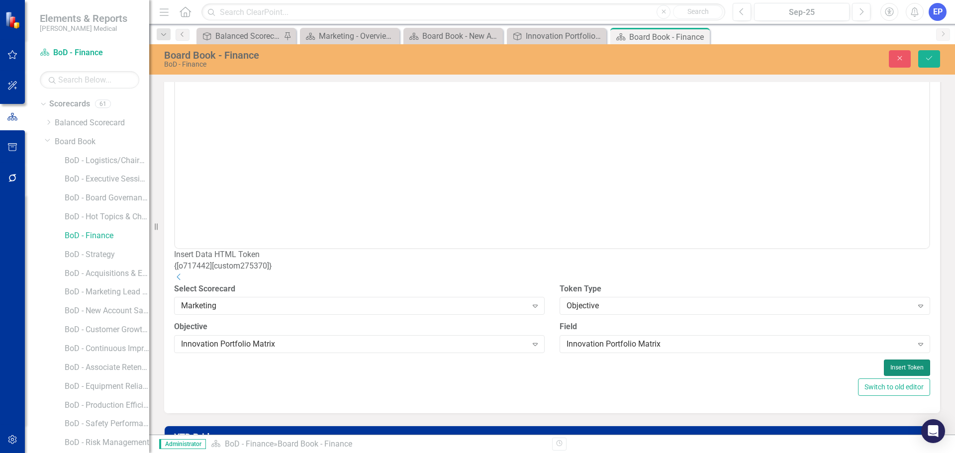
click at [885, 374] on button "Insert Token" at bounding box center [907, 368] width 46 height 16
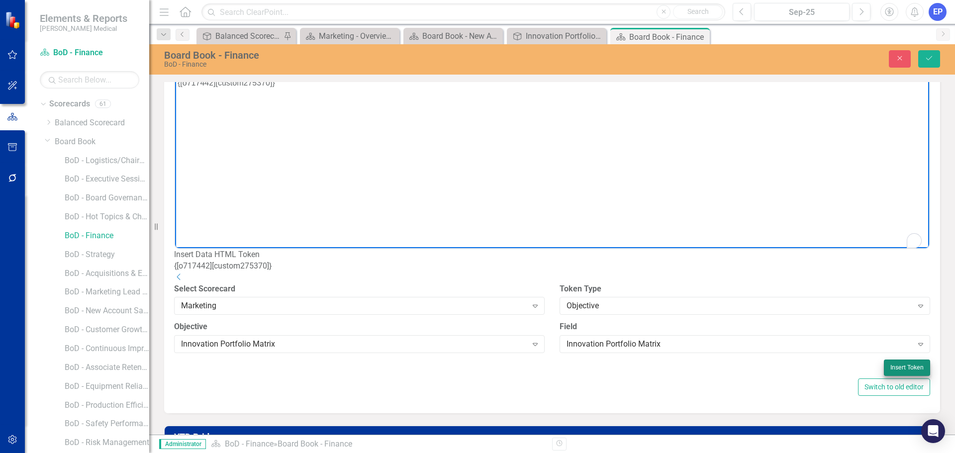
scroll to position [494, 0]
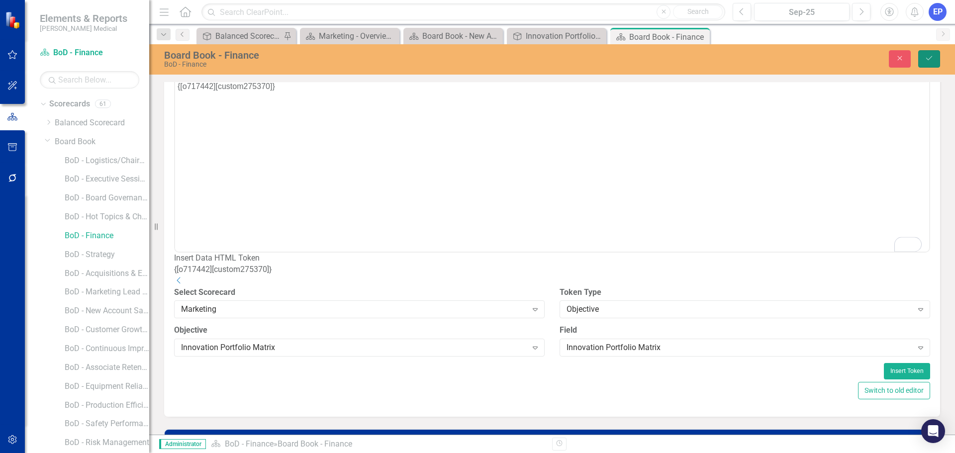
click at [933, 55] on icon "Save" at bounding box center [928, 58] width 9 height 7
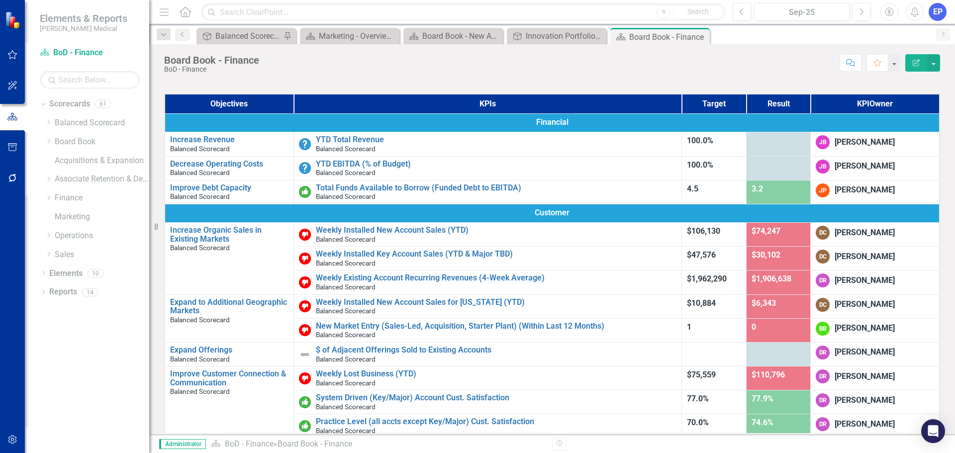
scroll to position [0, 0]
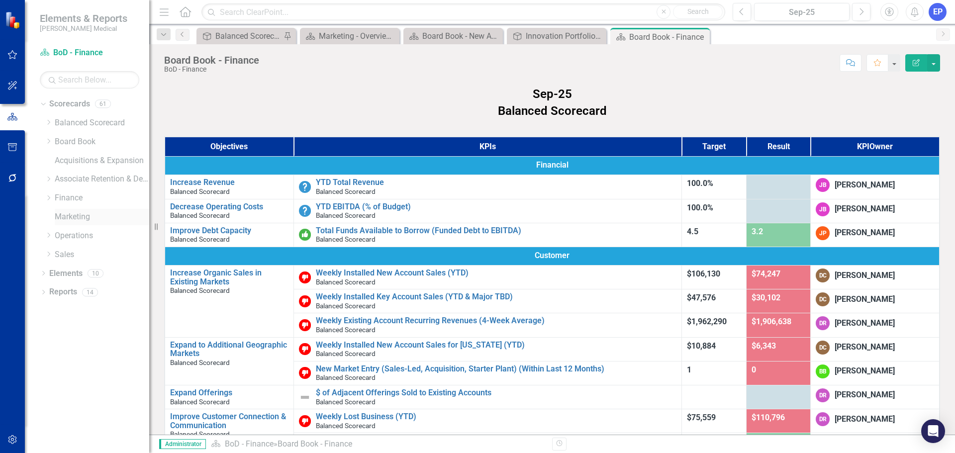
click at [64, 213] on link "Marketing" at bounding box center [102, 216] width 94 height 11
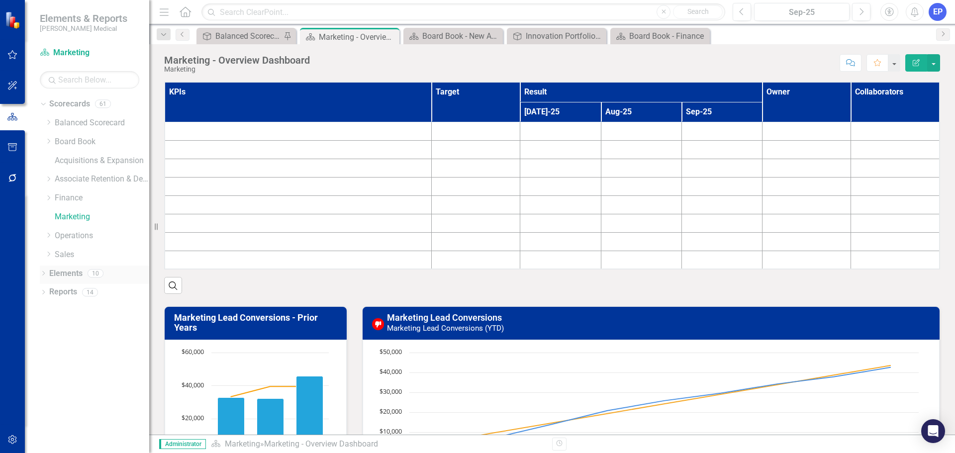
click at [69, 270] on link "Elements" at bounding box center [65, 273] width 33 height 11
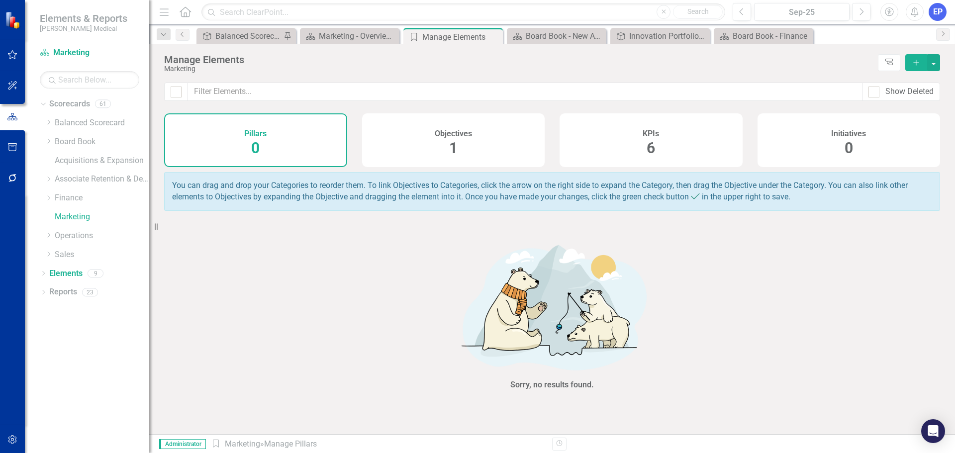
click at [447, 155] on div "Objectives 1" at bounding box center [453, 140] width 183 height 54
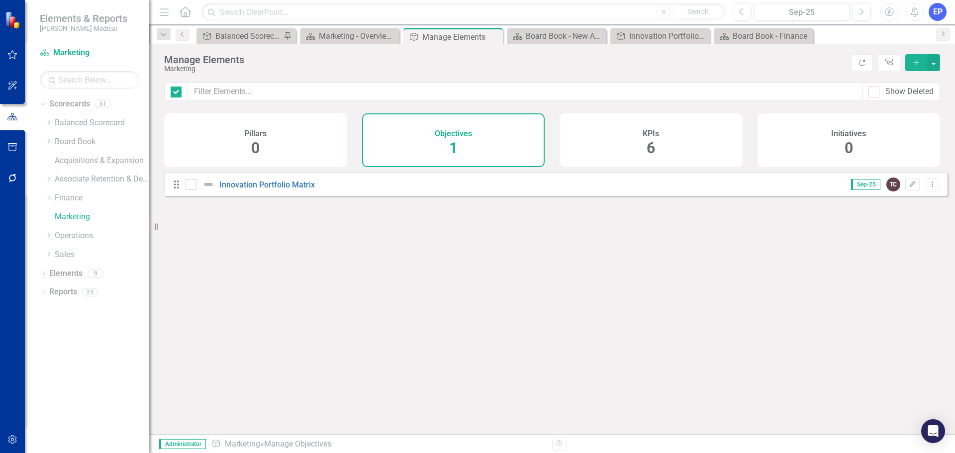
checkbox input "false"
click at [305, 189] on link "Innovation Portfolio Matrix" at bounding box center [266, 184] width 95 height 9
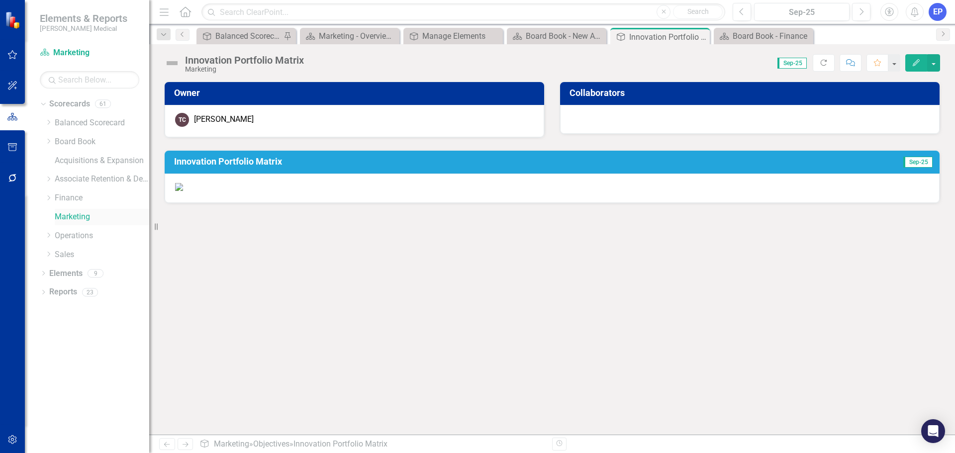
click at [77, 210] on div "Marketing" at bounding box center [102, 217] width 94 height 16
click at [52, 273] on link "Elements" at bounding box center [65, 273] width 33 height 11
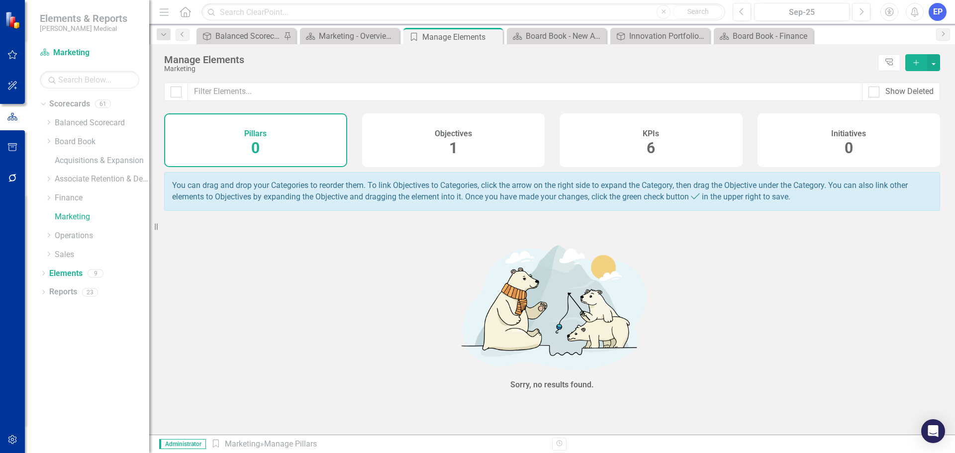
click at [453, 139] on div "1" at bounding box center [453, 148] width 8 height 21
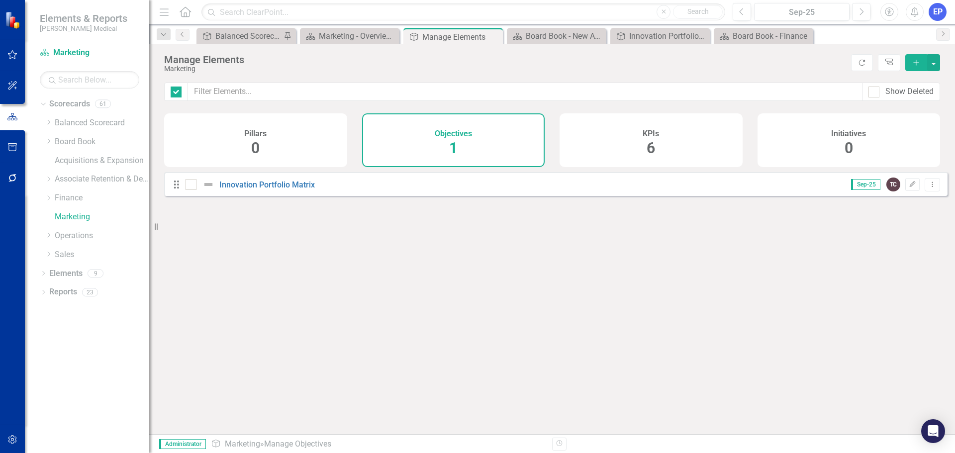
checkbox input "false"
click at [297, 189] on link "Innovation Portfolio Matrix" at bounding box center [266, 184] width 95 height 9
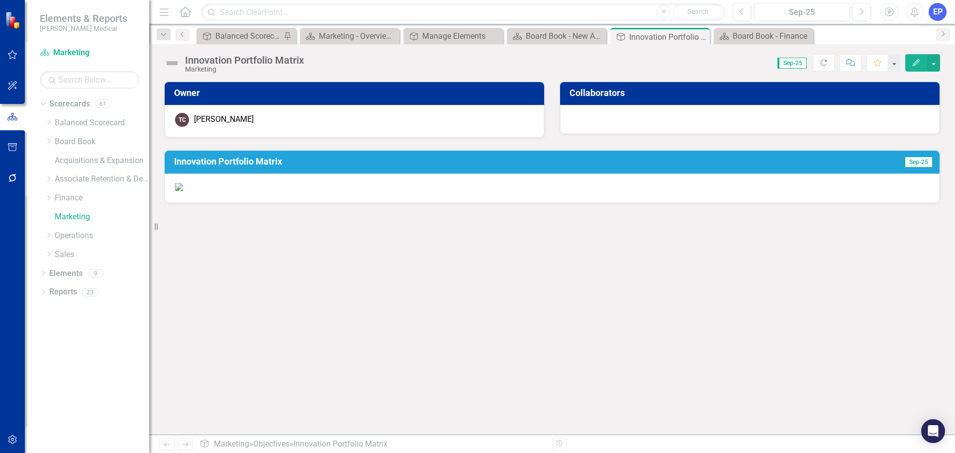
click at [183, 191] on img at bounding box center [179, 187] width 8 height 8
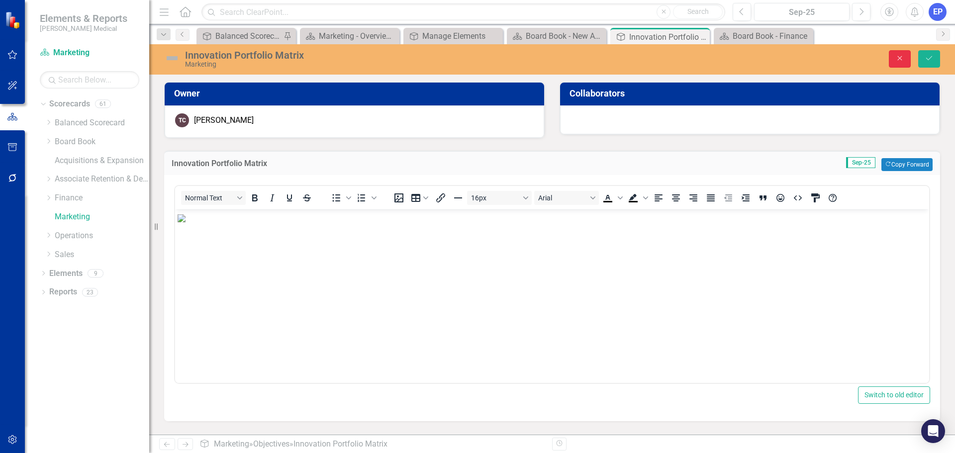
click at [901, 55] on icon "Close" at bounding box center [899, 58] width 9 height 7
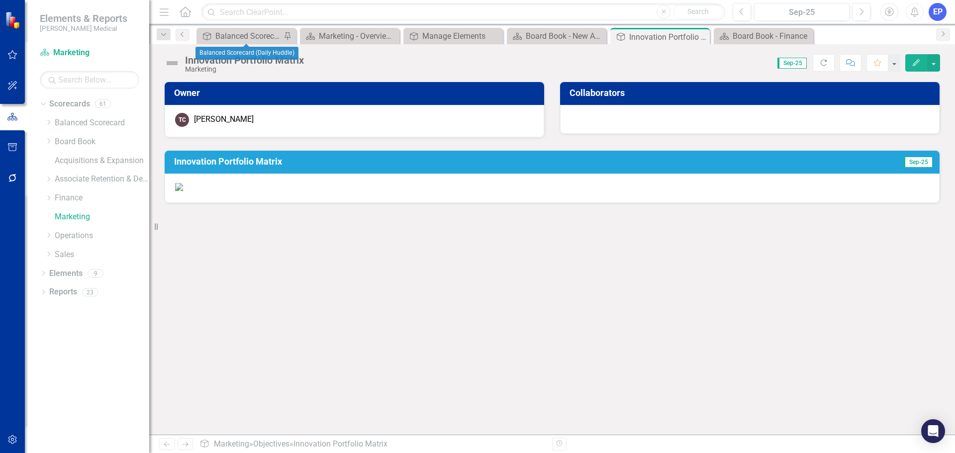
click at [244, 28] on div "Objective Balanced Scorecard (Daily Huddle) Pin" at bounding box center [245, 36] width 99 height 16
click at [243, 36] on div "Balanced Scorecard (Daily Huddle)" at bounding box center [248, 36] width 66 height 12
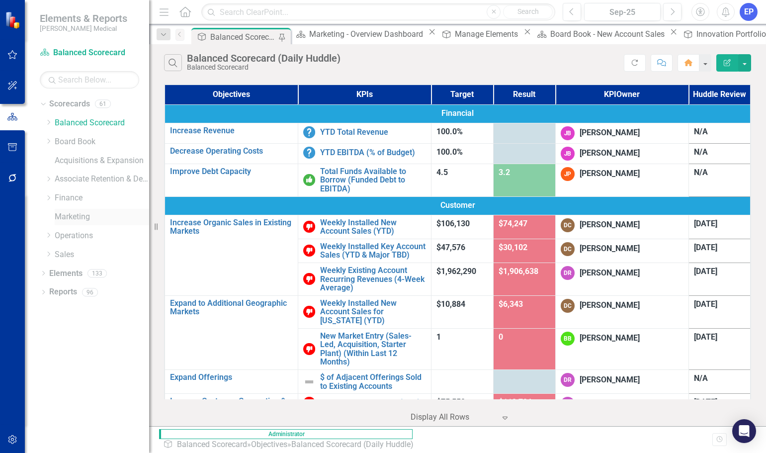
click at [75, 215] on link "Marketing" at bounding box center [102, 216] width 94 height 11
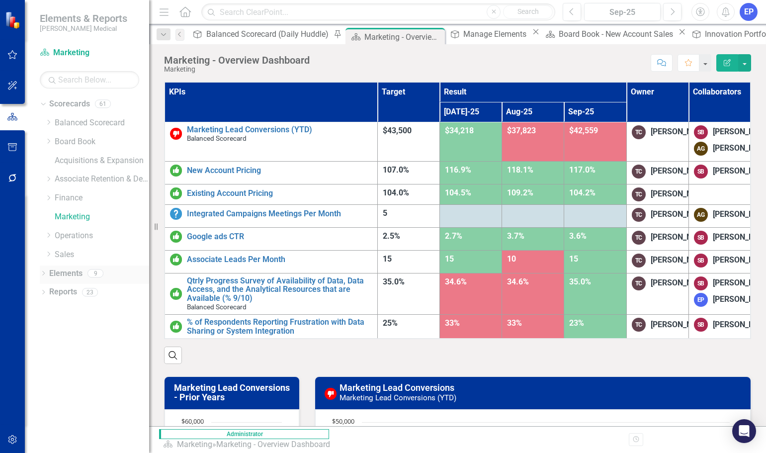
click at [70, 271] on link "Elements" at bounding box center [65, 273] width 33 height 11
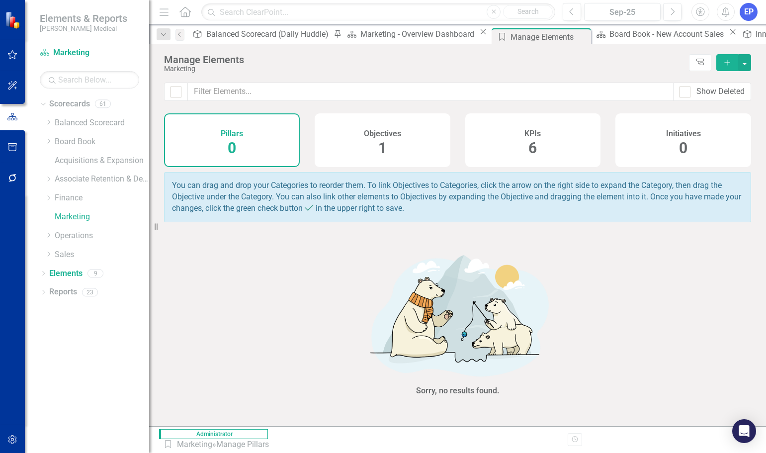
click at [381, 139] on span "1" at bounding box center [382, 147] width 8 height 17
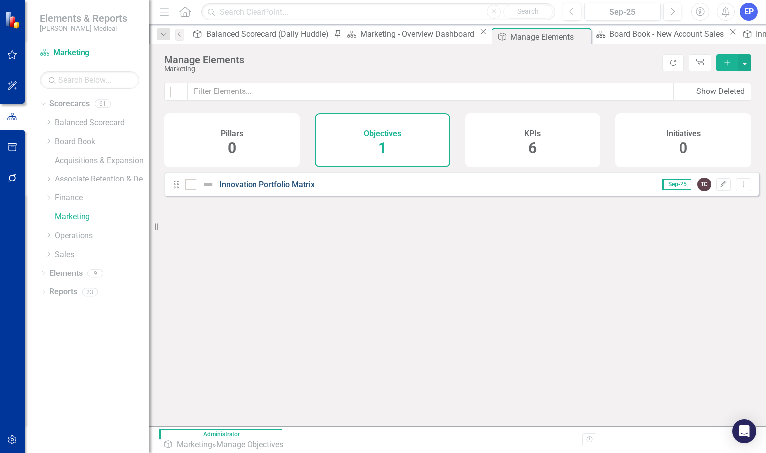
click at [278, 189] on link "Innovation Portfolio Matrix" at bounding box center [266, 184] width 95 height 9
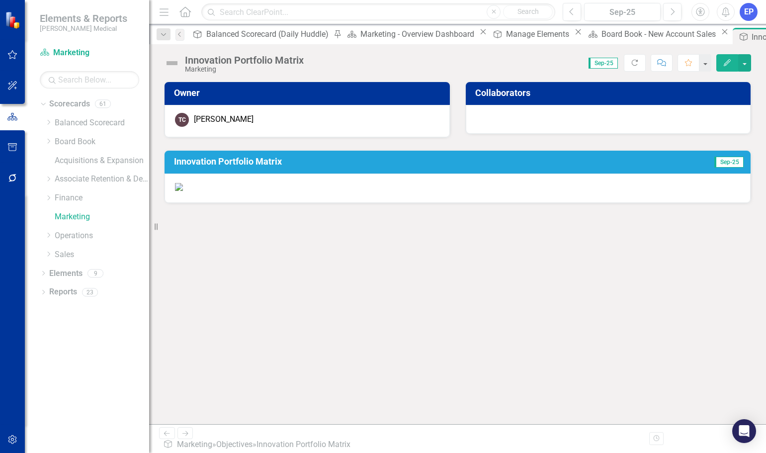
click at [183, 191] on img at bounding box center [179, 187] width 8 height 8
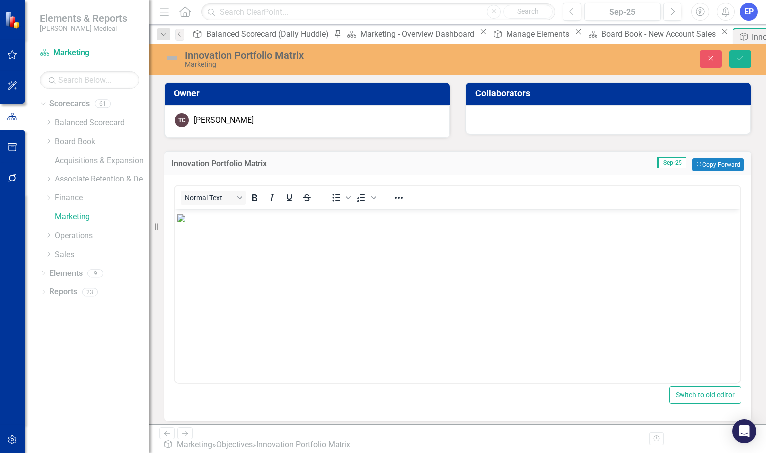
click at [185, 222] on img "Rich Text Area. Press ALT-0 for help." at bounding box center [182, 218] width 8 height 8
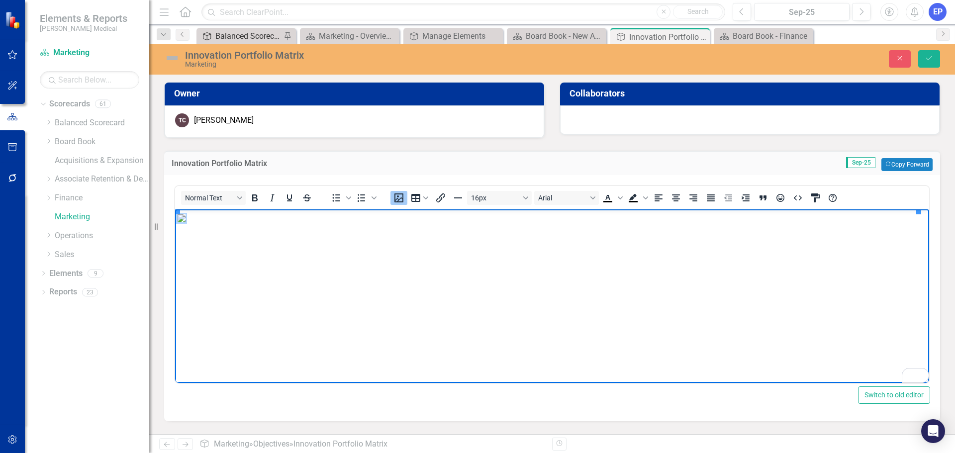
click at [234, 34] on div "Balanced Scorecard (Daily Huddle)" at bounding box center [248, 36] width 66 height 12
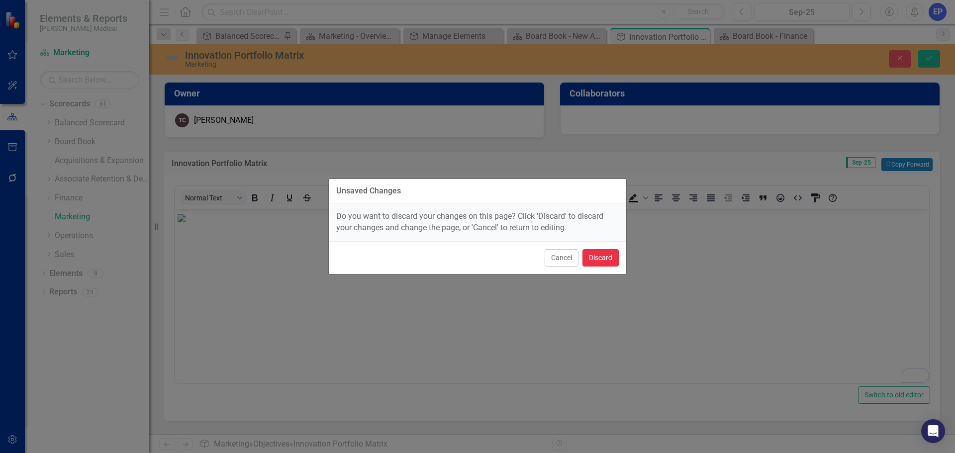
click at [594, 257] on button "Discard" at bounding box center [600, 257] width 36 height 17
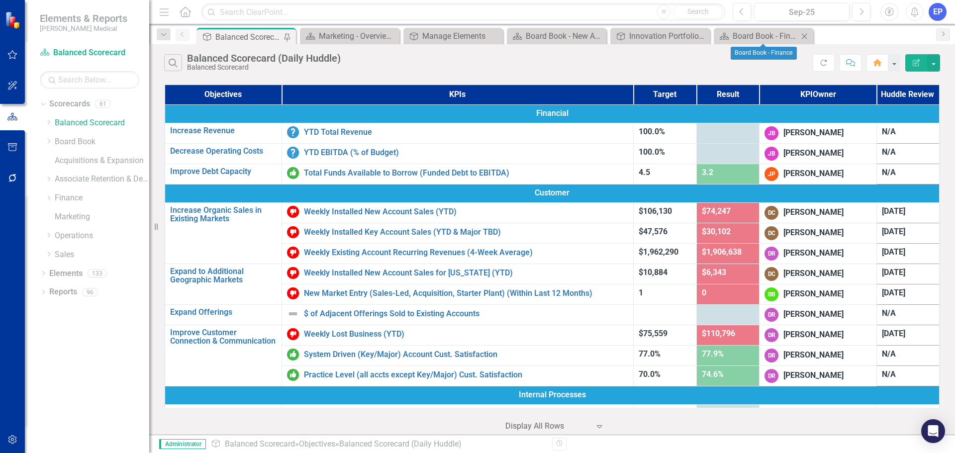
click at [808, 32] on icon "Close" at bounding box center [804, 36] width 10 height 8
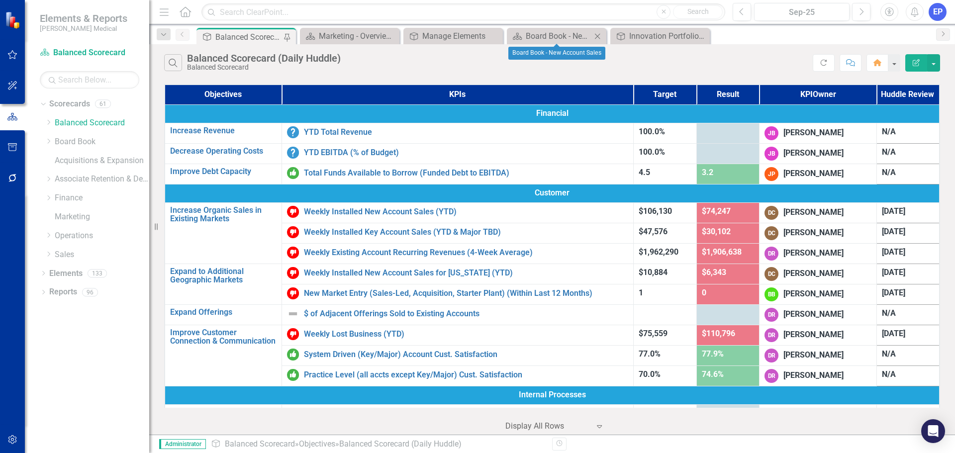
click at [593, 38] on icon "Close" at bounding box center [597, 36] width 10 height 8
click at [495, 36] on icon "Close" at bounding box center [494, 36] width 10 height 8
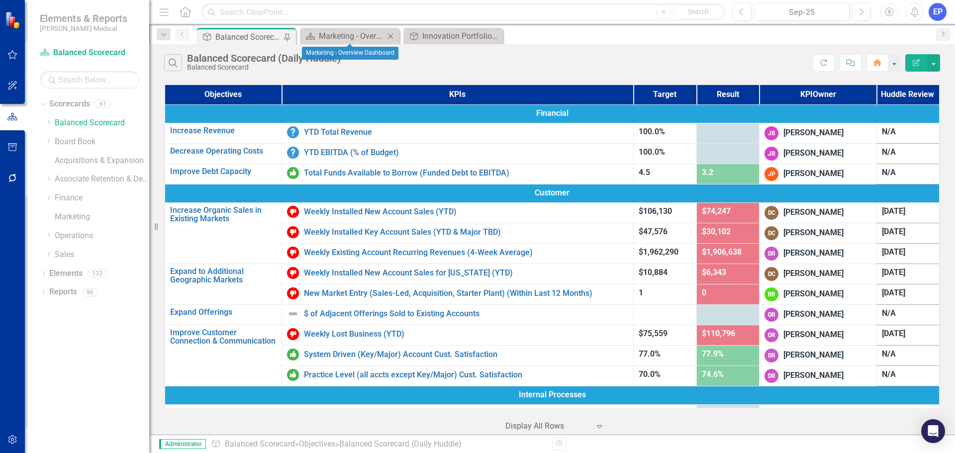
click at [391, 35] on icon "Close" at bounding box center [390, 36] width 10 height 8
click at [342, 37] on div "Innovation Portfolio Matrix" at bounding box center [352, 36] width 66 height 12
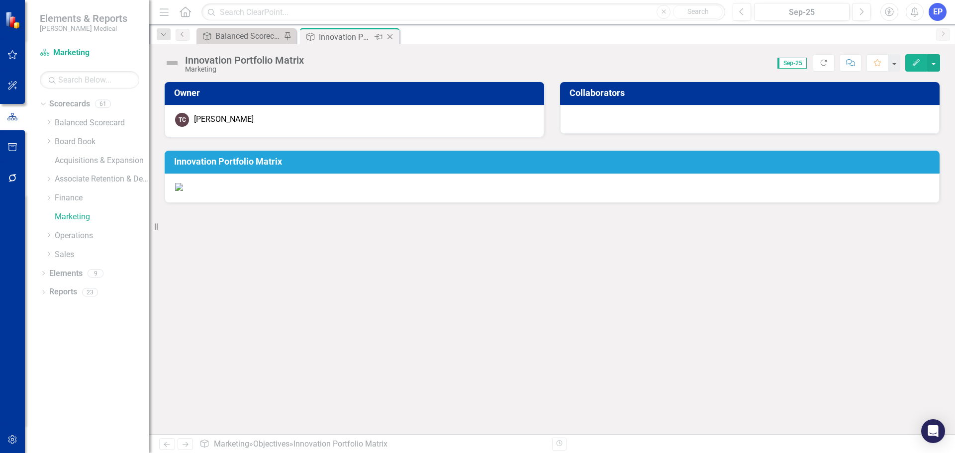
click at [391, 36] on icon at bounding box center [389, 36] width 5 height 5
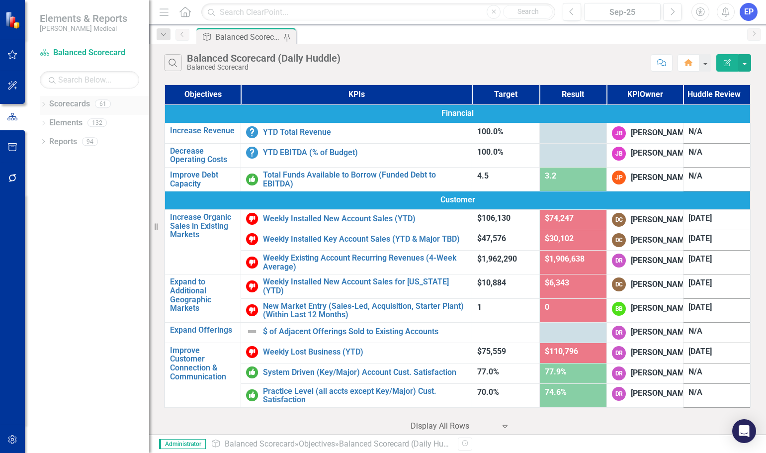
click at [42, 102] on icon "Dropdown" at bounding box center [43, 104] width 7 height 5
click at [65, 218] on link "Marketing" at bounding box center [102, 216] width 94 height 11
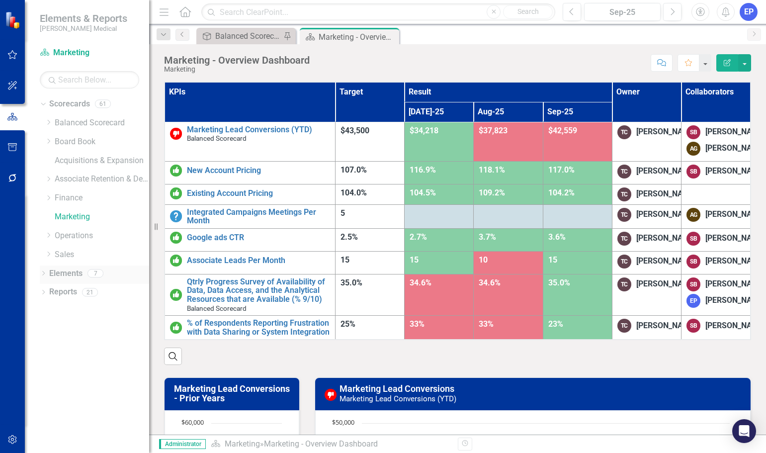
click at [52, 273] on link "Elements" at bounding box center [65, 273] width 33 height 11
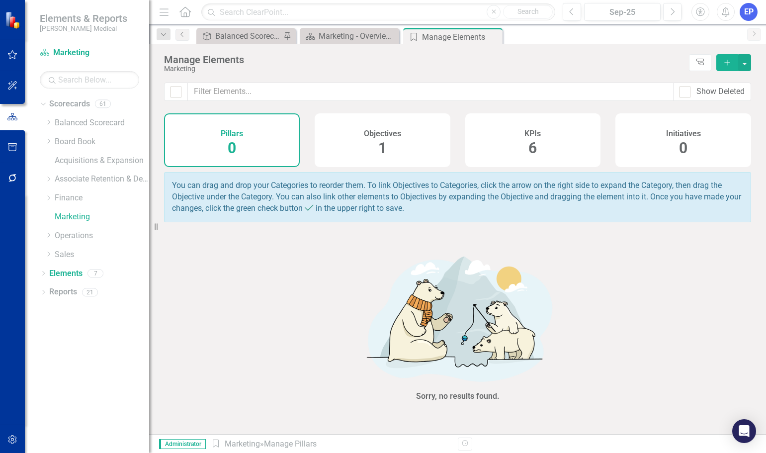
click at [377, 140] on div "Objectives 1" at bounding box center [383, 140] width 136 height 54
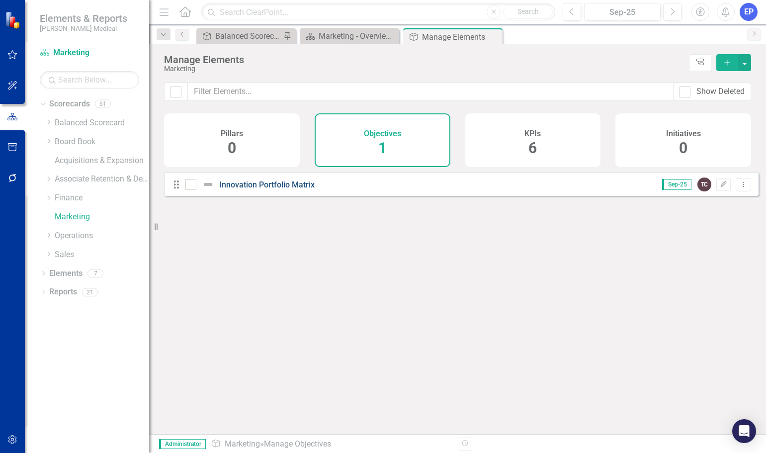
click at [256, 189] on link "Innovation Portfolio Matrix" at bounding box center [266, 184] width 95 height 9
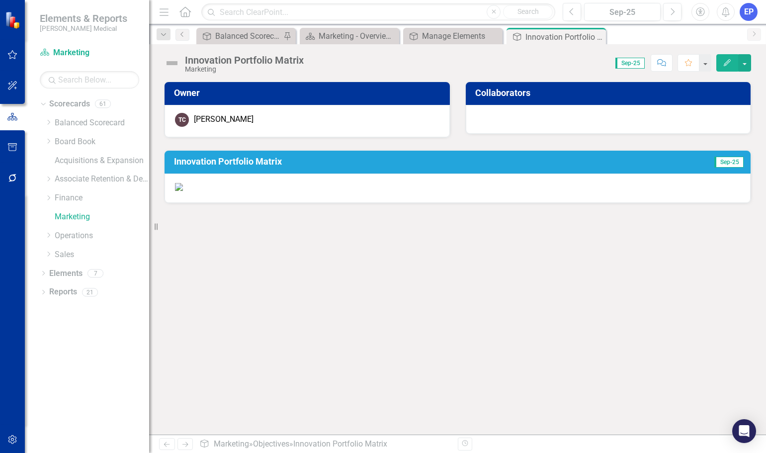
click at [183, 191] on img at bounding box center [179, 187] width 8 height 8
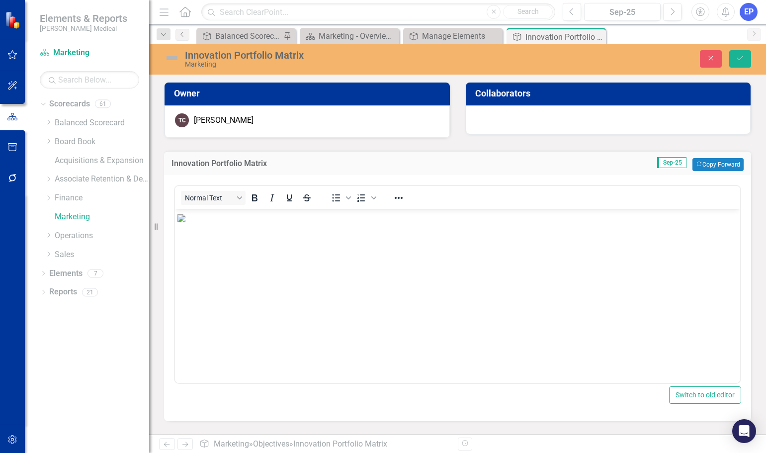
click at [185, 222] on img "Rich Text Area. Press ALT-0 for help." at bounding box center [182, 218] width 8 height 8
click at [743, 60] on icon "Save" at bounding box center [740, 58] width 9 height 7
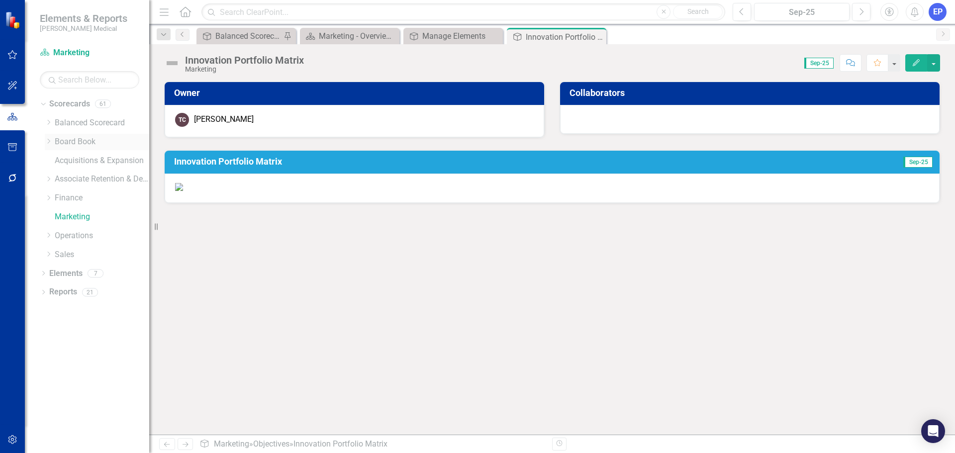
click at [49, 141] on icon "Dropdown" at bounding box center [48, 141] width 7 height 6
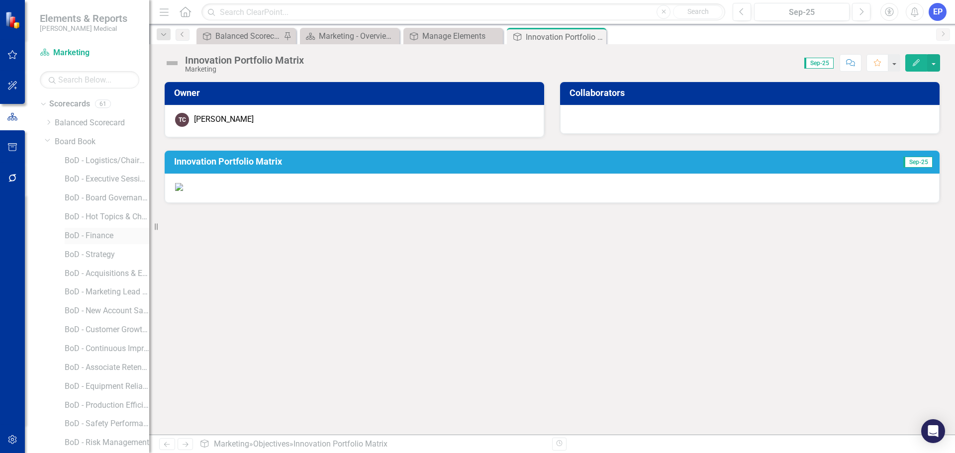
click at [85, 230] on link "BoD - Finance" at bounding box center [107, 235] width 85 height 11
